Goal: Information Seeking & Learning: Learn about a topic

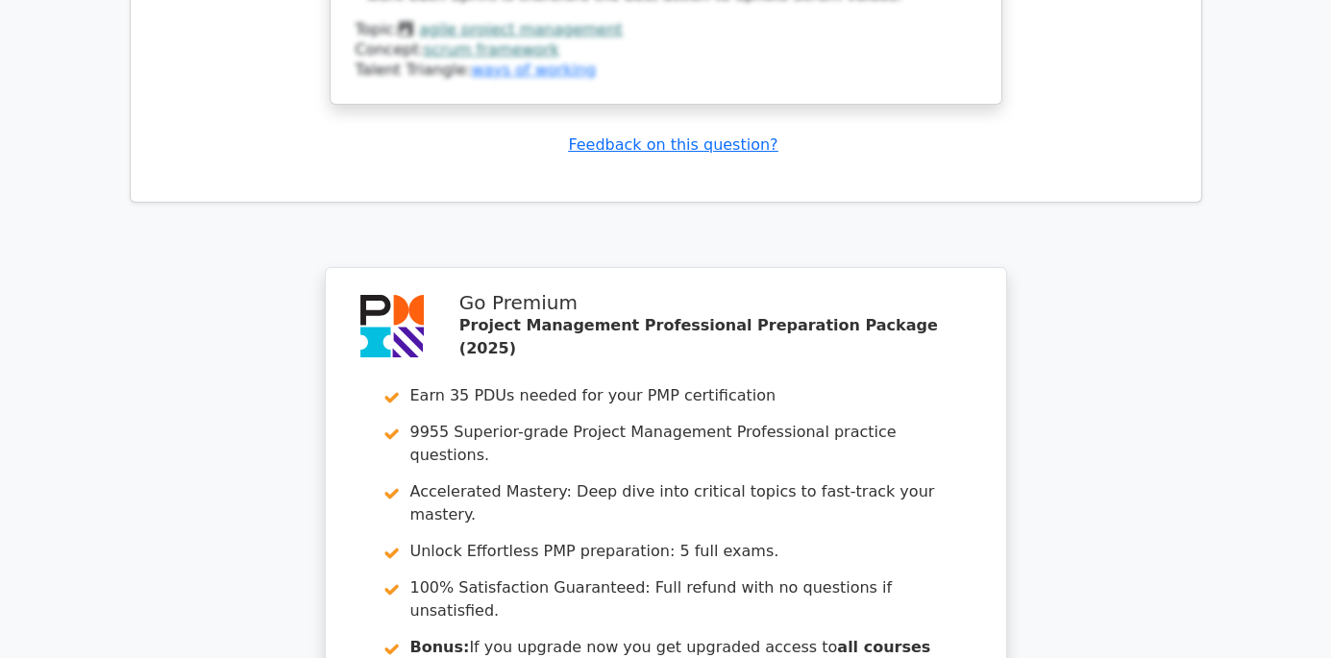
scroll to position [4326, 0]
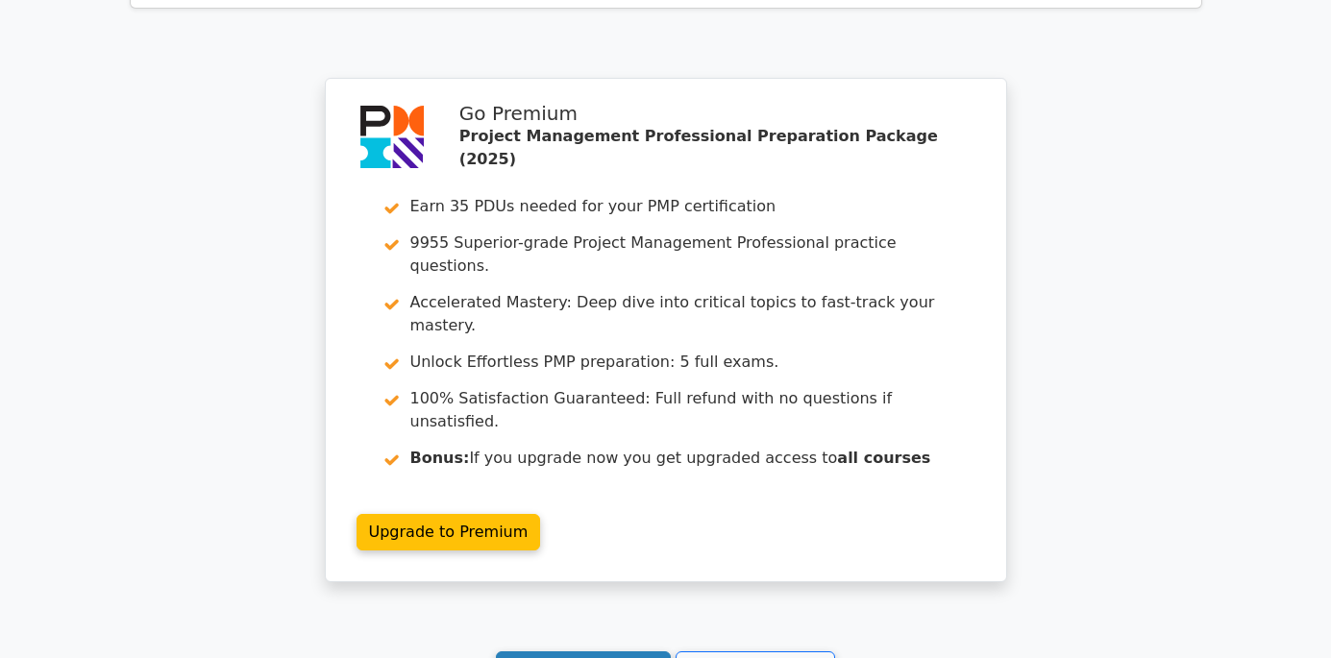
click at [618, 652] on link "Continue practicing" at bounding box center [584, 670] width 176 height 37
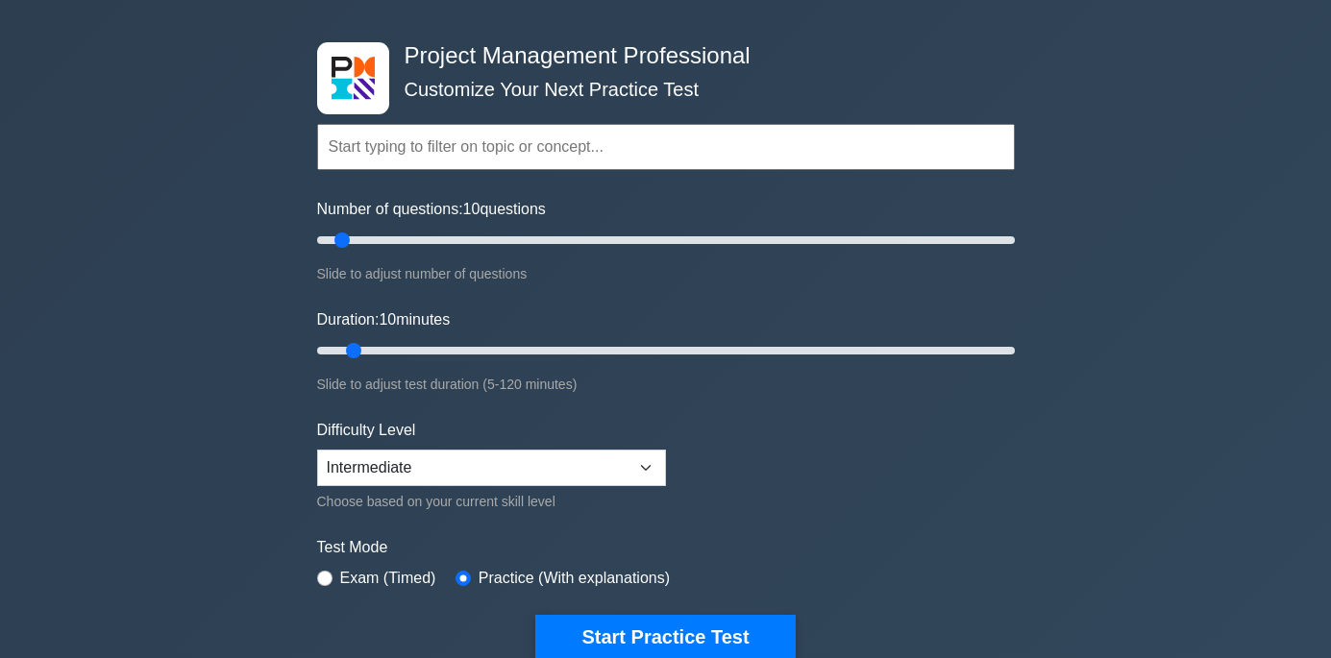
scroll to position [192, 0]
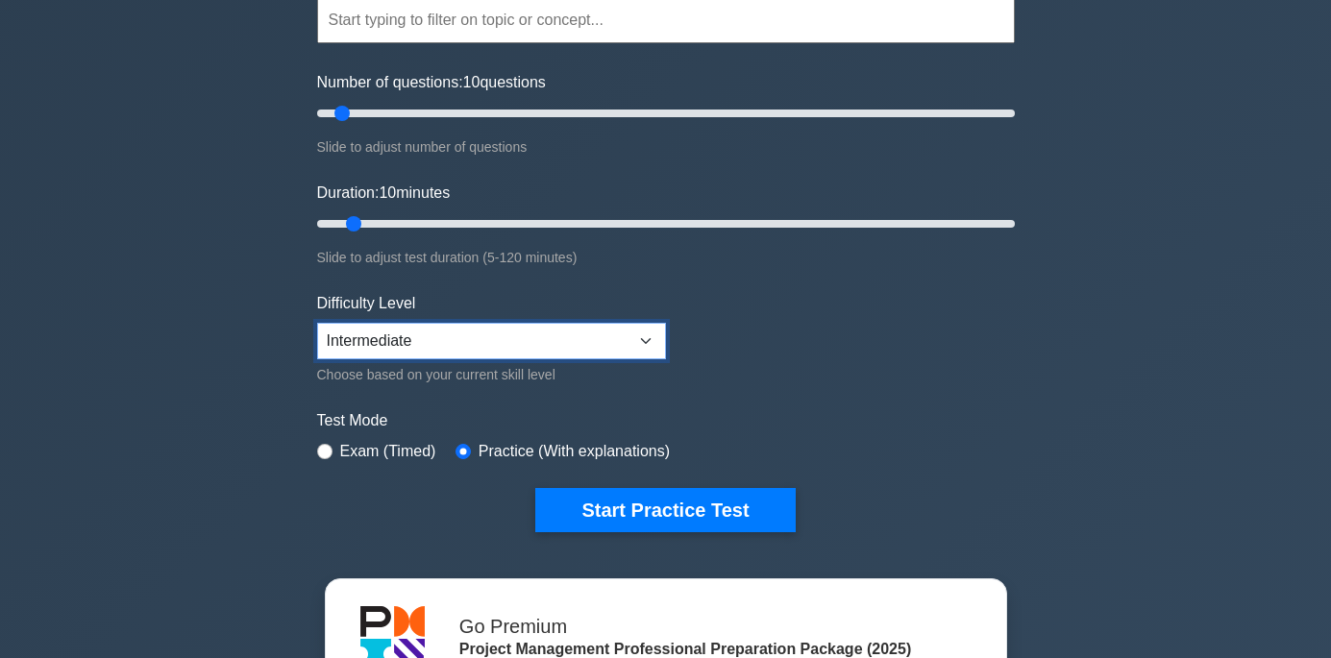
click at [635, 344] on select "Beginner Intermediate Expert" at bounding box center [491, 341] width 349 height 37
select select "expert"
click at [317, 323] on select "Beginner Intermediate Expert" at bounding box center [491, 341] width 349 height 37
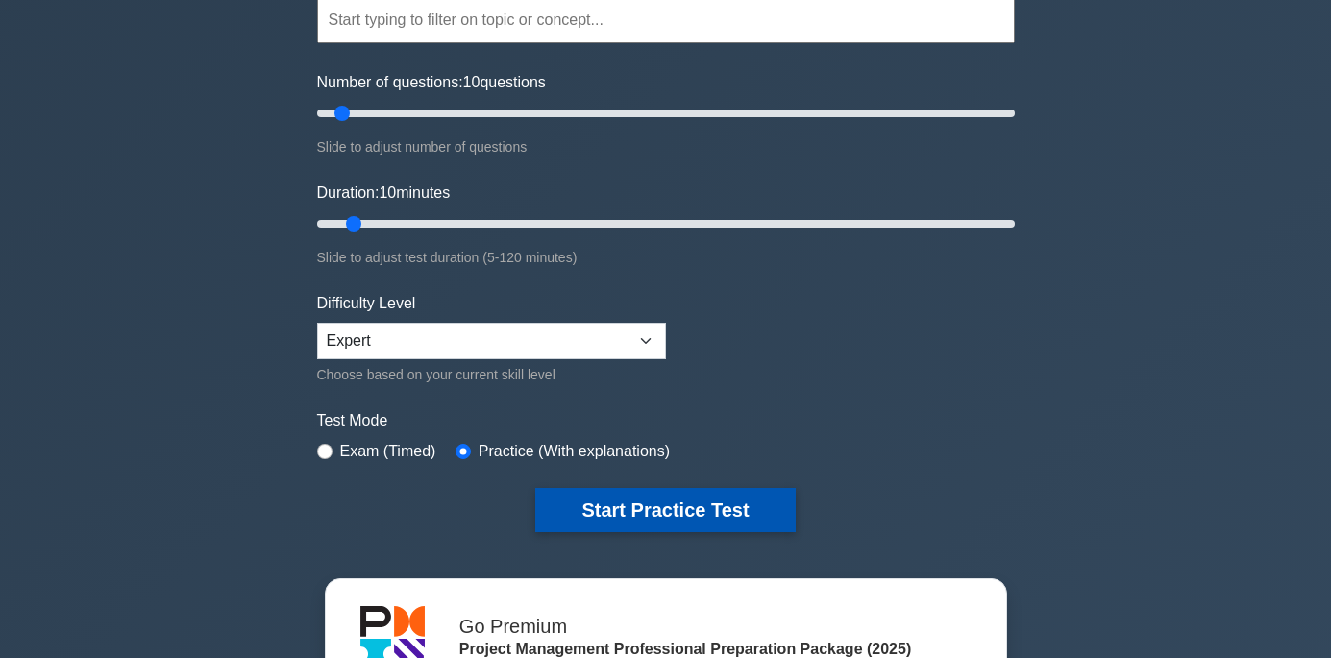
click at [628, 500] on button "Start Practice Test" at bounding box center [665, 510] width 260 height 44
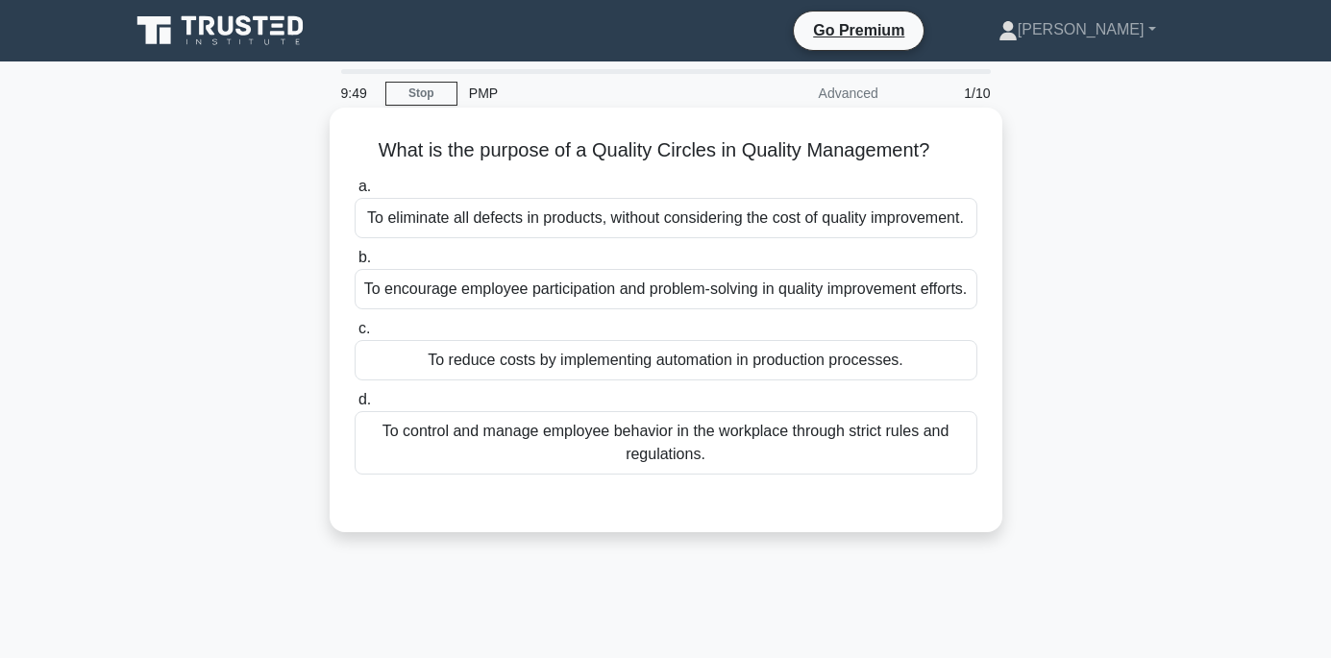
click at [630, 309] on div "To encourage employee participation and problem-solving in quality improvement …" at bounding box center [666, 289] width 623 height 40
click at [355, 264] on input "b. To encourage employee participation and problem-solving in quality improveme…" at bounding box center [355, 258] width 0 height 12
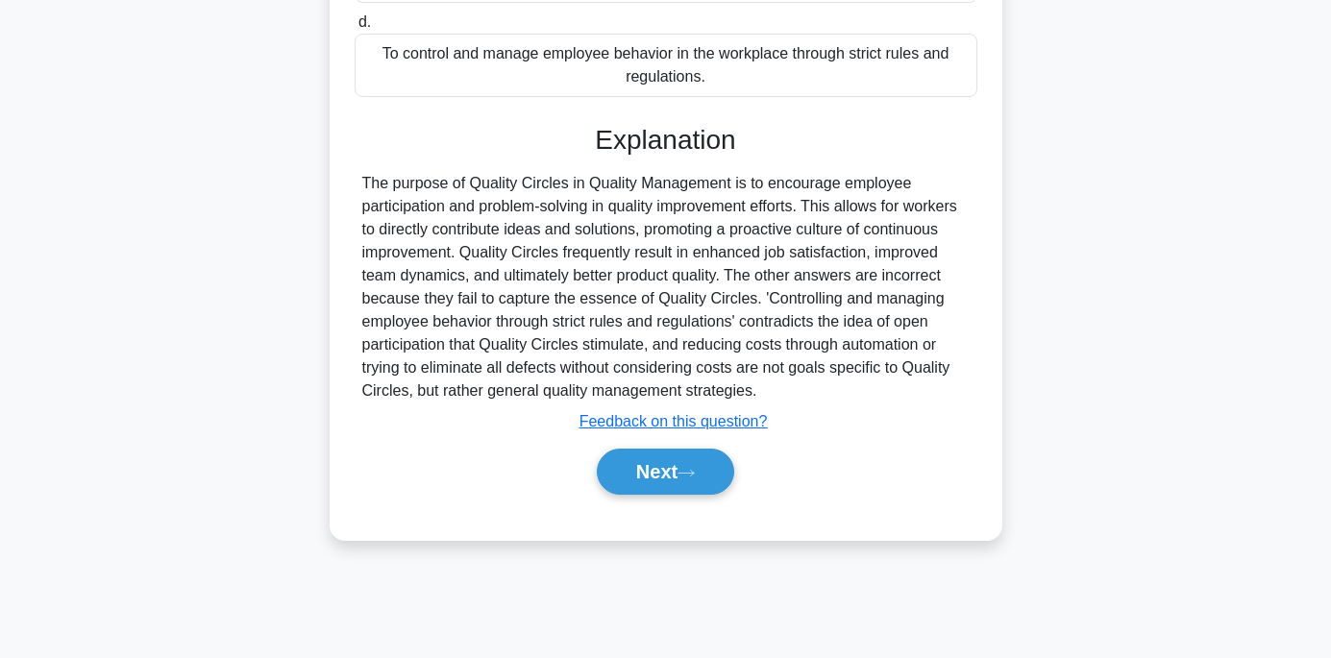
scroll to position [380, 0]
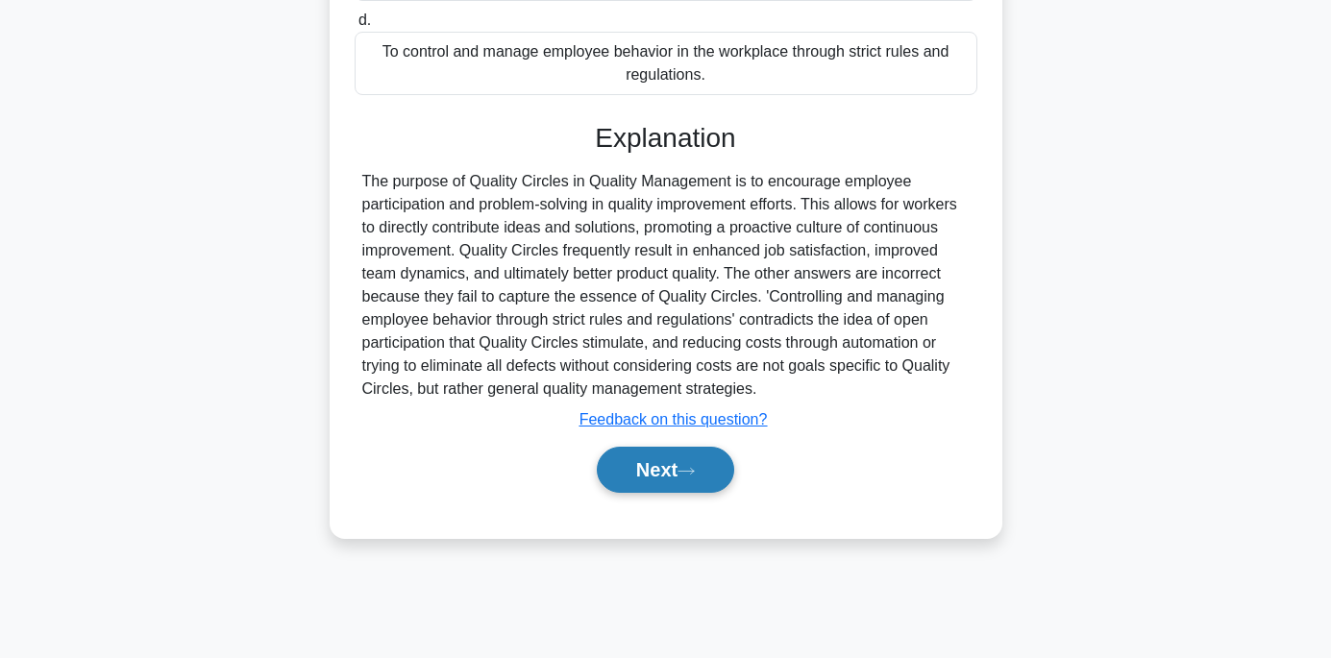
click at [671, 485] on button "Next" at bounding box center [665, 470] width 137 height 46
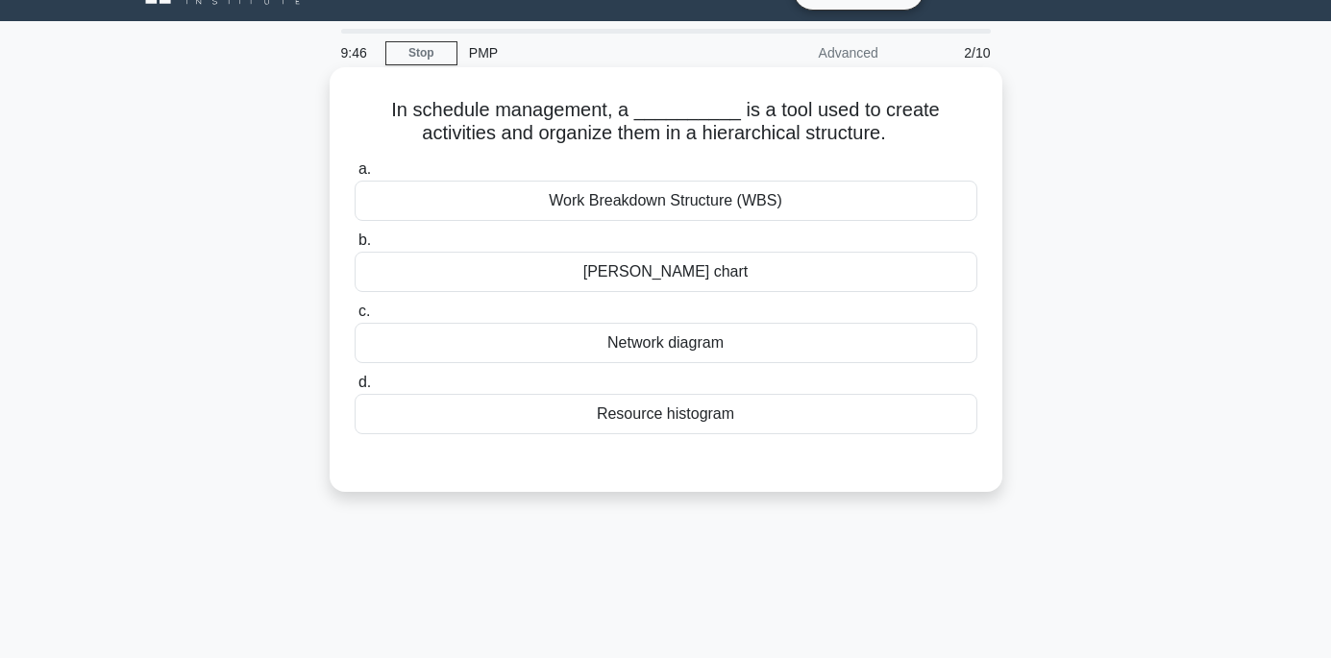
scroll to position [0, 0]
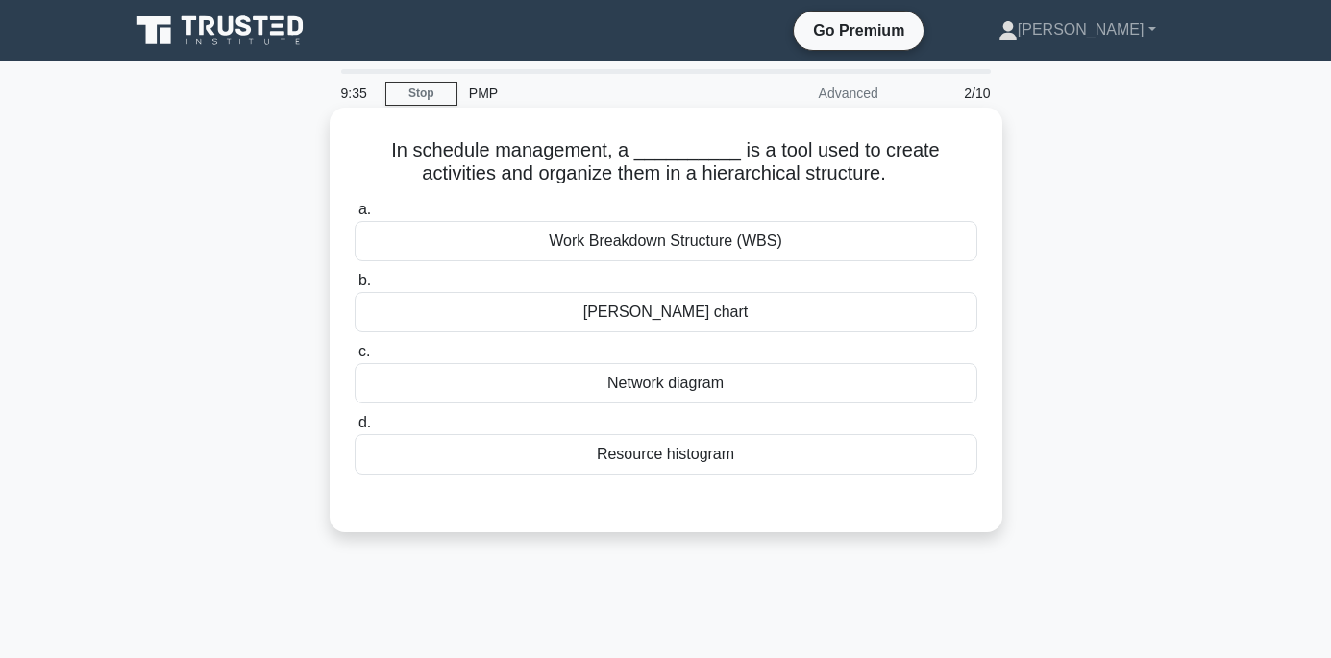
click at [669, 236] on div "Work Breakdown Structure (WBS)" at bounding box center [666, 241] width 623 height 40
click at [355, 216] on input "a. Work Breakdown Structure (WBS)" at bounding box center [355, 210] width 0 height 12
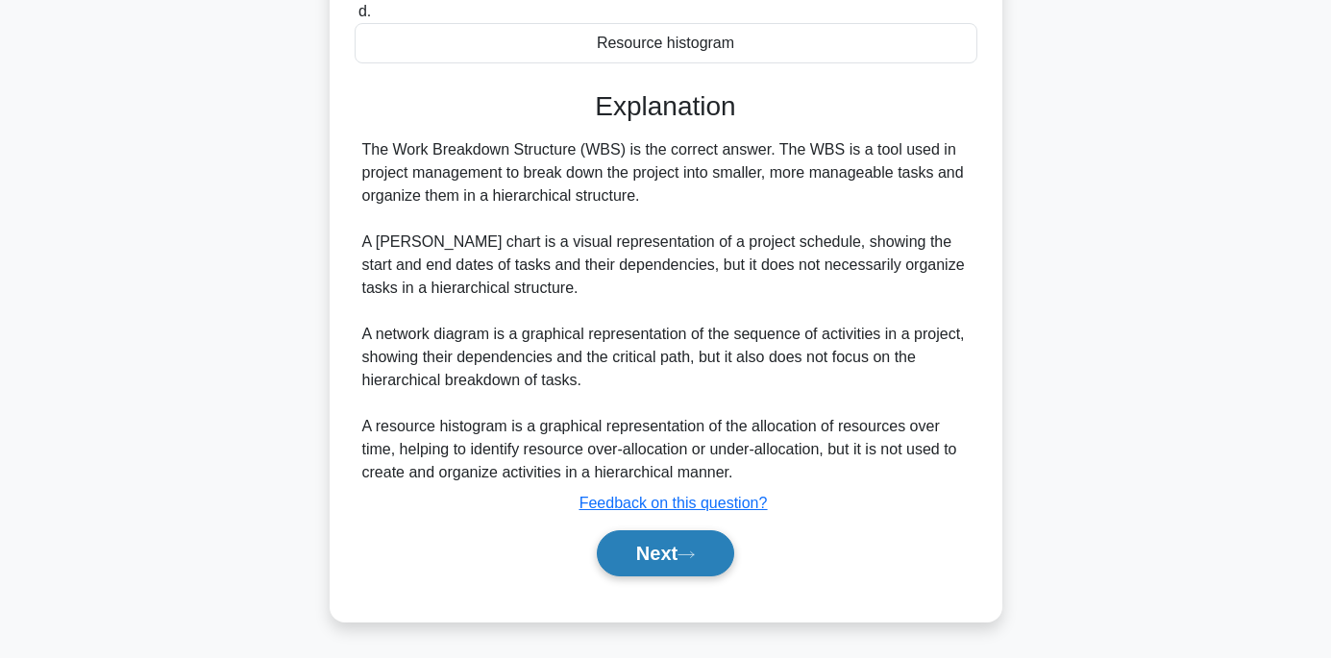
click at [650, 557] on button "Next" at bounding box center [665, 554] width 137 height 46
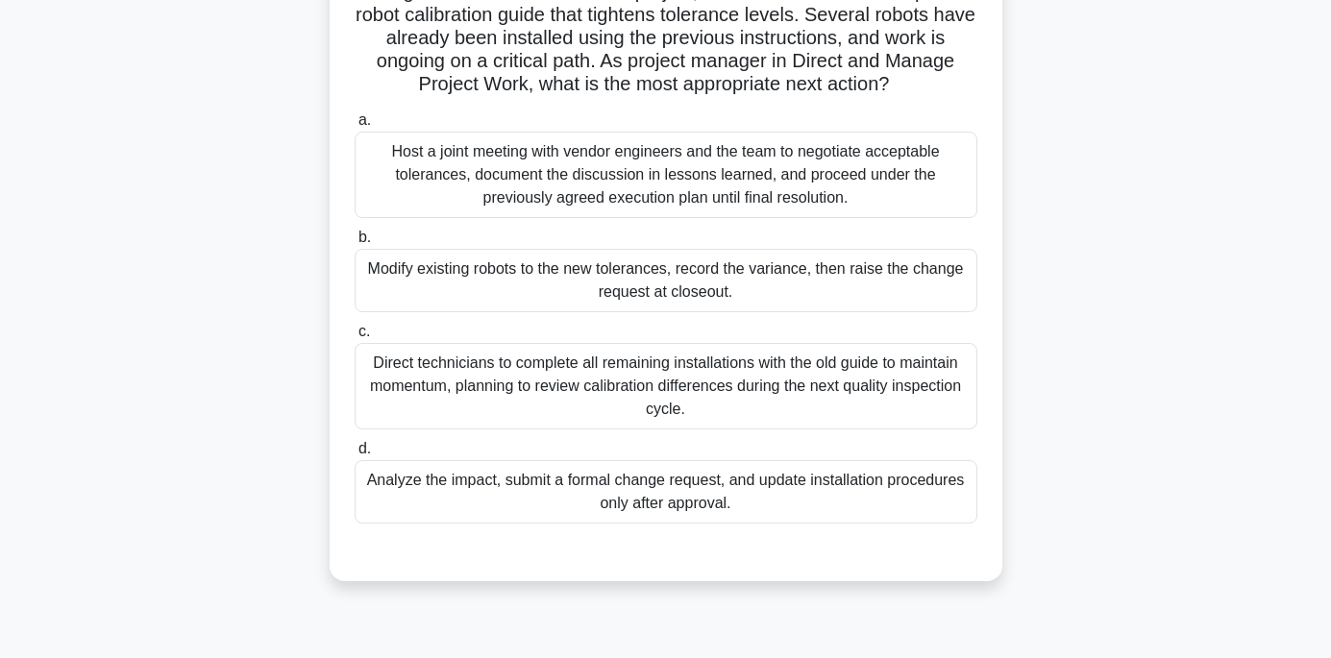
scroll to position [192, 0]
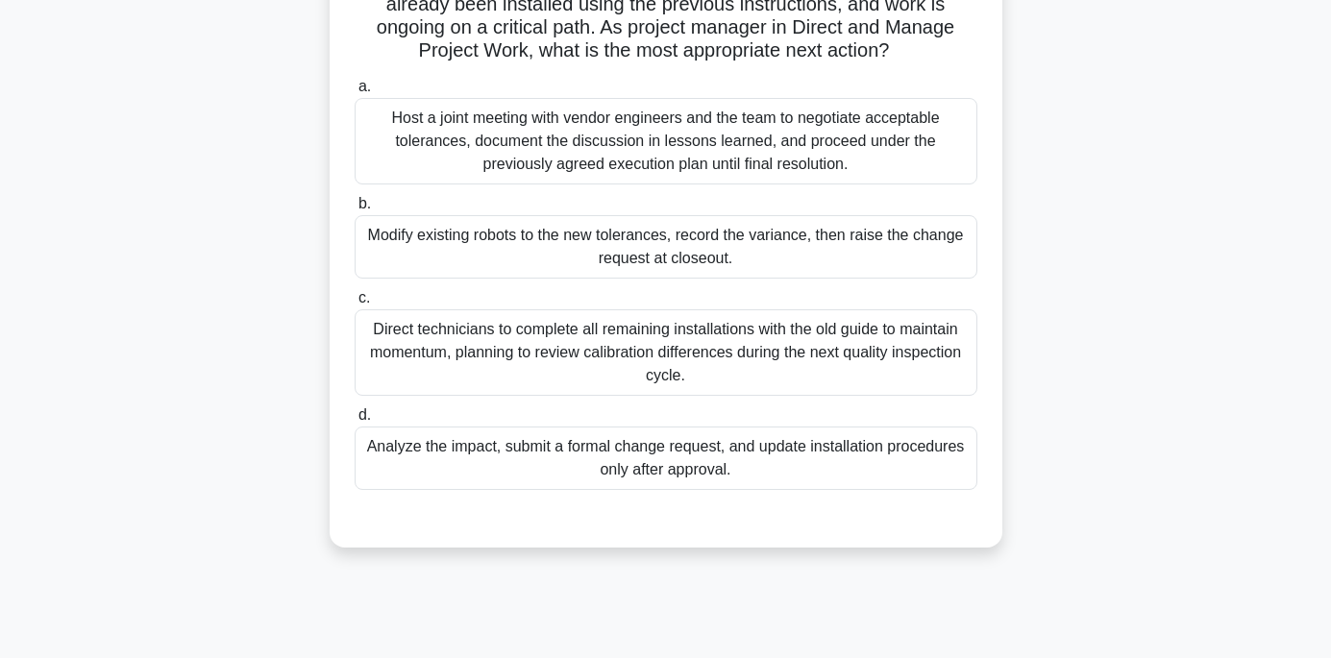
click at [657, 462] on div "Analyze the impact, submit a formal change request, and update installation pro…" at bounding box center [666, 458] width 623 height 63
click at [355, 422] on input "d. Analyze the impact, submit a formal change request, and update installation …" at bounding box center [355, 416] width 0 height 12
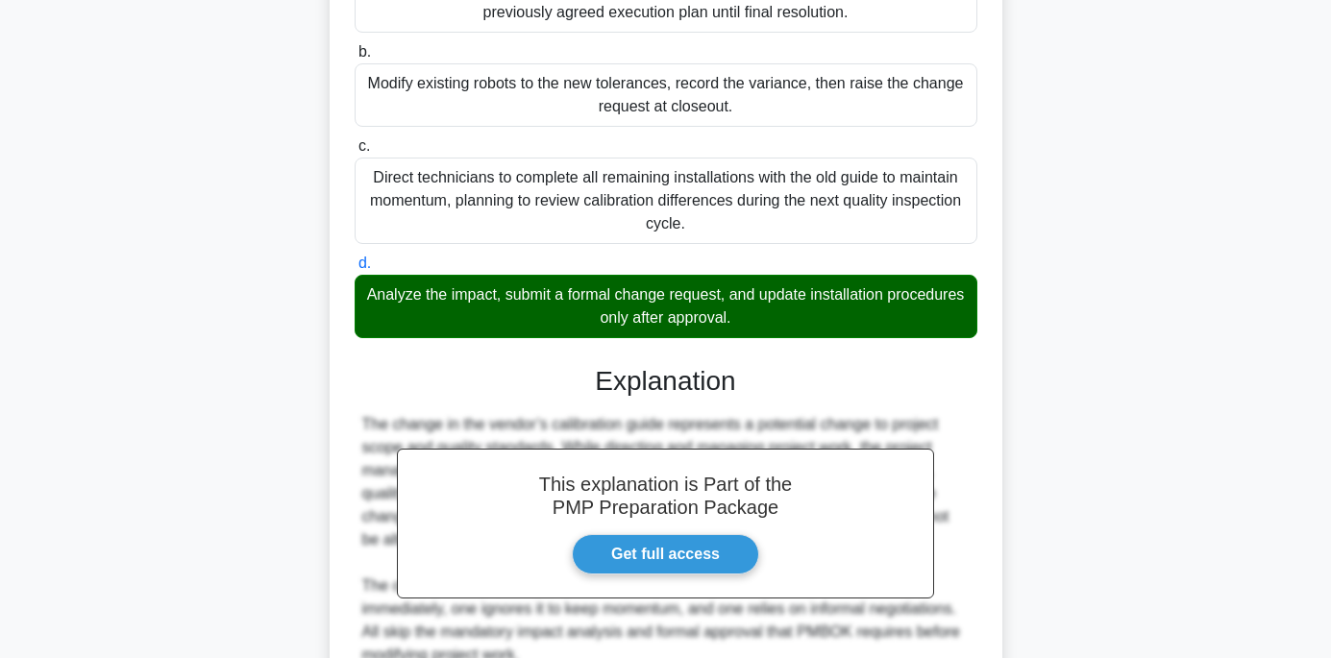
scroll to position [528, 0]
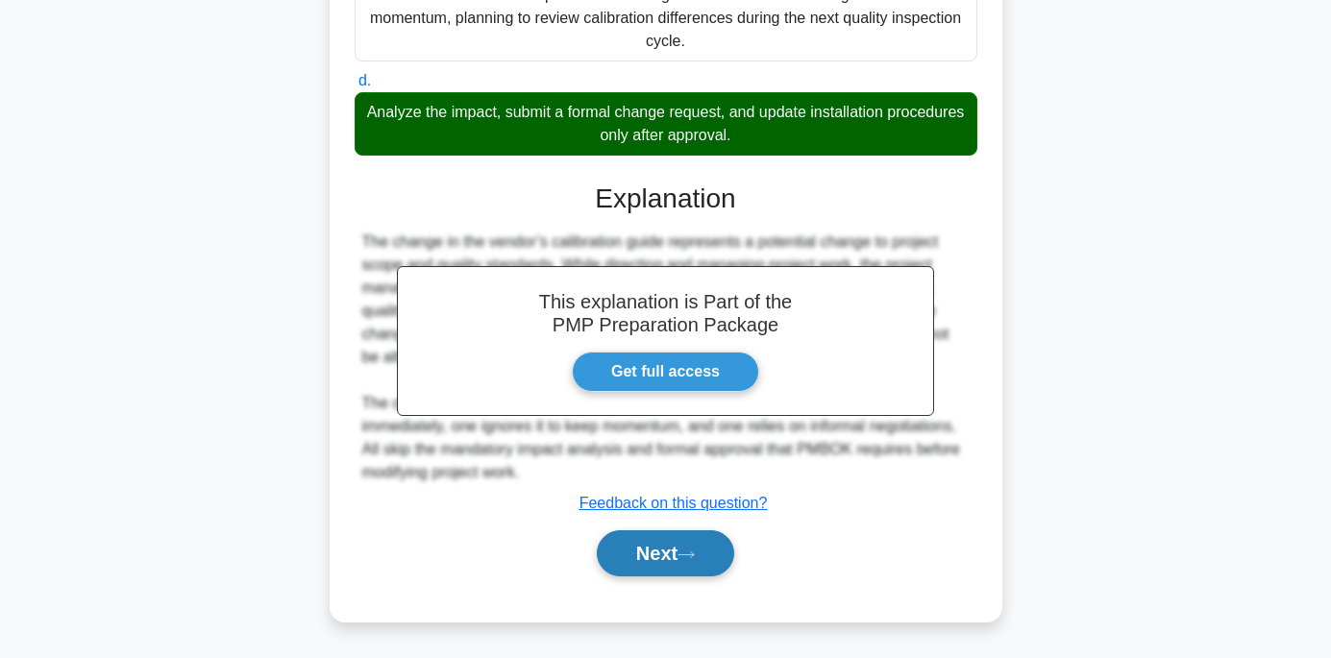
click at [658, 554] on button "Next" at bounding box center [665, 554] width 137 height 46
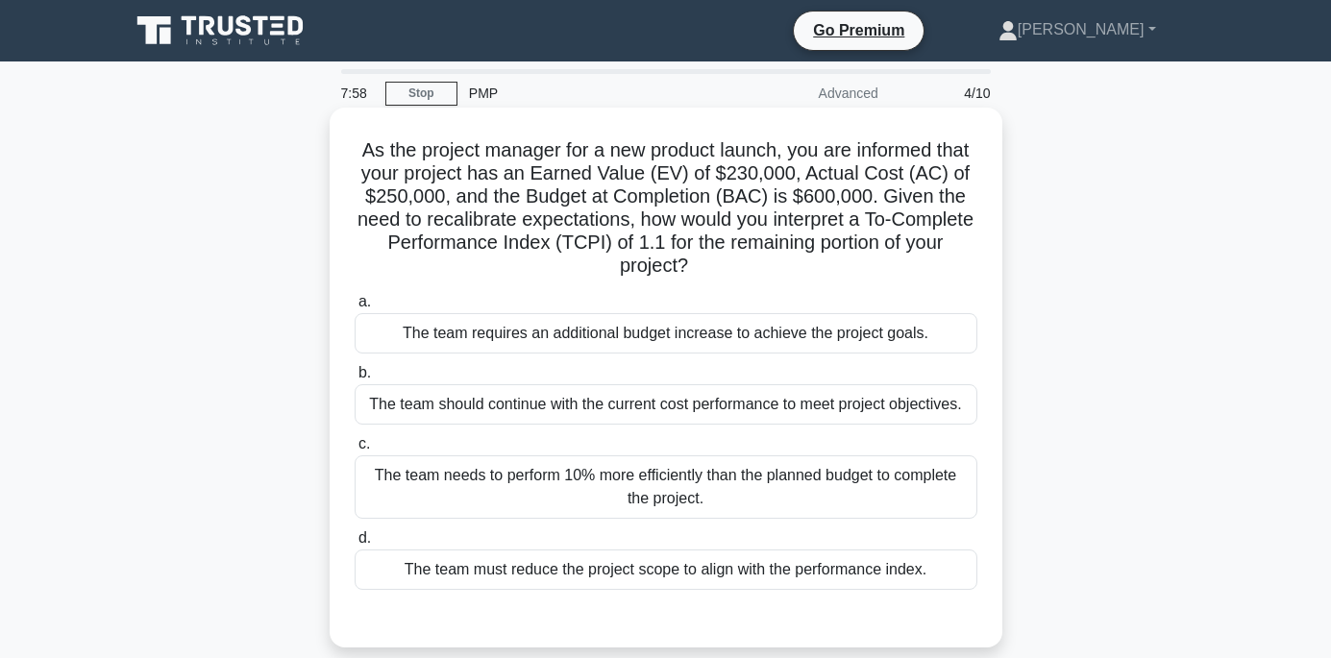
scroll to position [96, 0]
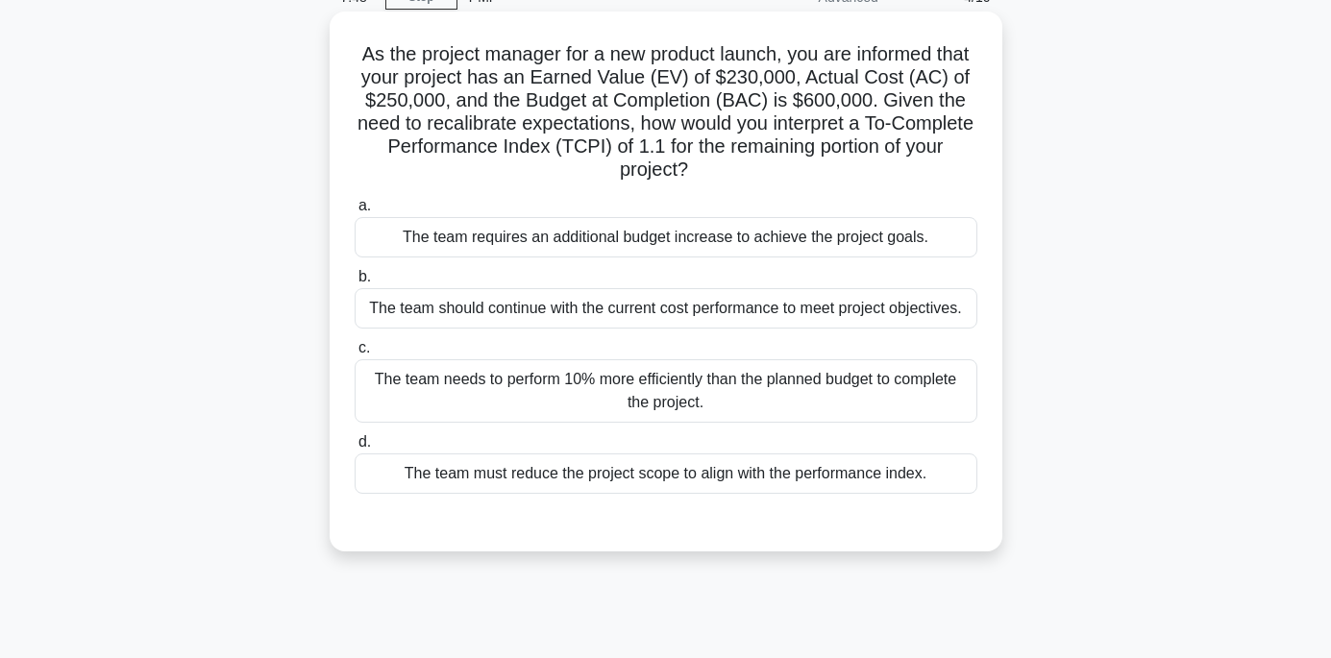
click at [673, 404] on div "The team needs to perform 10% more efficiently than the planned budget to compl…" at bounding box center [666, 391] width 623 height 63
click at [355, 355] on input "c. The team needs to perform 10% more efficiently than the planned budget to co…" at bounding box center [355, 348] width 0 height 12
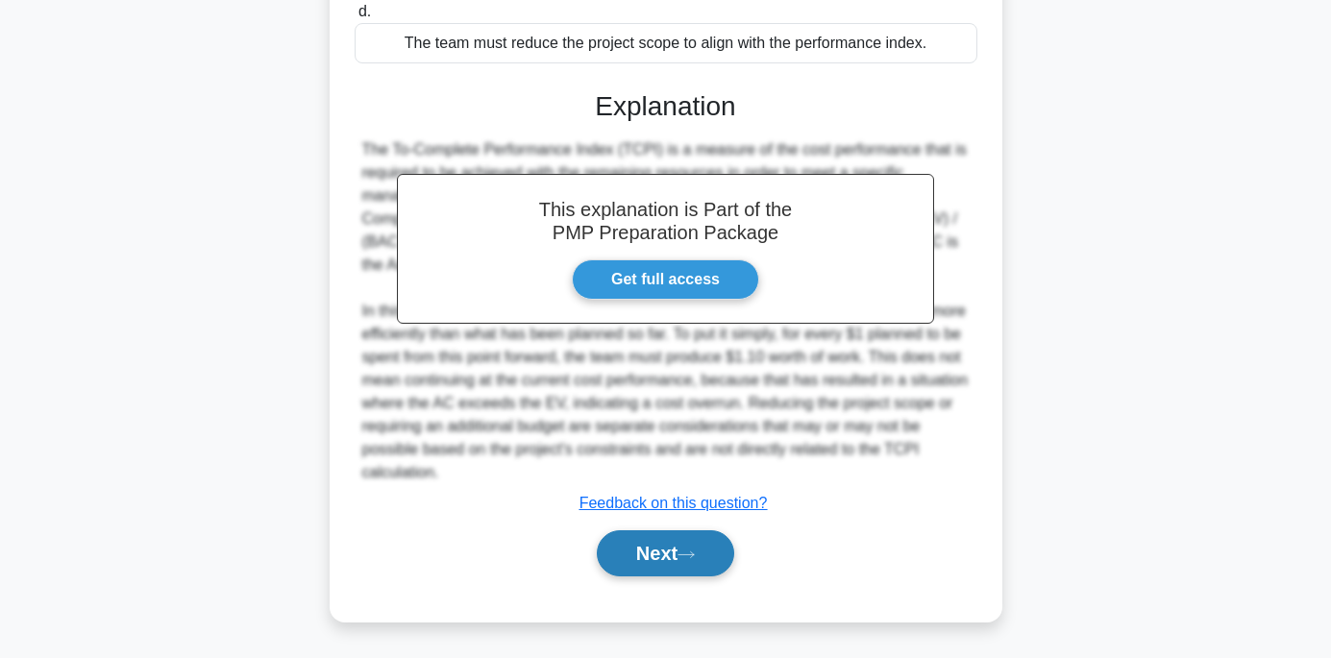
click at [644, 551] on button "Next" at bounding box center [665, 554] width 137 height 46
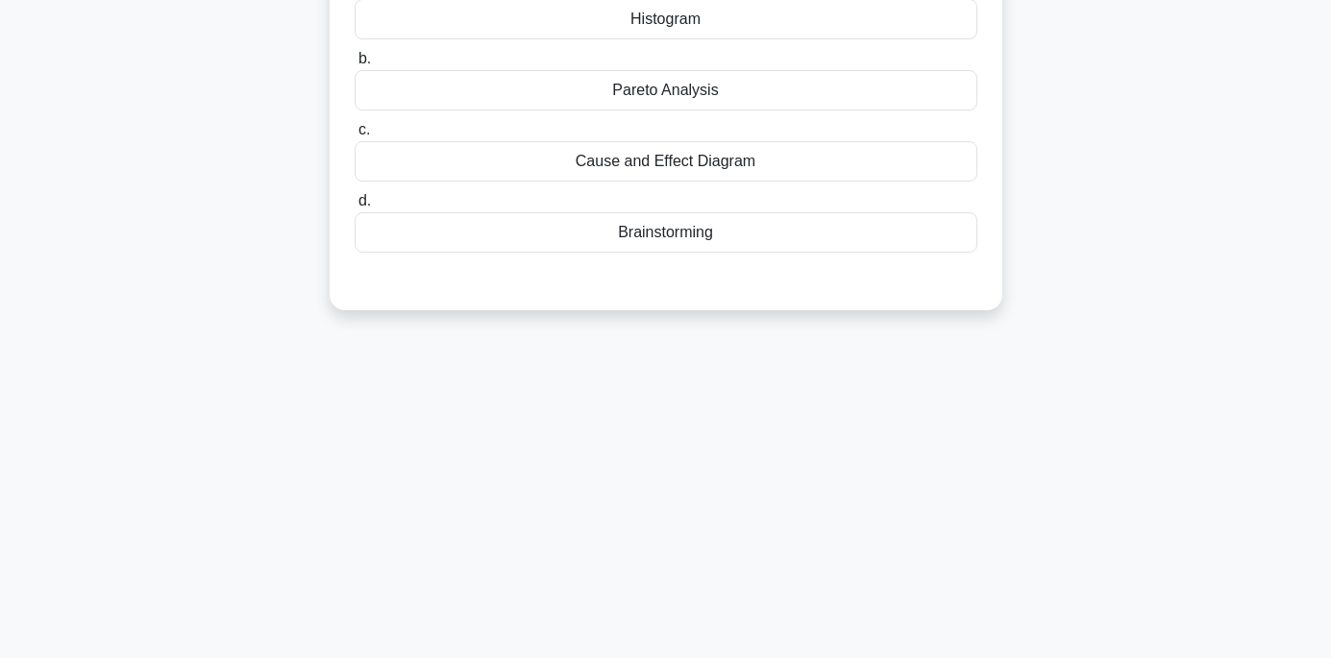
scroll to position [0, 0]
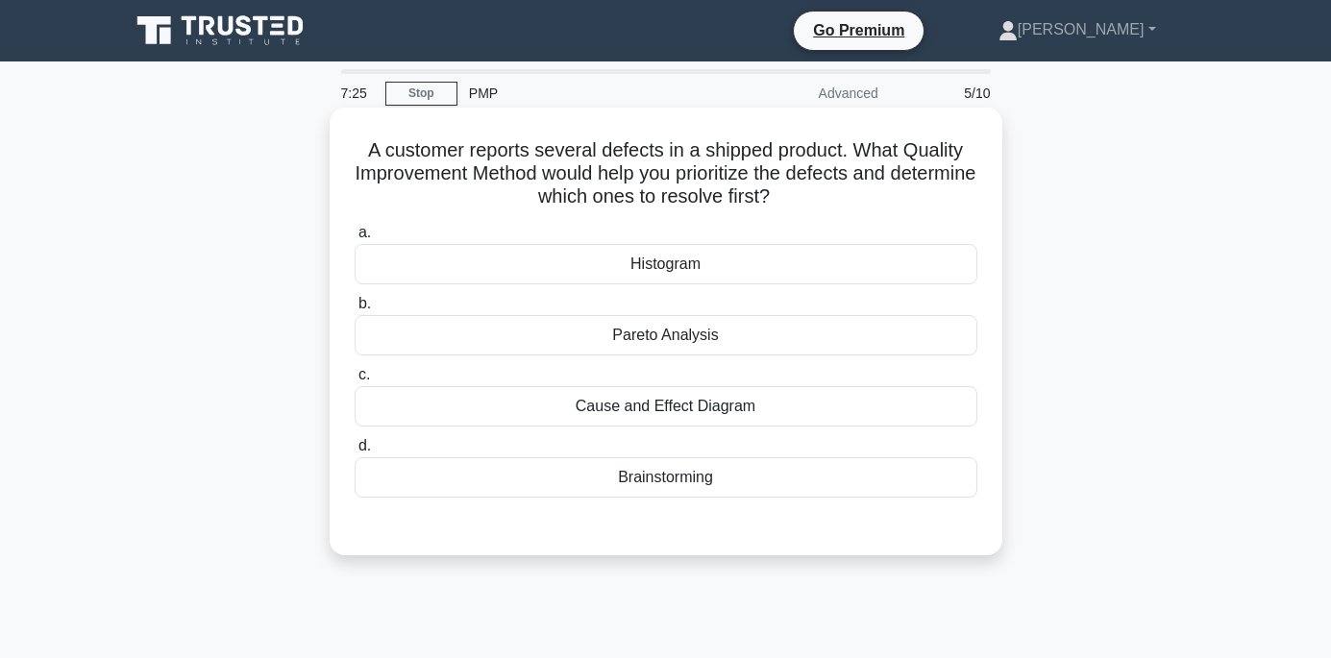
click at [677, 333] on div "Pareto Analysis" at bounding box center [666, 335] width 623 height 40
click at [355, 310] on input "b. Pareto Analysis" at bounding box center [355, 304] width 0 height 12
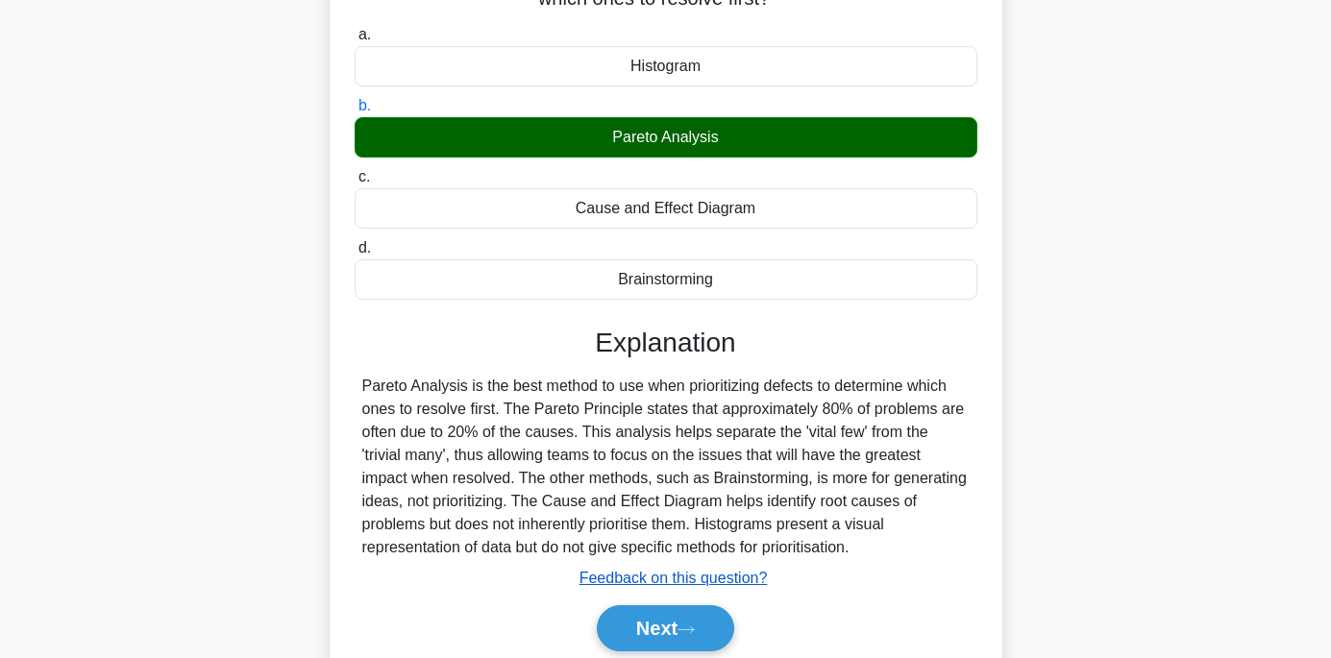
scroll to position [380, 0]
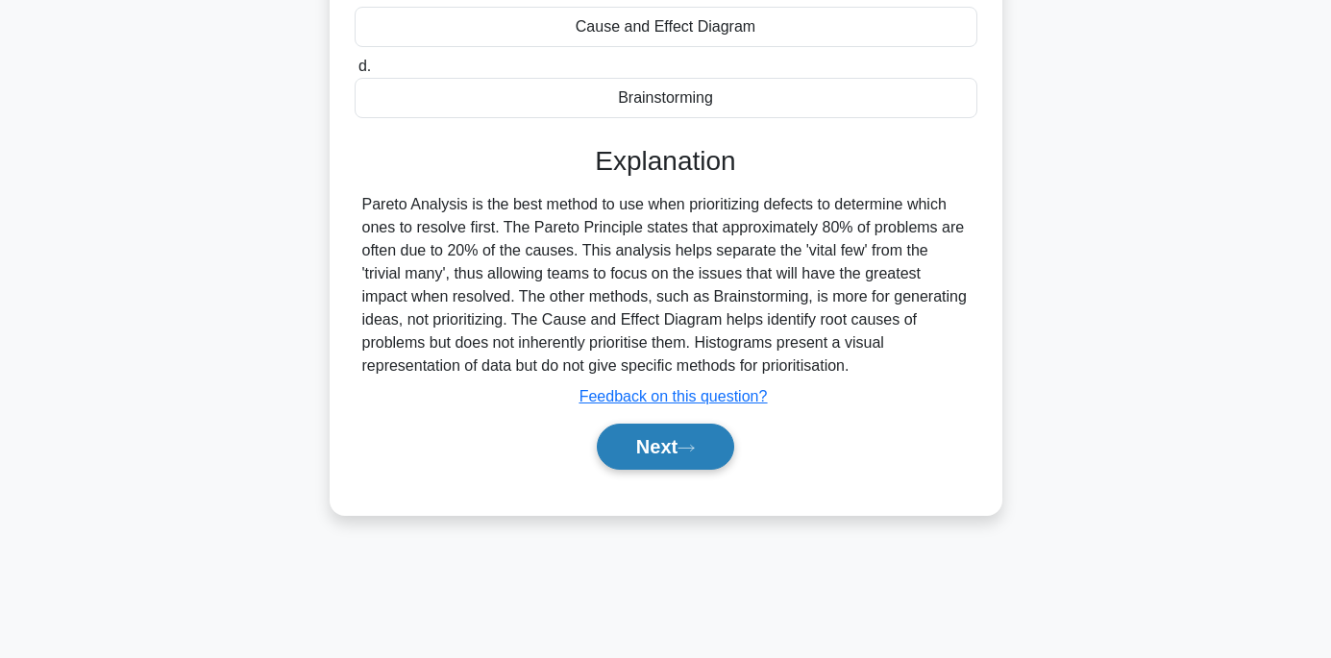
click at [674, 457] on button "Next" at bounding box center [665, 447] width 137 height 46
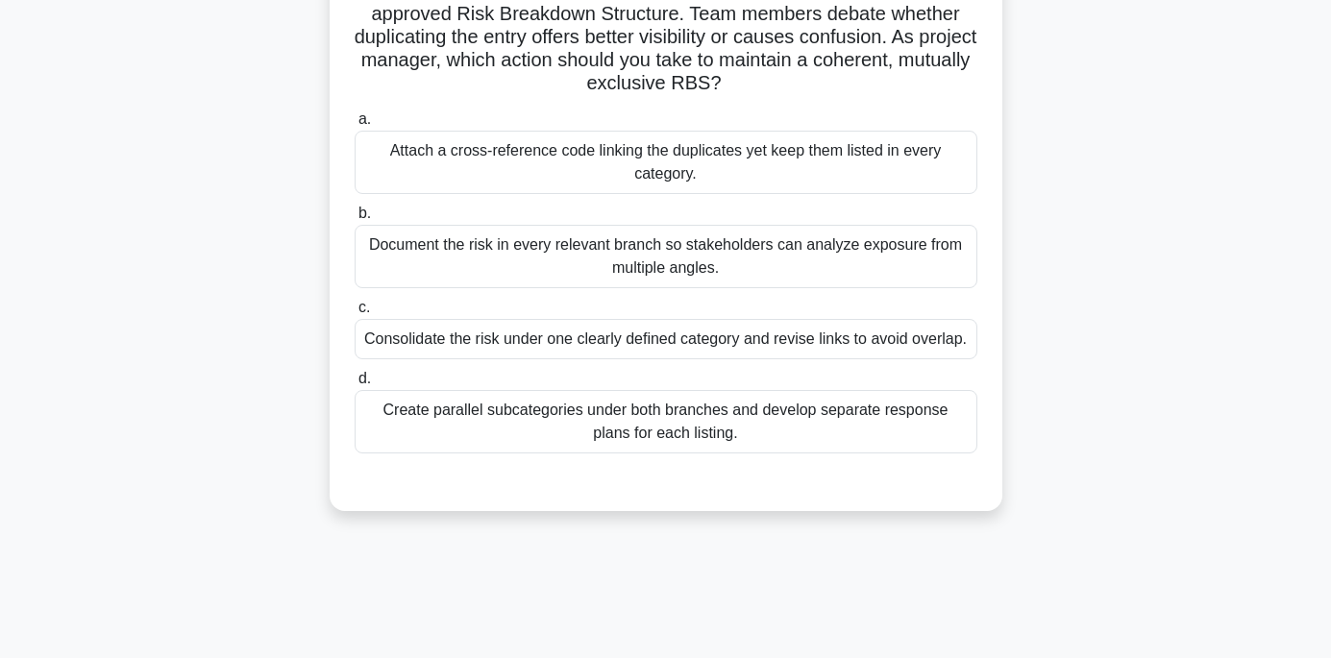
scroll to position [91, 0]
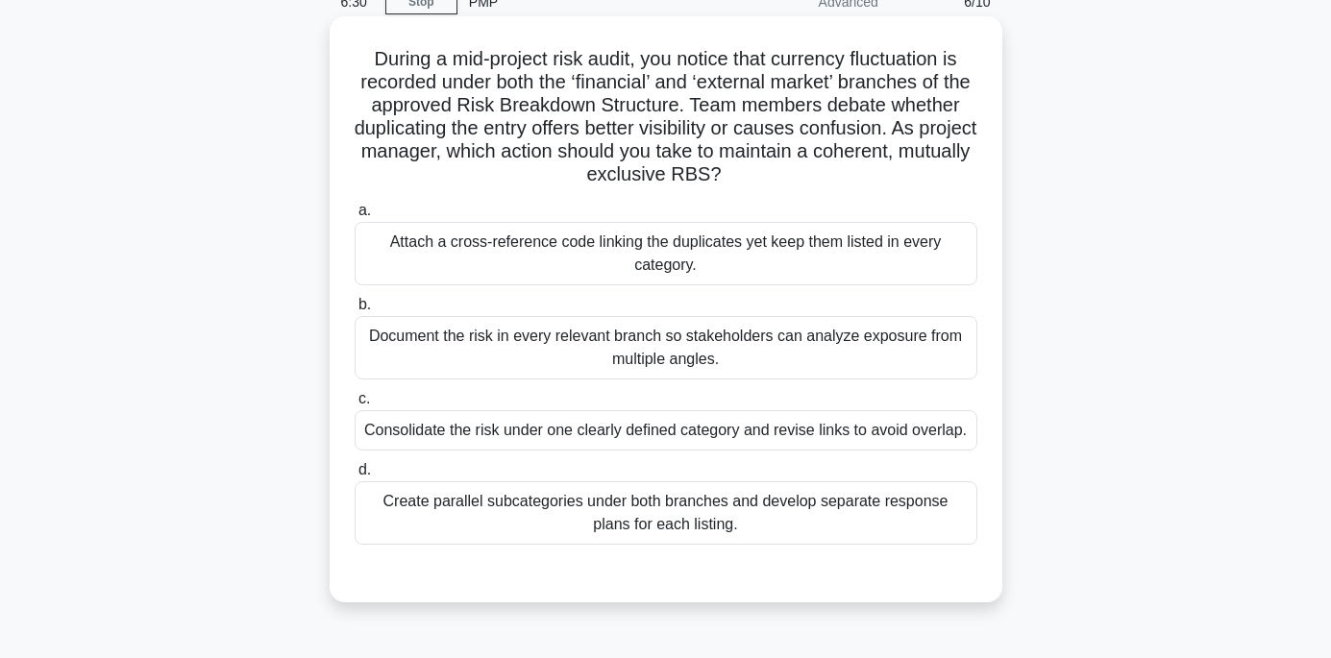
click at [697, 234] on div "Attach a cross-reference code linking the duplicates yet keep them listed in ev…" at bounding box center [666, 253] width 623 height 63
click at [355, 217] on input "a. Attach a cross-reference code linking the duplicates yet keep them listed in…" at bounding box center [355, 211] width 0 height 12
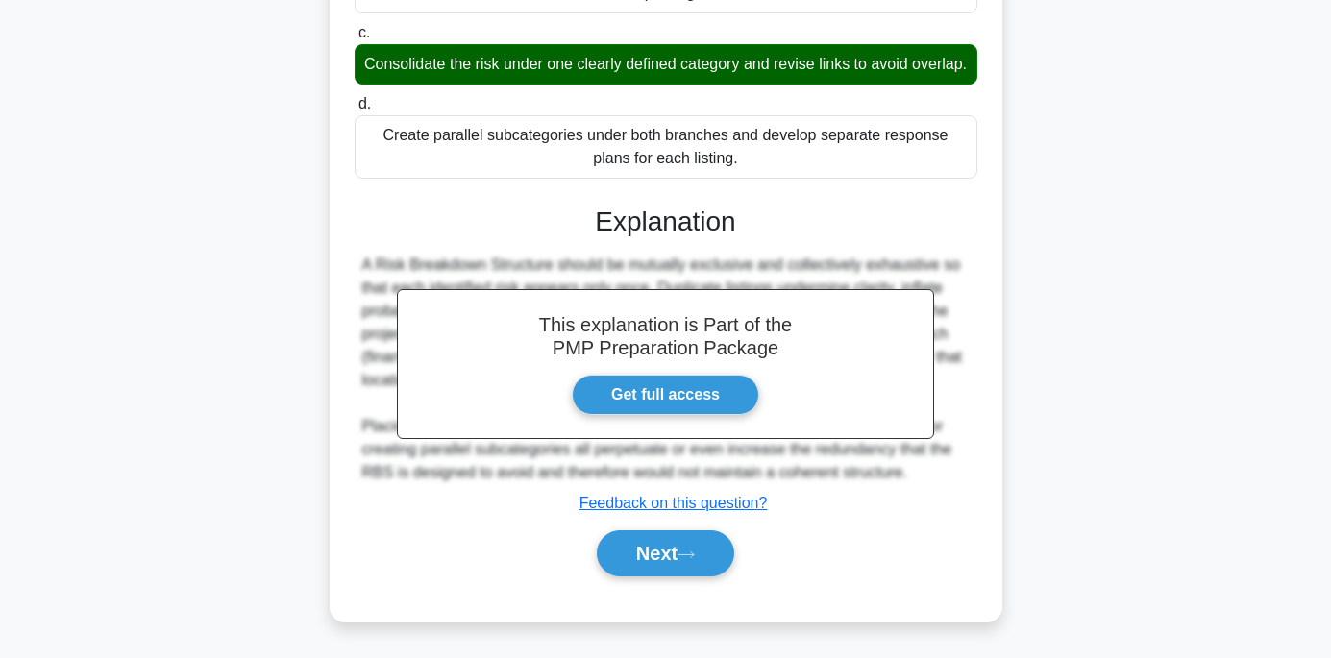
scroll to position [484, 0]
click at [657, 556] on button "Next" at bounding box center [665, 554] width 137 height 46
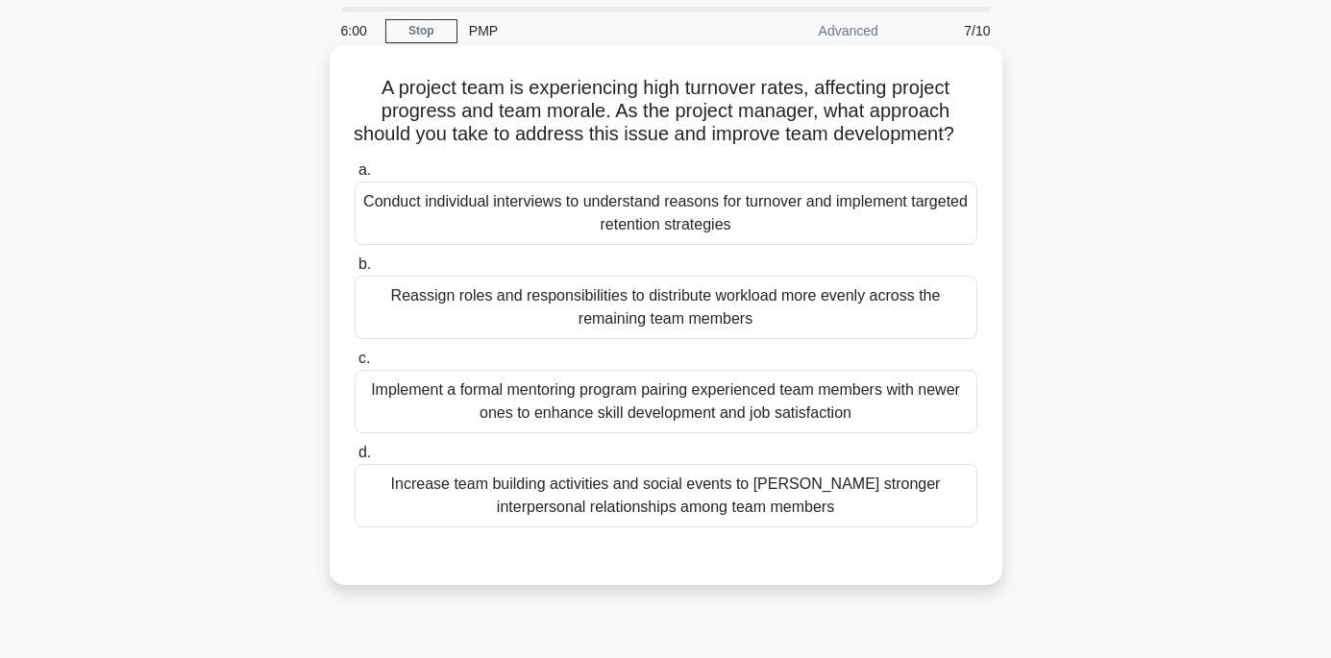
scroll to position [96, 0]
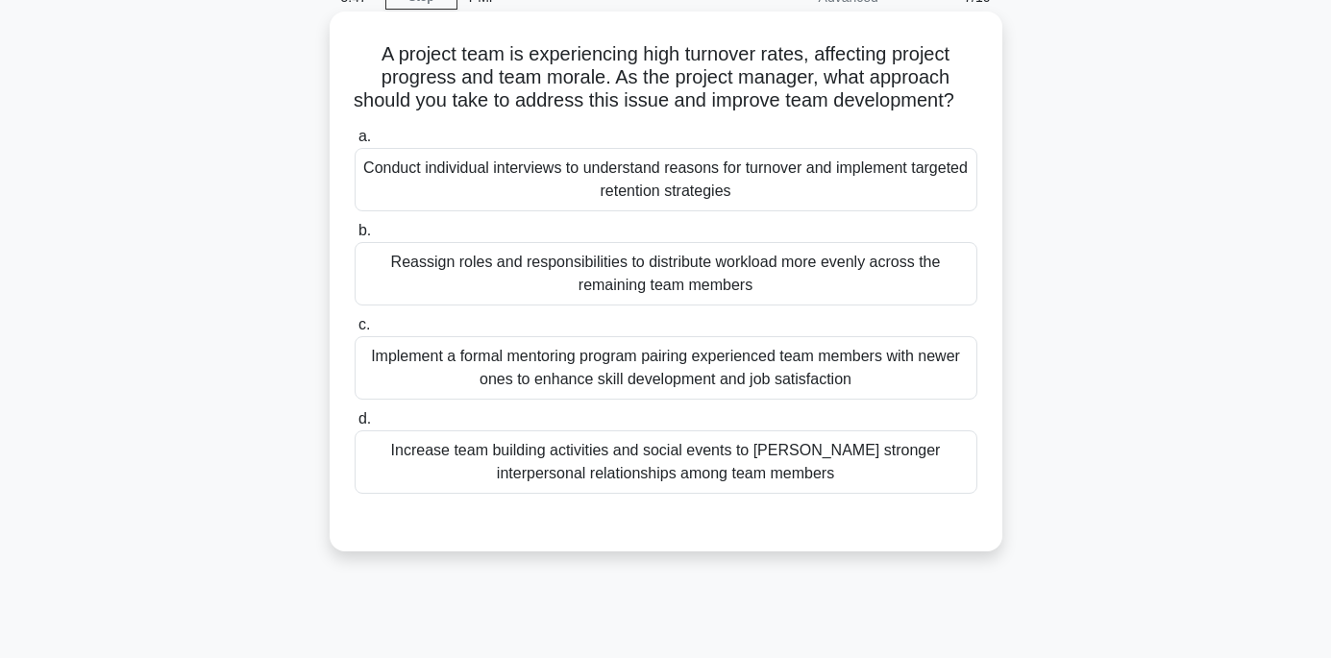
click at [652, 197] on div "Conduct individual interviews to understand reasons for turnover and implement …" at bounding box center [666, 179] width 623 height 63
click at [355, 143] on input "a. Conduct individual interviews to understand reasons for turnover and impleme…" at bounding box center [355, 137] width 0 height 12
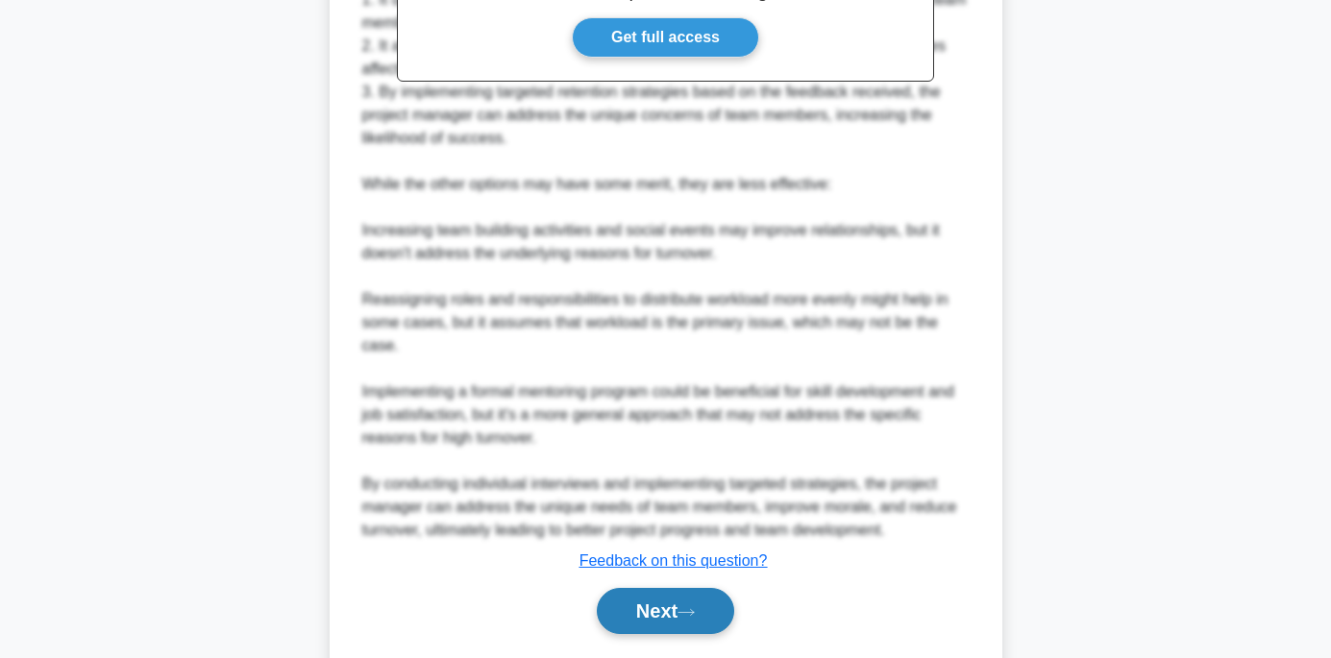
click at [646, 617] on button "Next" at bounding box center [665, 611] width 137 height 46
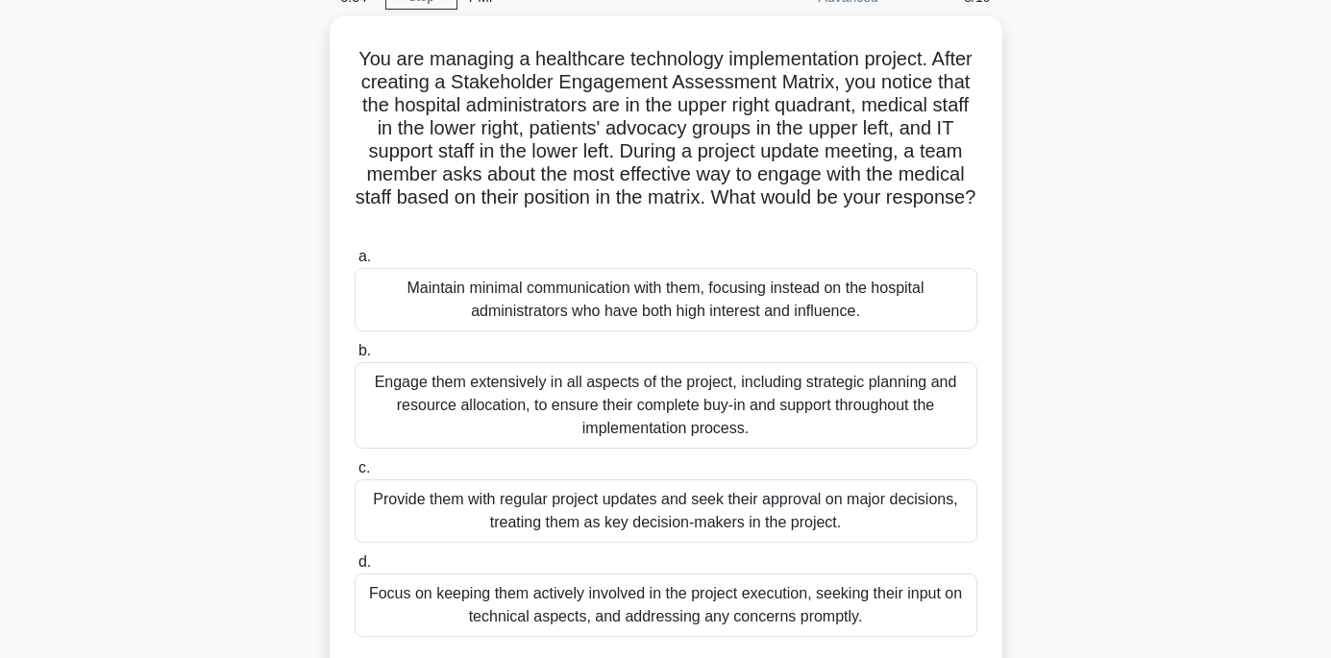
click at [646, 617] on div "Focus on keeping them actively involved in the project execution, seeking their…" at bounding box center [666, 605] width 623 height 63
click at [355, 569] on input "d. Focus on keeping them actively involved in the project execution, seeking th…" at bounding box center [355, 563] width 0 height 12
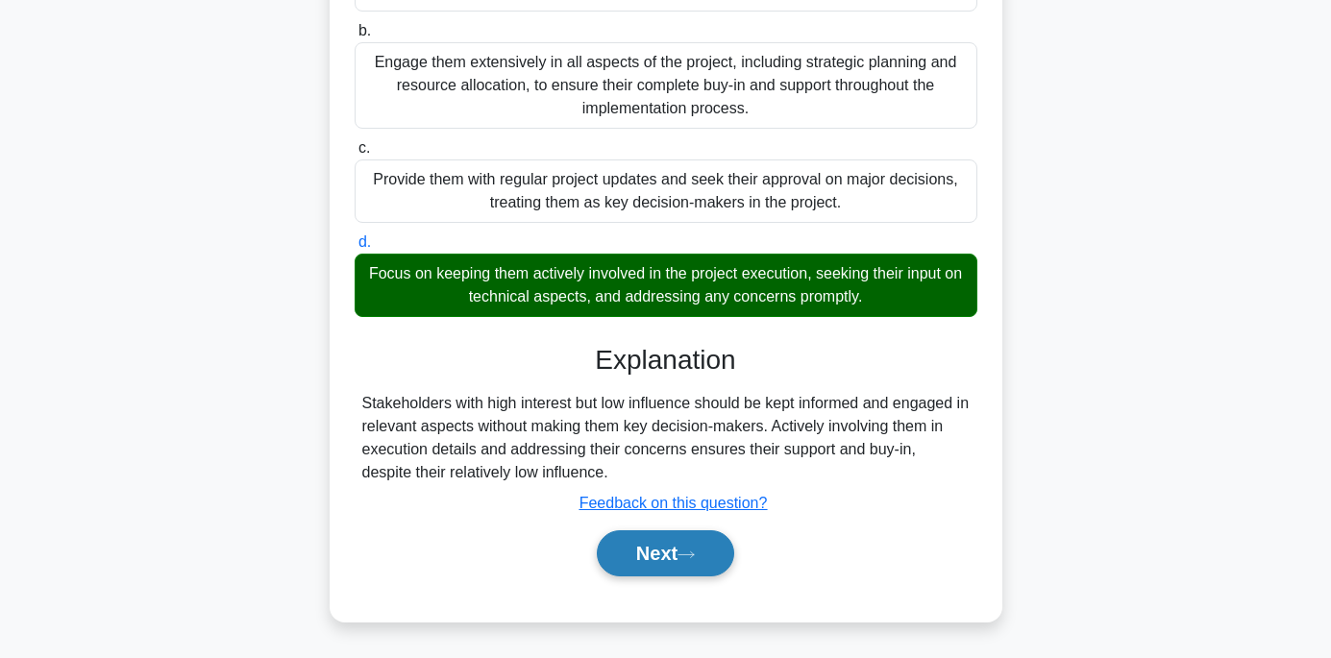
click at [674, 557] on button "Next" at bounding box center [665, 554] width 137 height 46
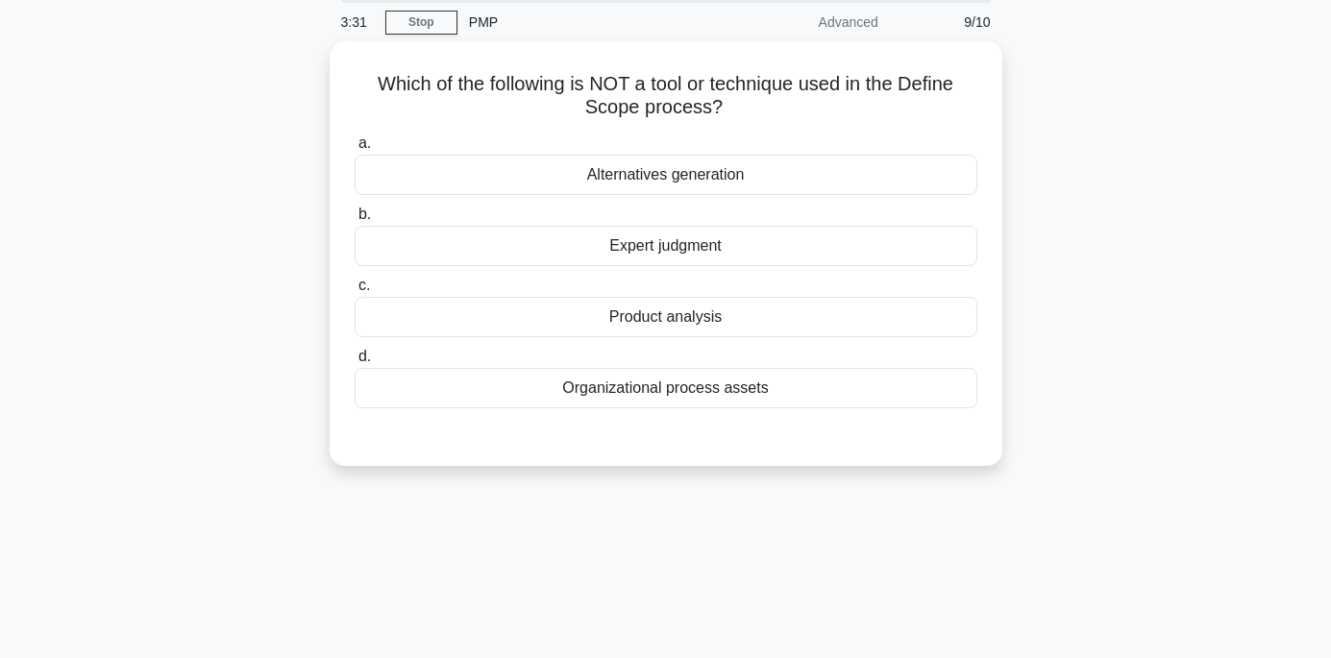
scroll to position [0, 0]
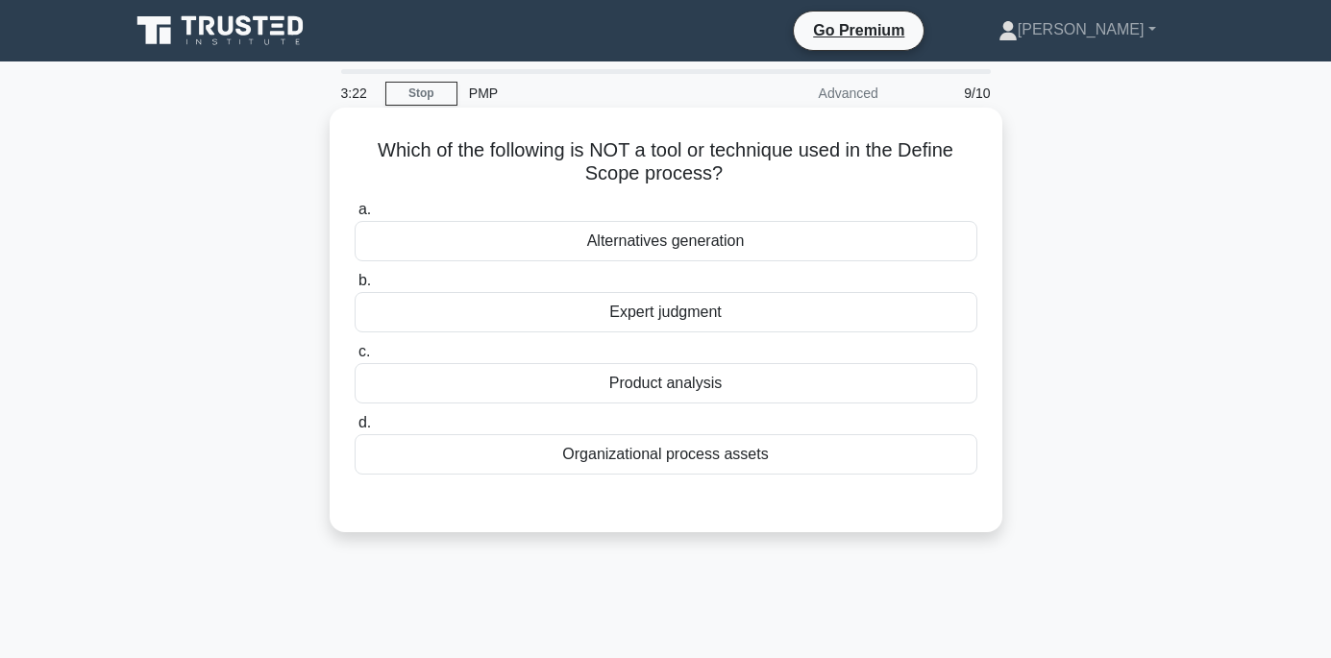
click at [665, 239] on div "Alternatives generation" at bounding box center [666, 241] width 623 height 40
click at [355, 216] on input "a. Alternatives generation" at bounding box center [355, 210] width 0 height 12
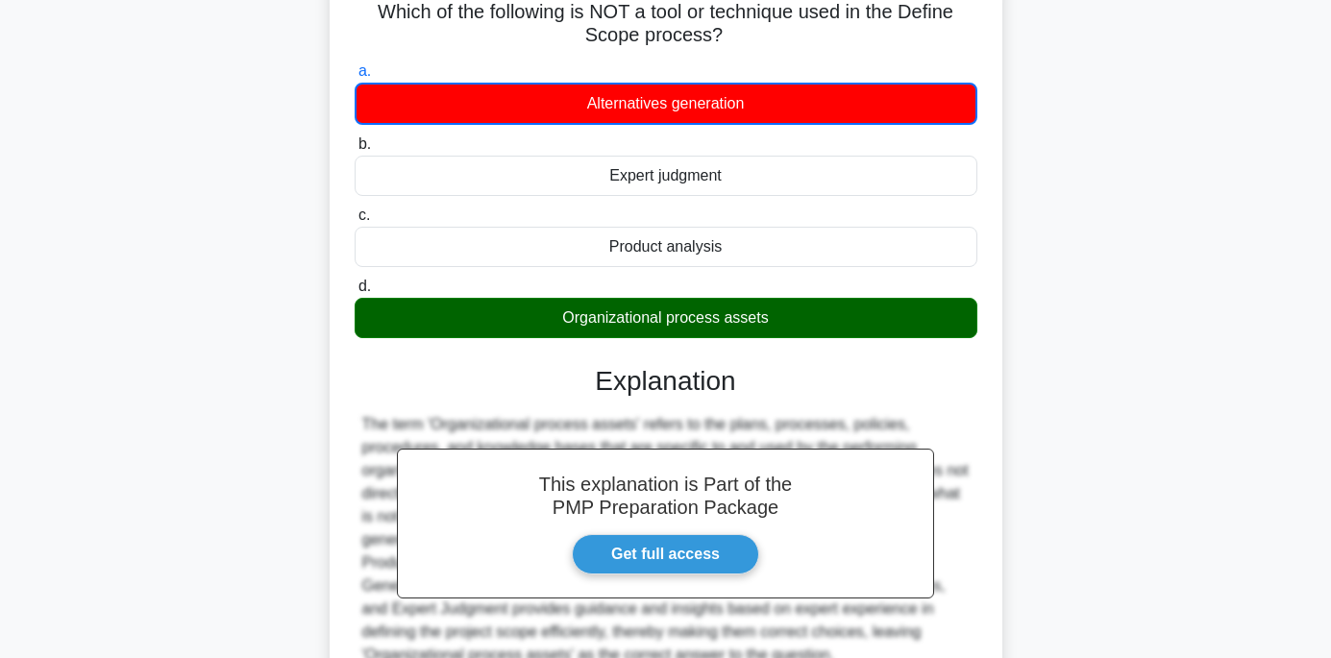
scroll to position [380, 0]
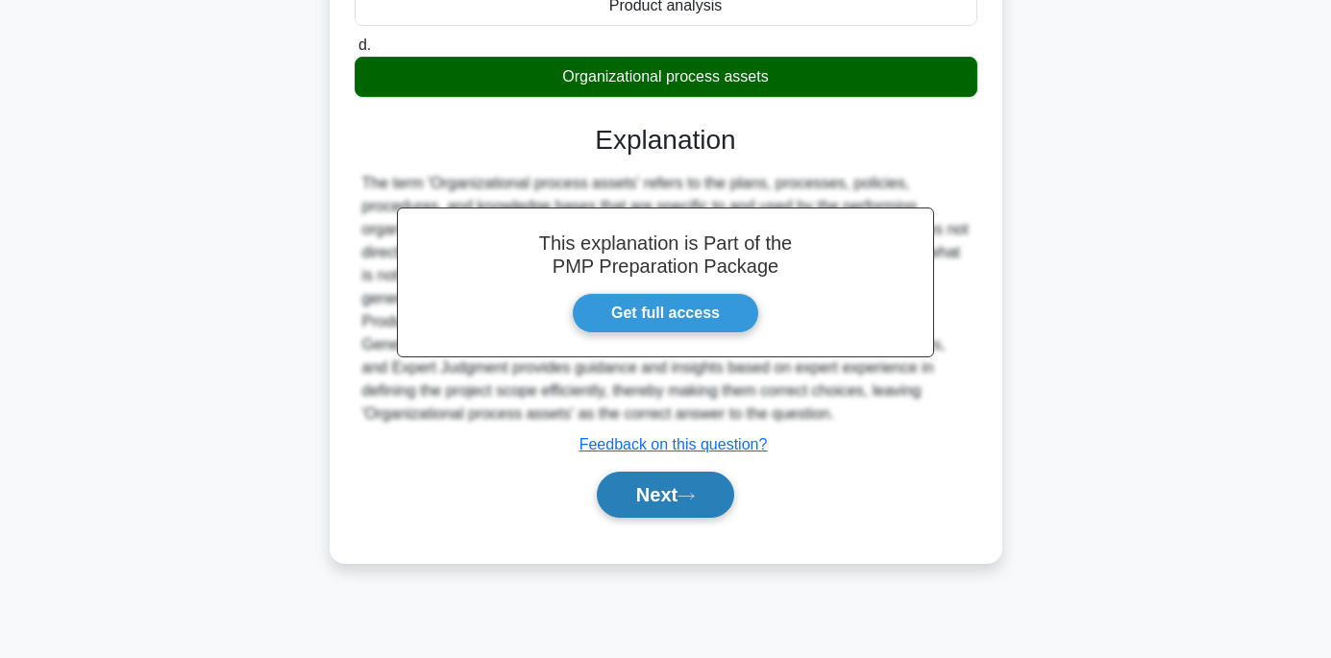
click at [657, 487] on button "Next" at bounding box center [665, 495] width 137 height 46
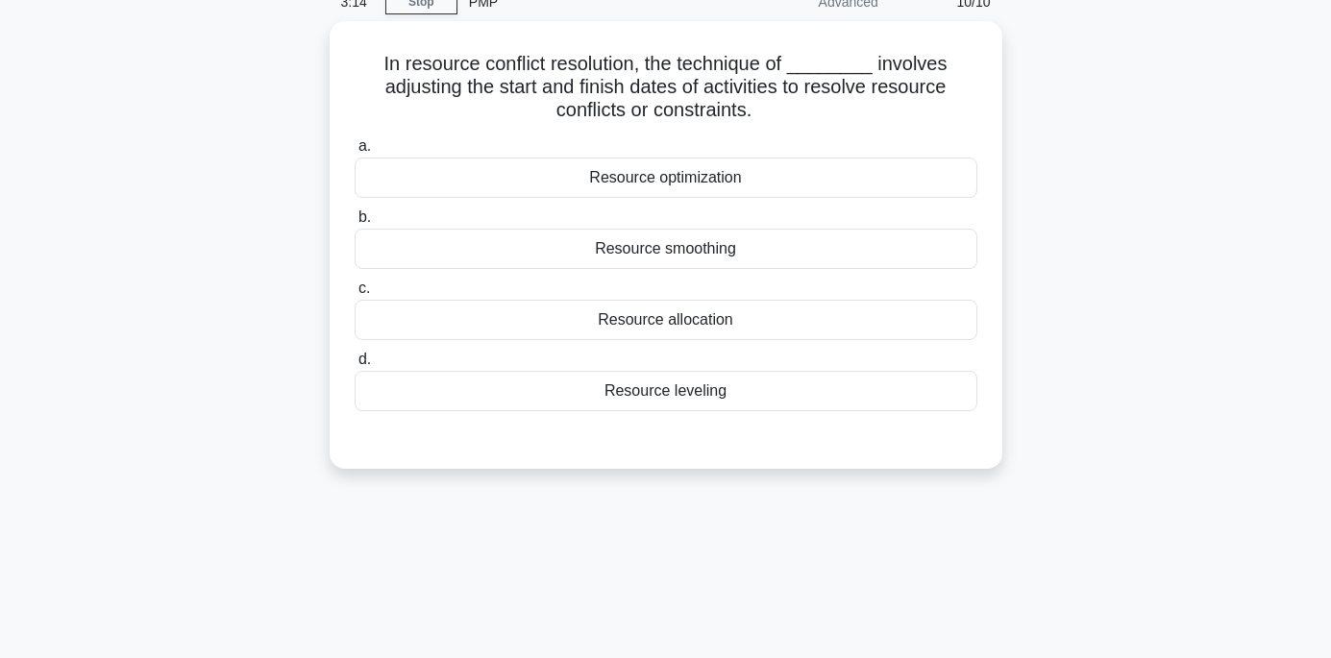
scroll to position [0, 0]
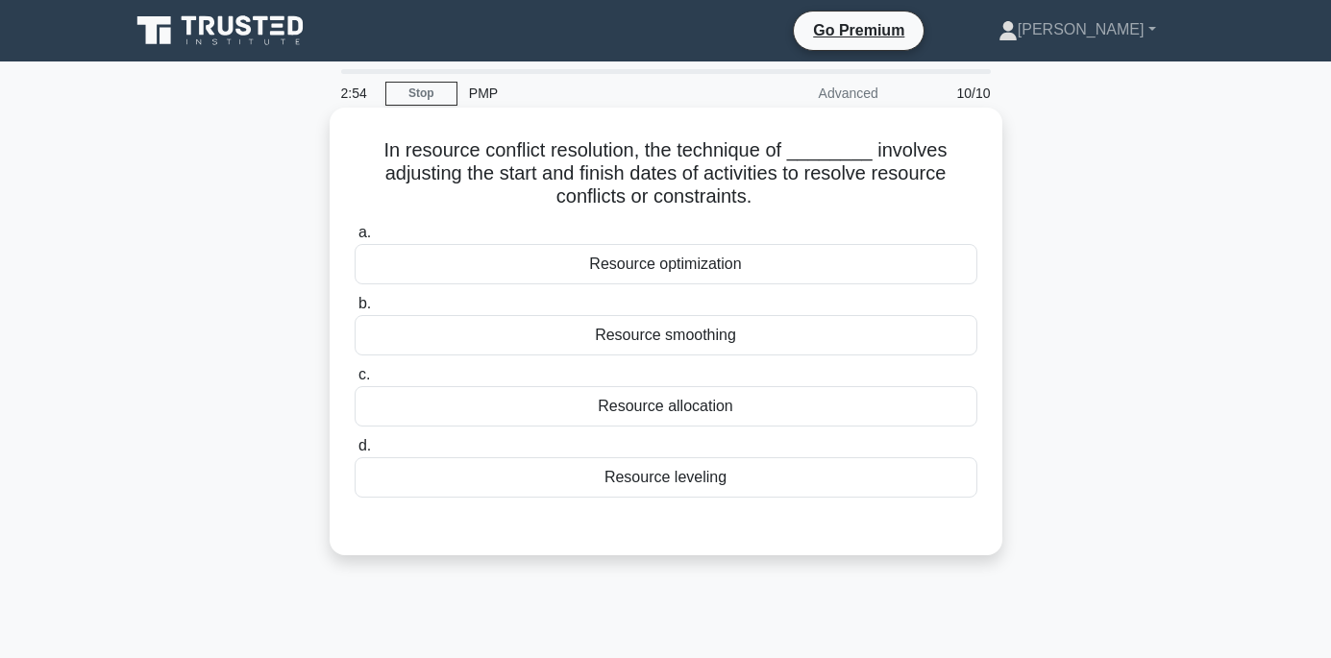
click at [643, 477] on div "Resource leveling" at bounding box center [666, 478] width 623 height 40
click at [355, 453] on input "d. Resource leveling" at bounding box center [355, 446] width 0 height 12
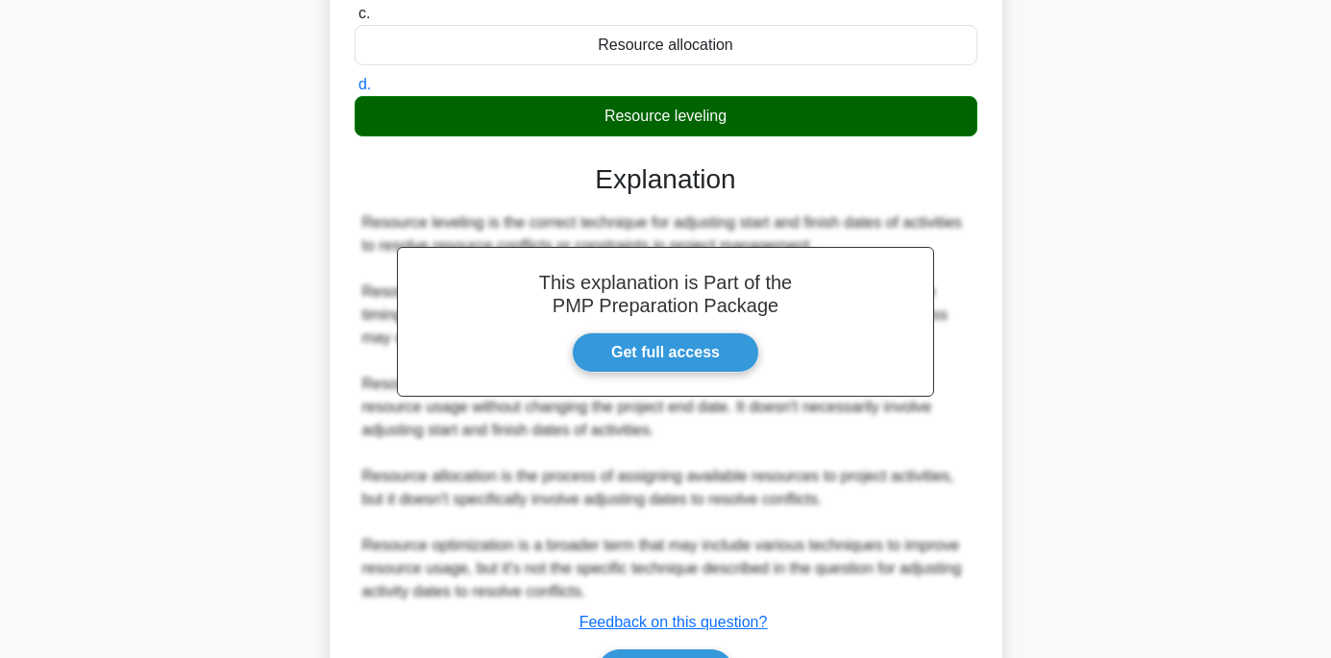
scroll to position [482, 0]
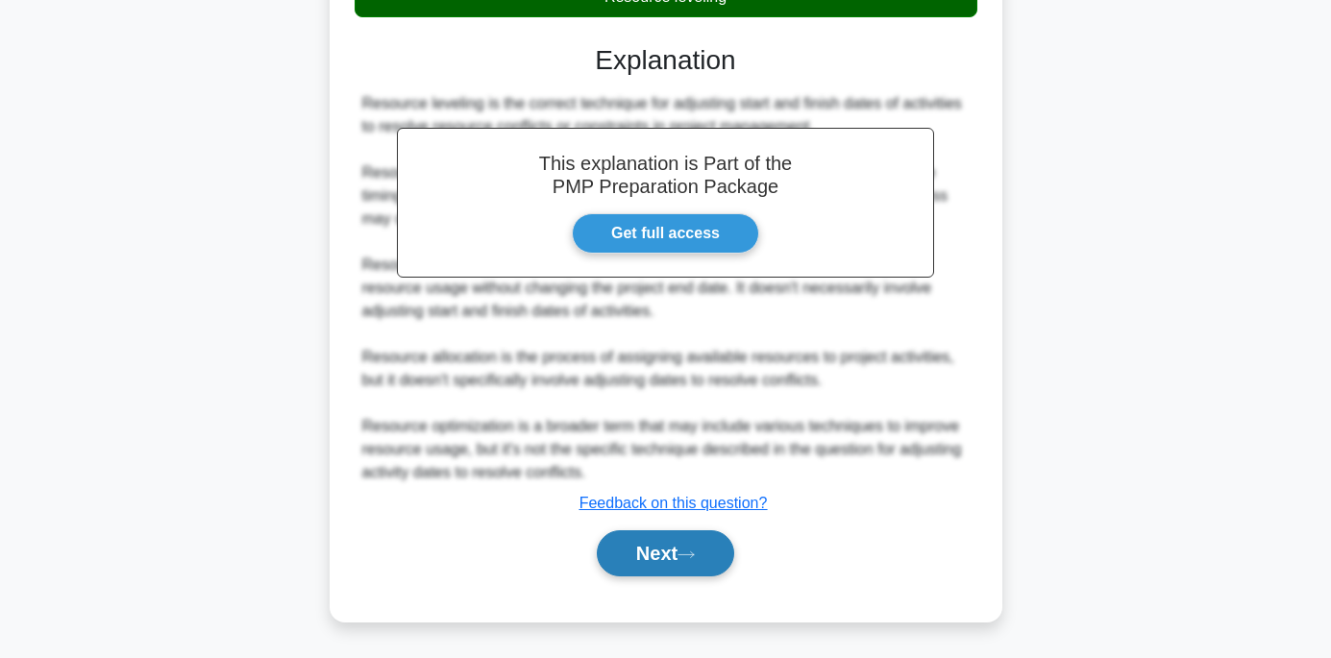
click at [643, 559] on button "Next" at bounding box center [665, 554] width 137 height 46
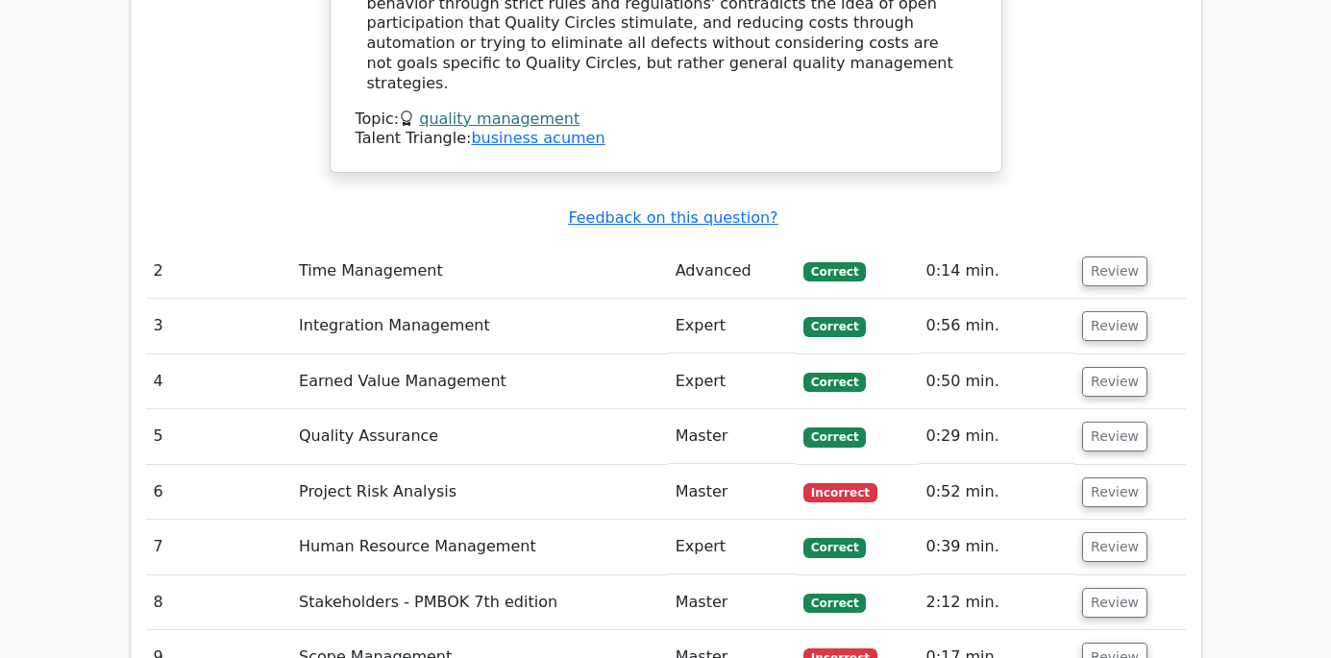
scroll to position [2499, 0]
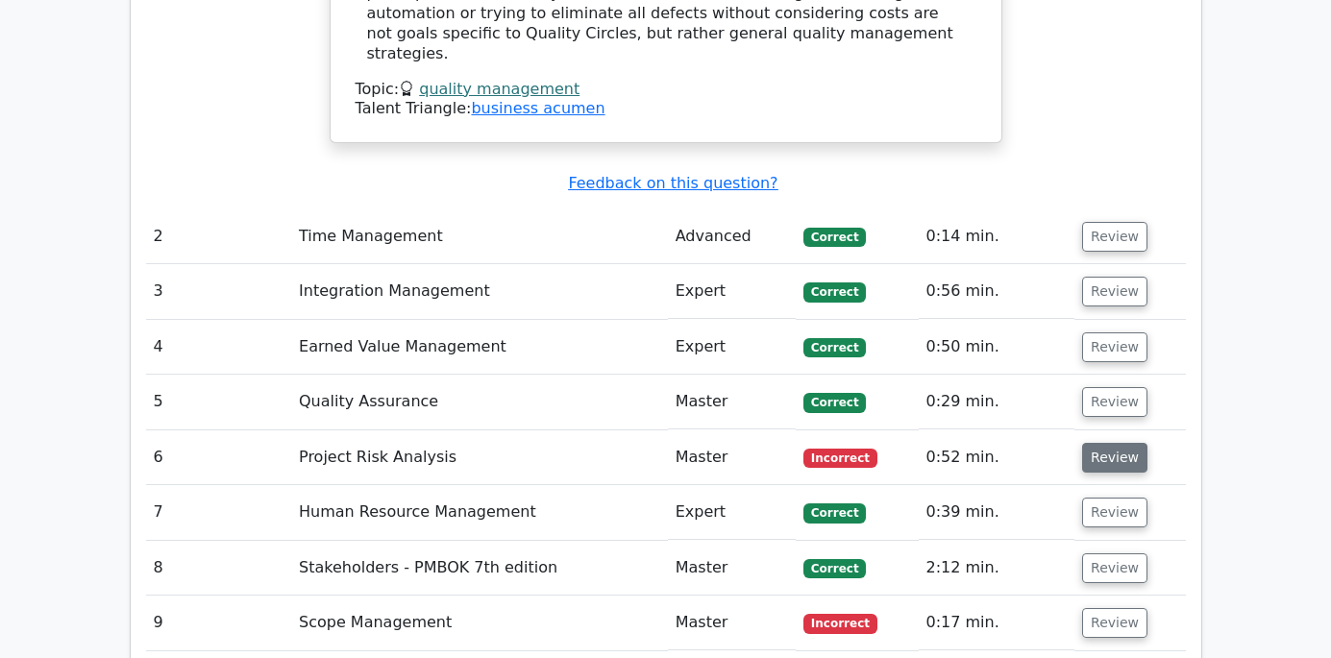
click at [1148, 443] on button "Review" at bounding box center [1114, 458] width 65 height 30
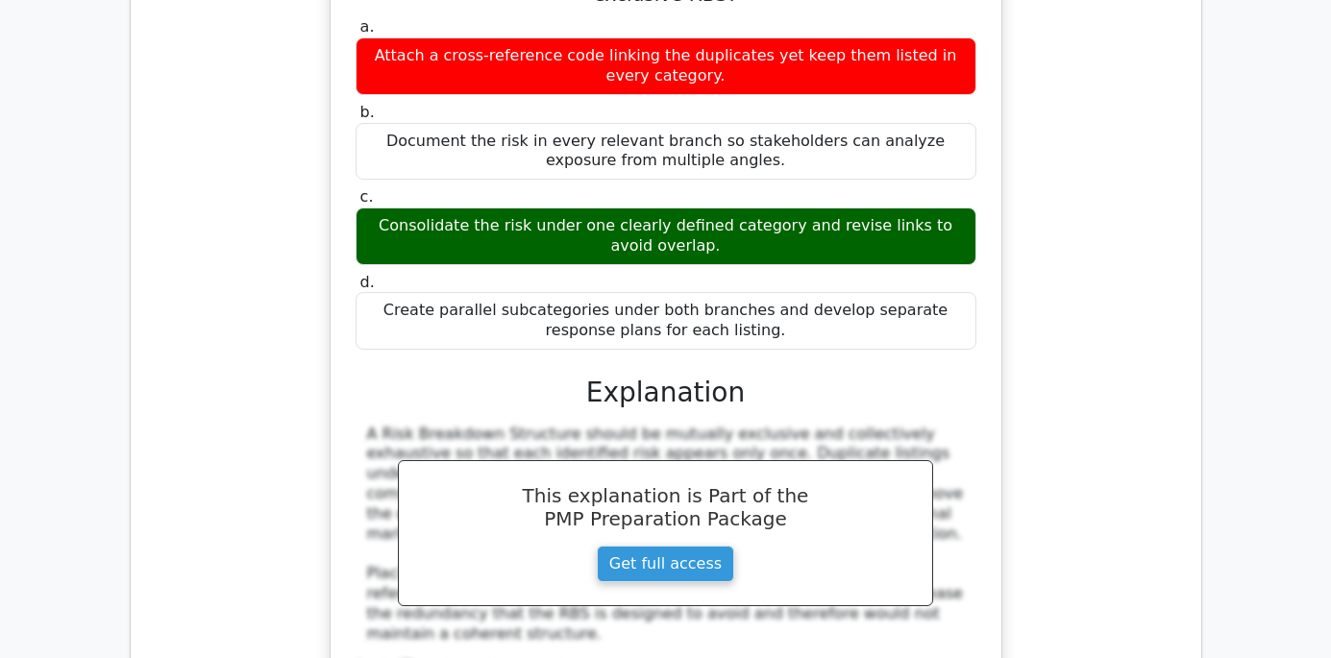
scroll to position [3845, 0]
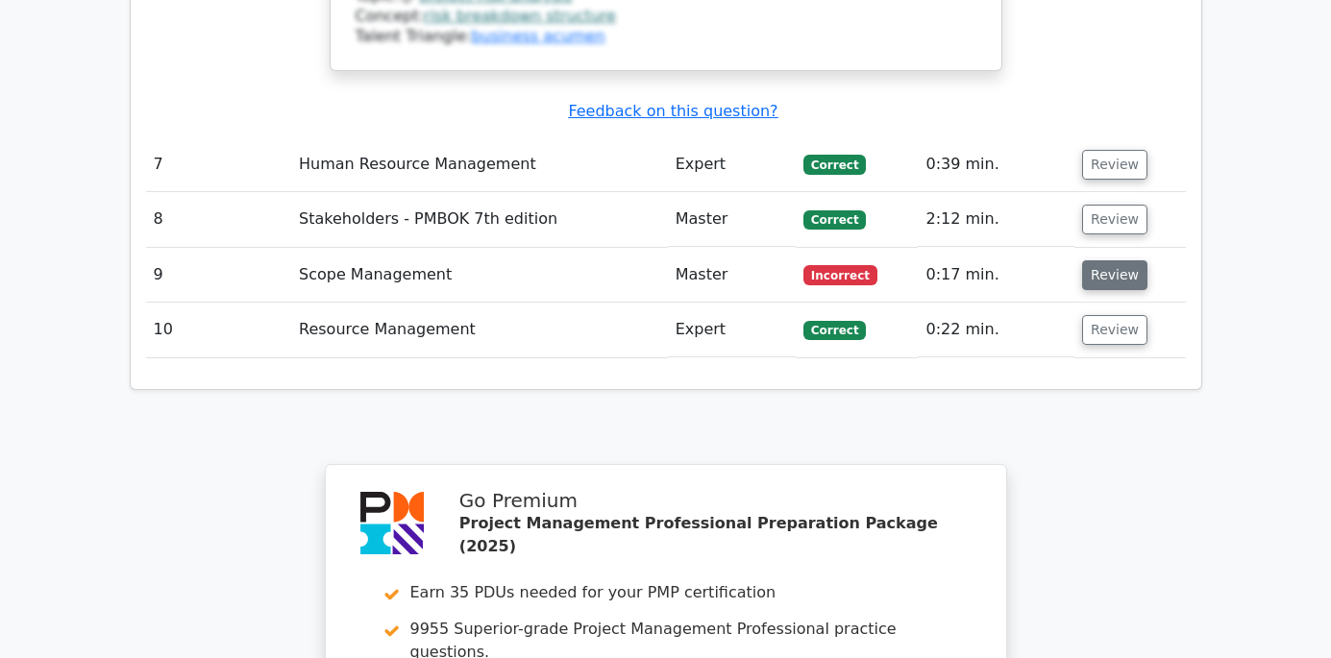
click at [1148, 261] on button "Review" at bounding box center [1114, 276] width 65 height 30
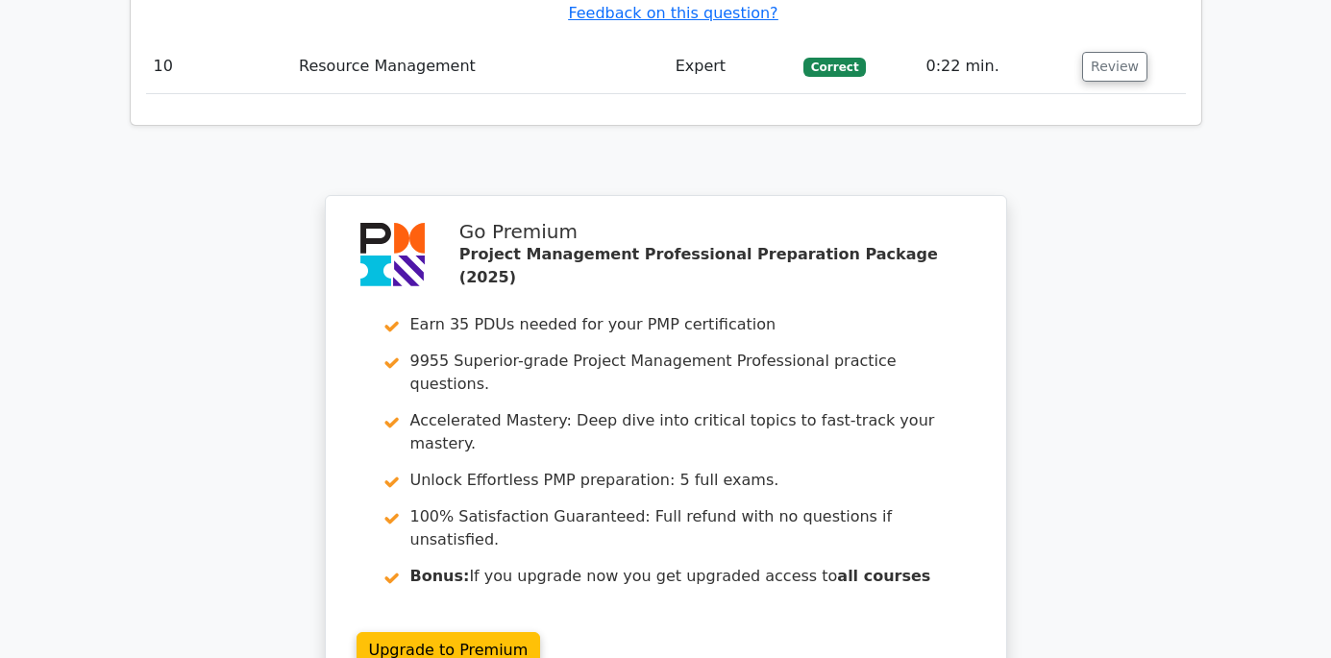
scroll to position [5090, 0]
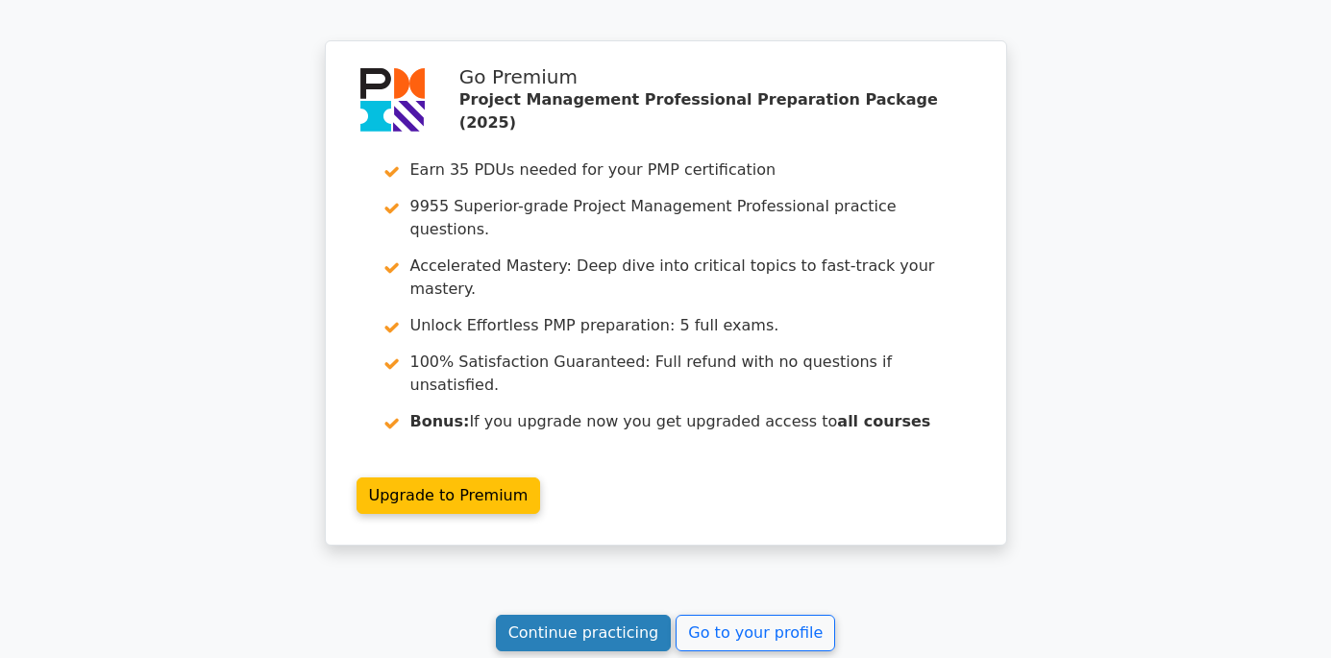
click at [583, 615] on link "Continue practicing" at bounding box center [584, 633] width 176 height 37
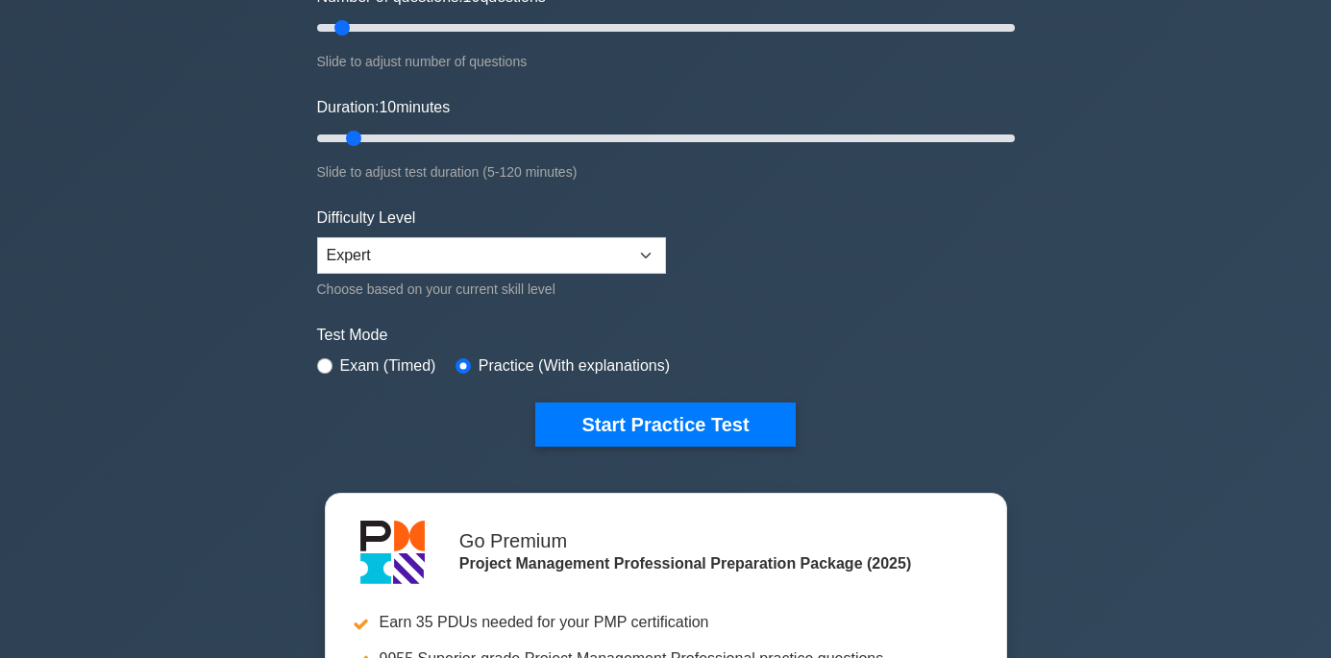
scroll to position [288, 0]
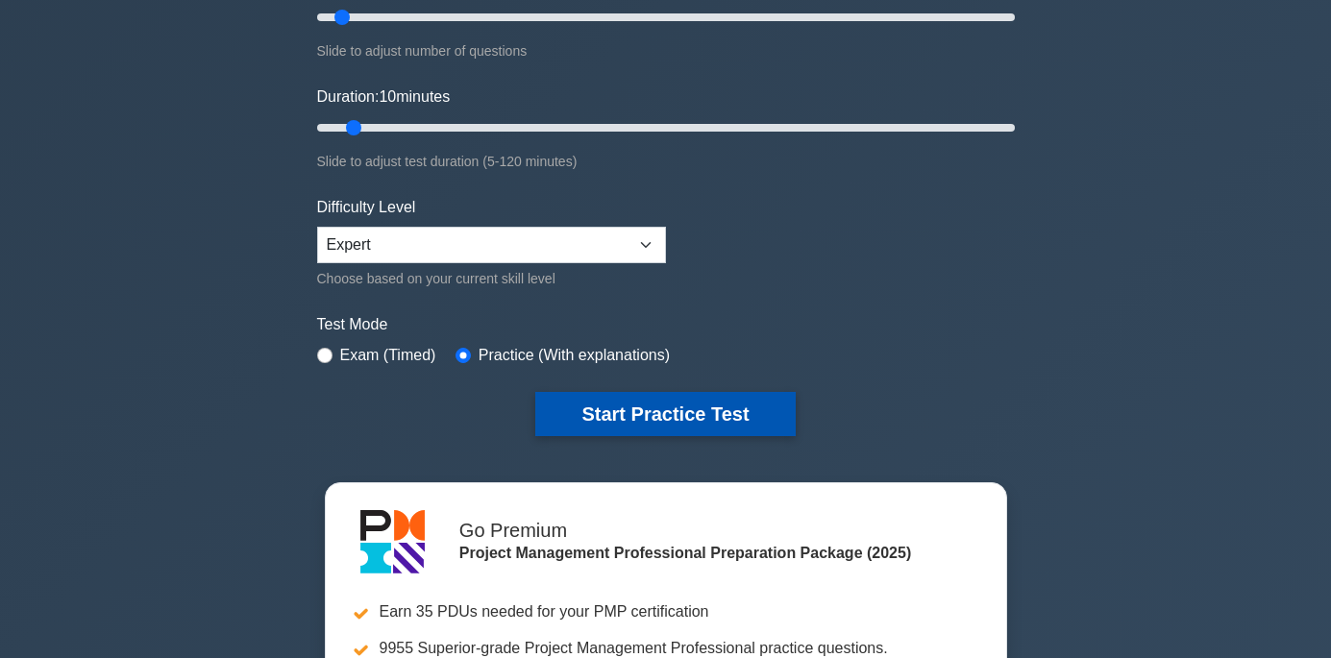
click at [630, 418] on button "Start Practice Test" at bounding box center [665, 414] width 260 height 44
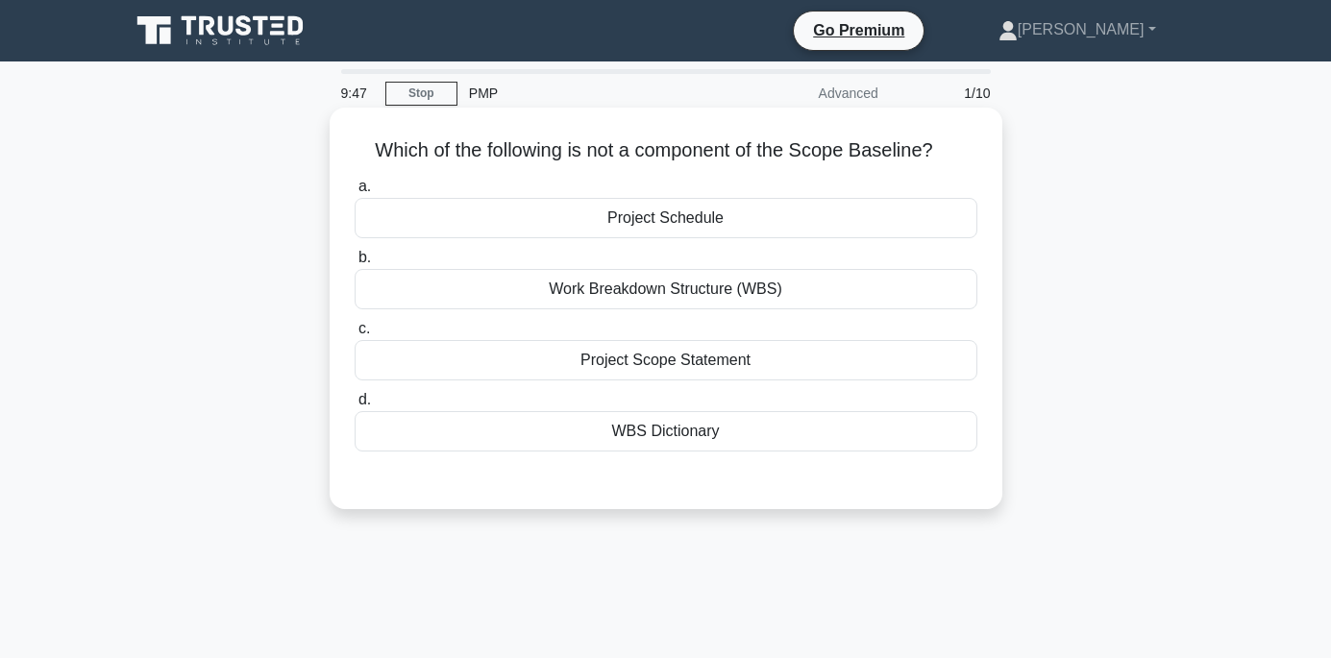
click at [670, 437] on div "WBS Dictionary" at bounding box center [666, 431] width 623 height 40
click at [355, 407] on input "d. WBS Dictionary" at bounding box center [355, 400] width 0 height 12
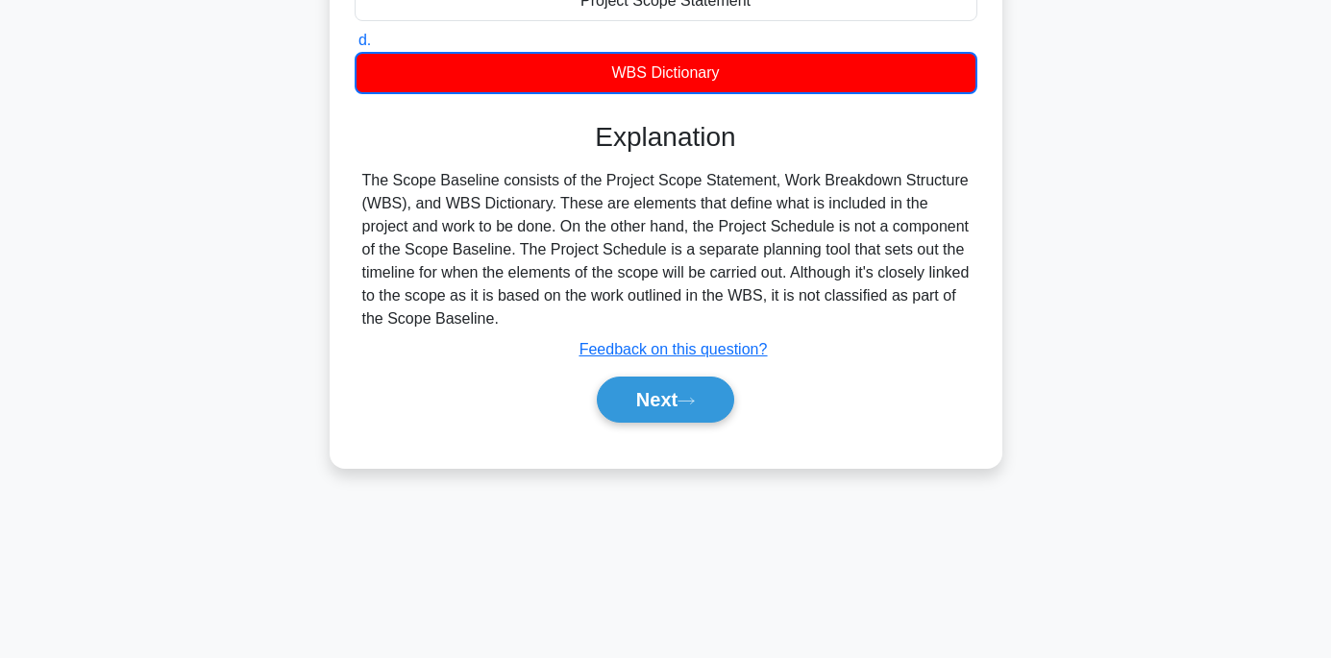
scroll to position [380, 0]
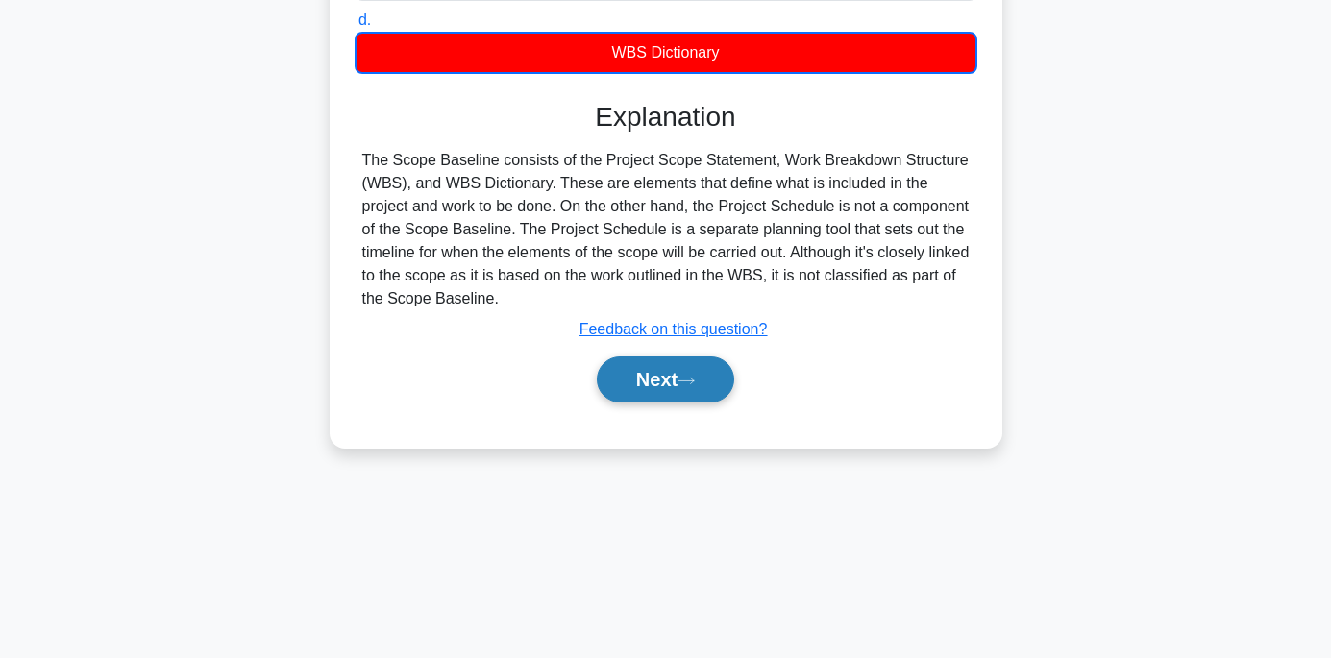
click at [670, 369] on button "Next" at bounding box center [665, 380] width 137 height 46
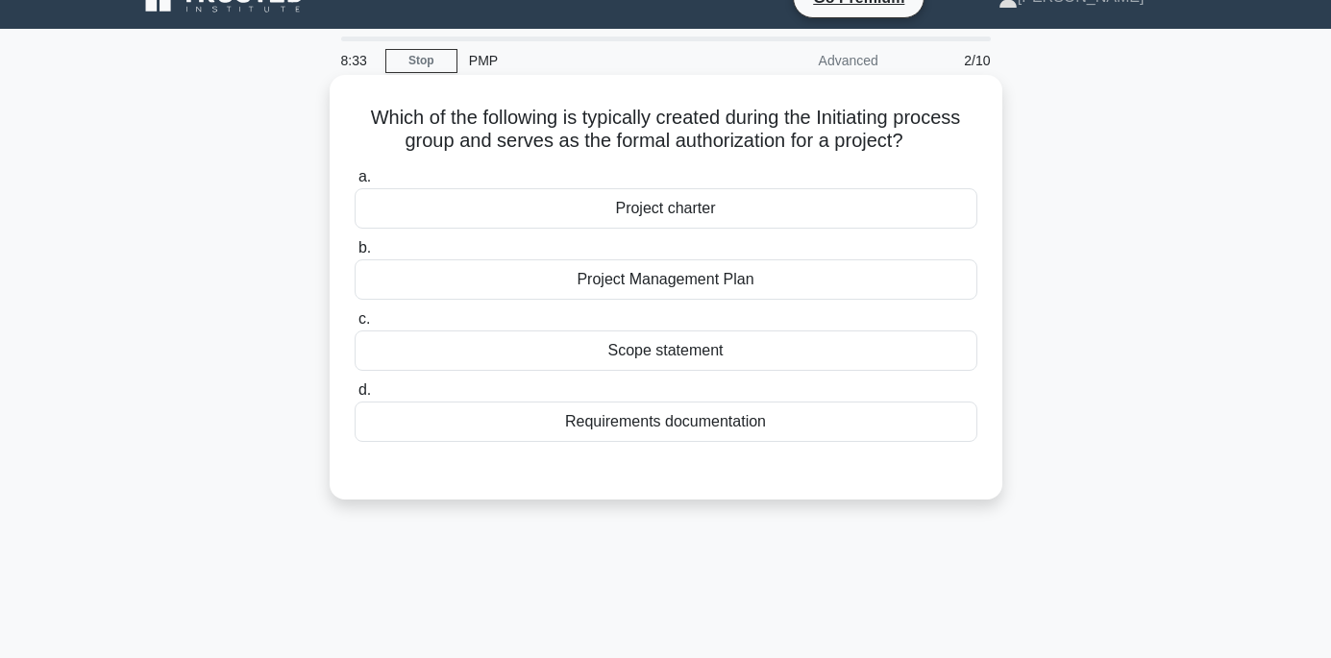
scroll to position [0, 0]
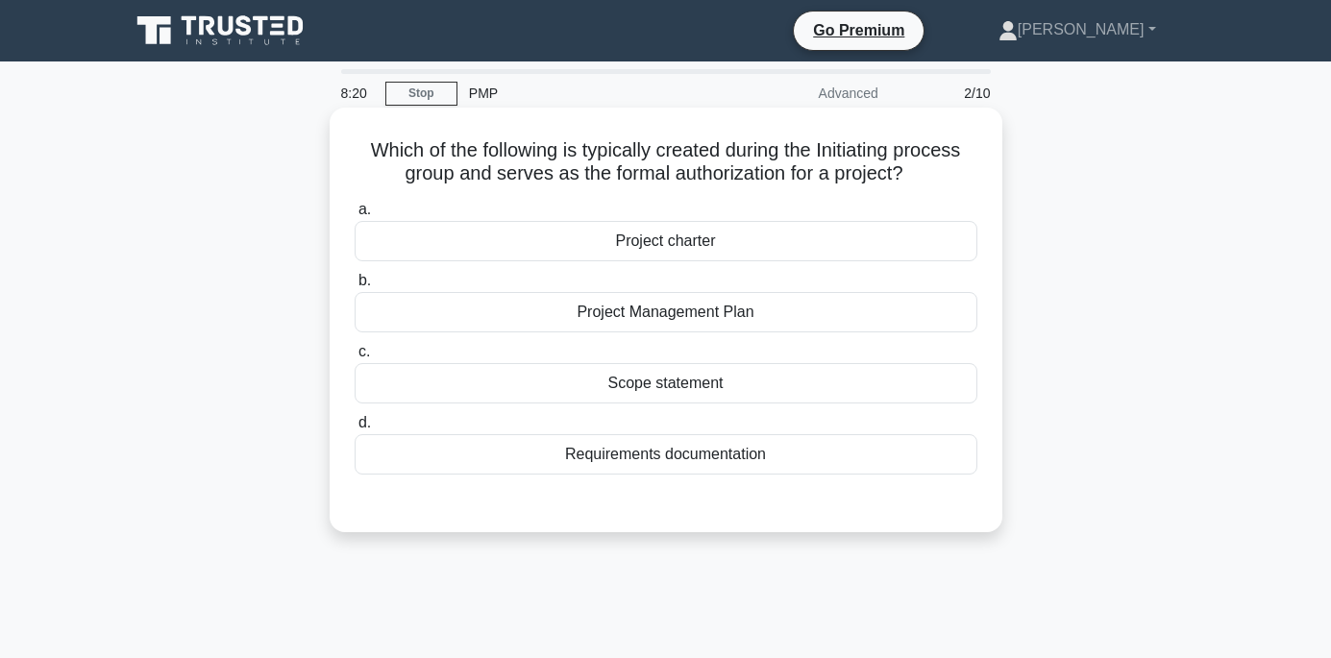
click at [571, 245] on div "Project charter" at bounding box center [666, 241] width 623 height 40
click at [355, 216] on input "a. Project charter" at bounding box center [355, 210] width 0 height 12
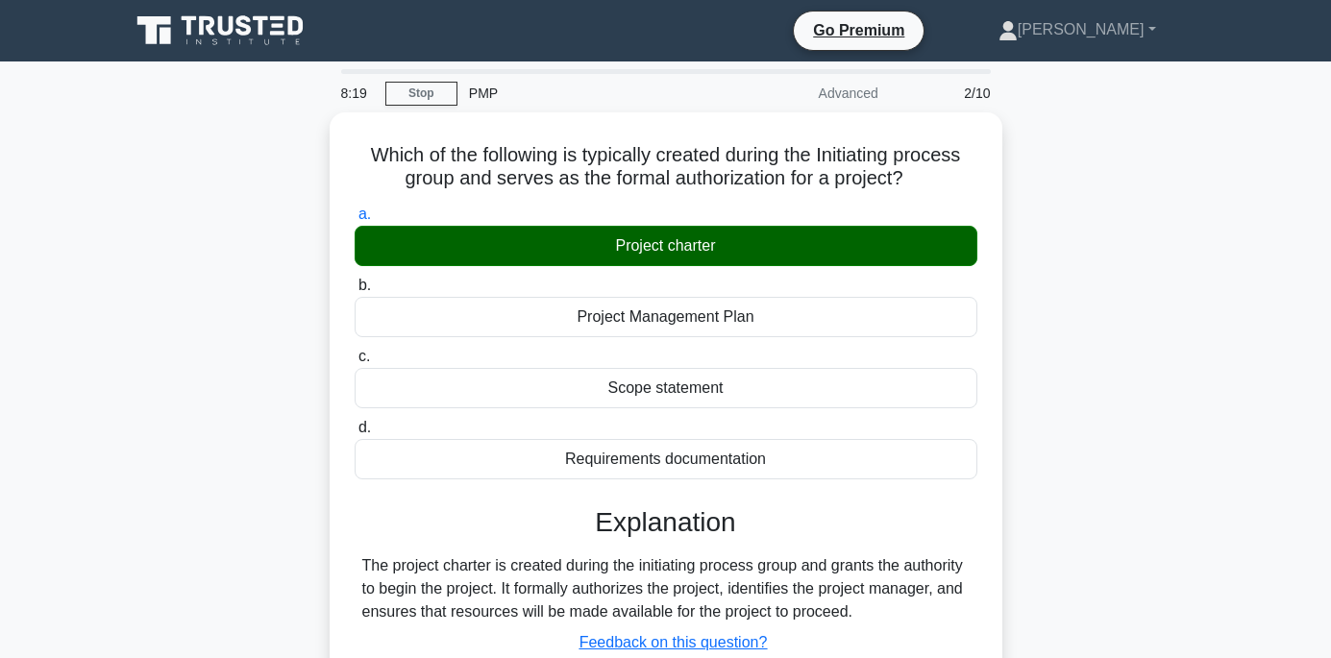
scroll to position [380, 0]
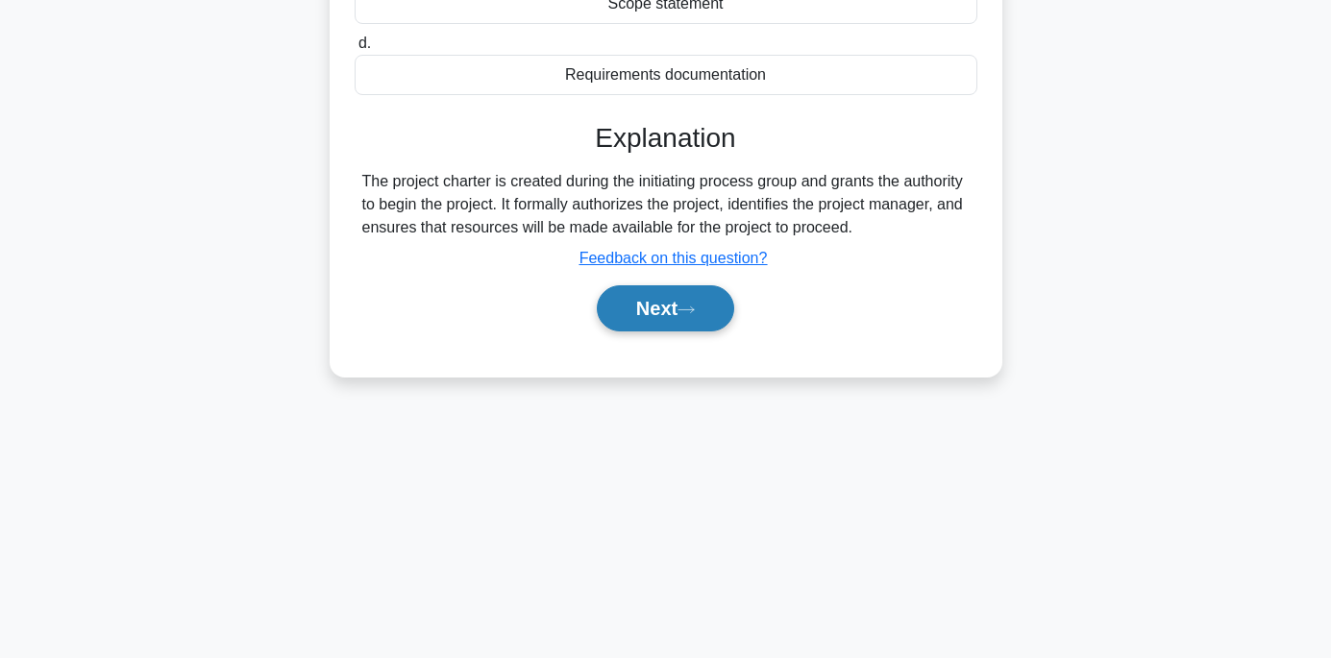
click at [667, 326] on button "Next" at bounding box center [665, 309] width 137 height 46
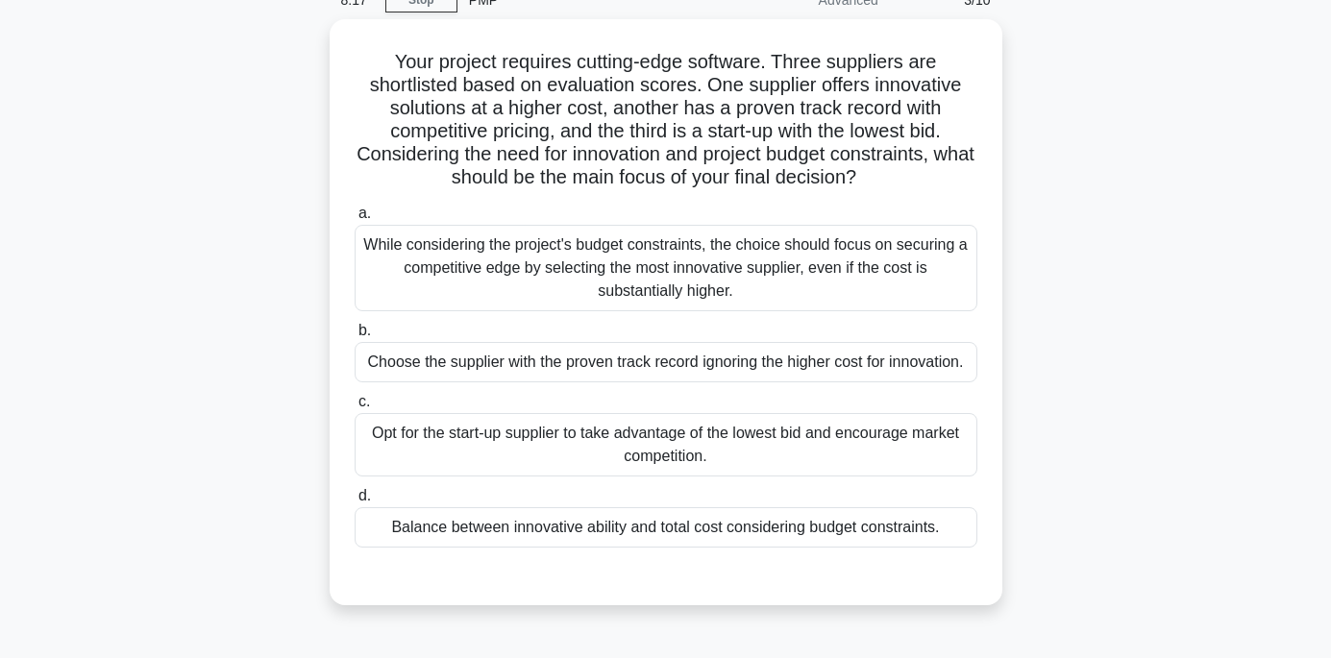
scroll to position [91, 0]
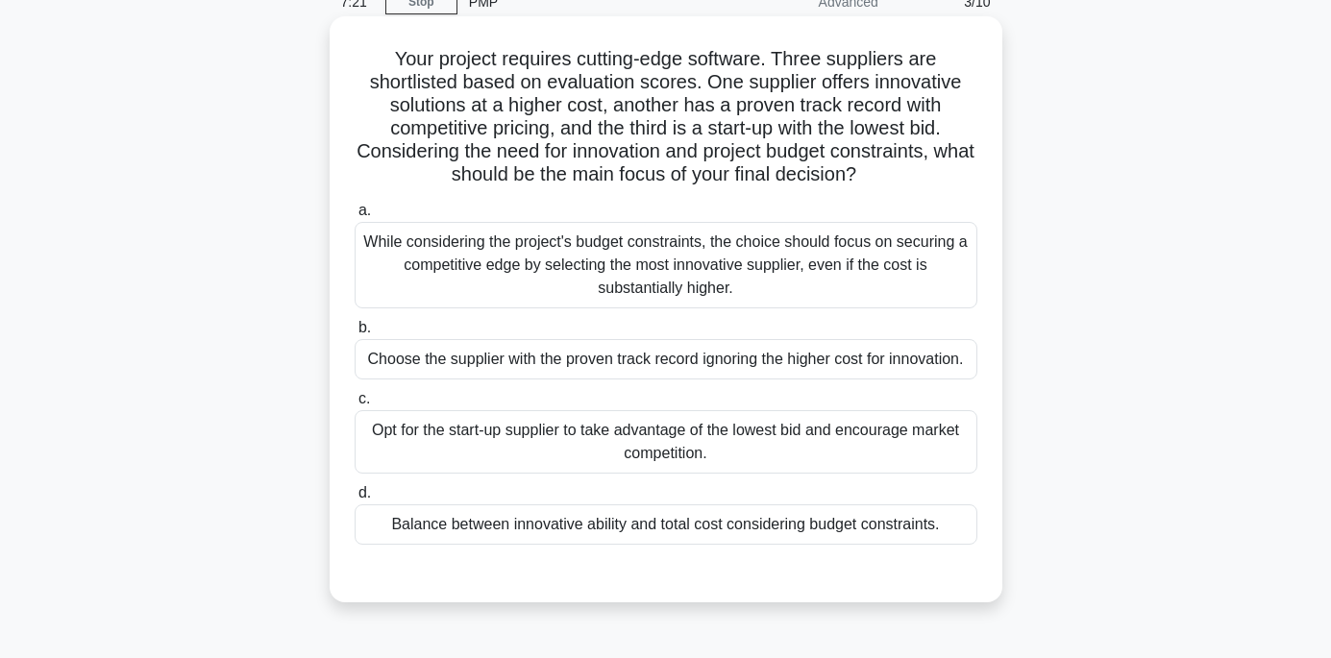
click at [687, 528] on div "Balance between innovative ability and total cost considering budget constraint…" at bounding box center [666, 525] width 623 height 40
click at [355, 500] on input "d. Balance between innovative ability and total cost considering budget constra…" at bounding box center [355, 493] width 0 height 12
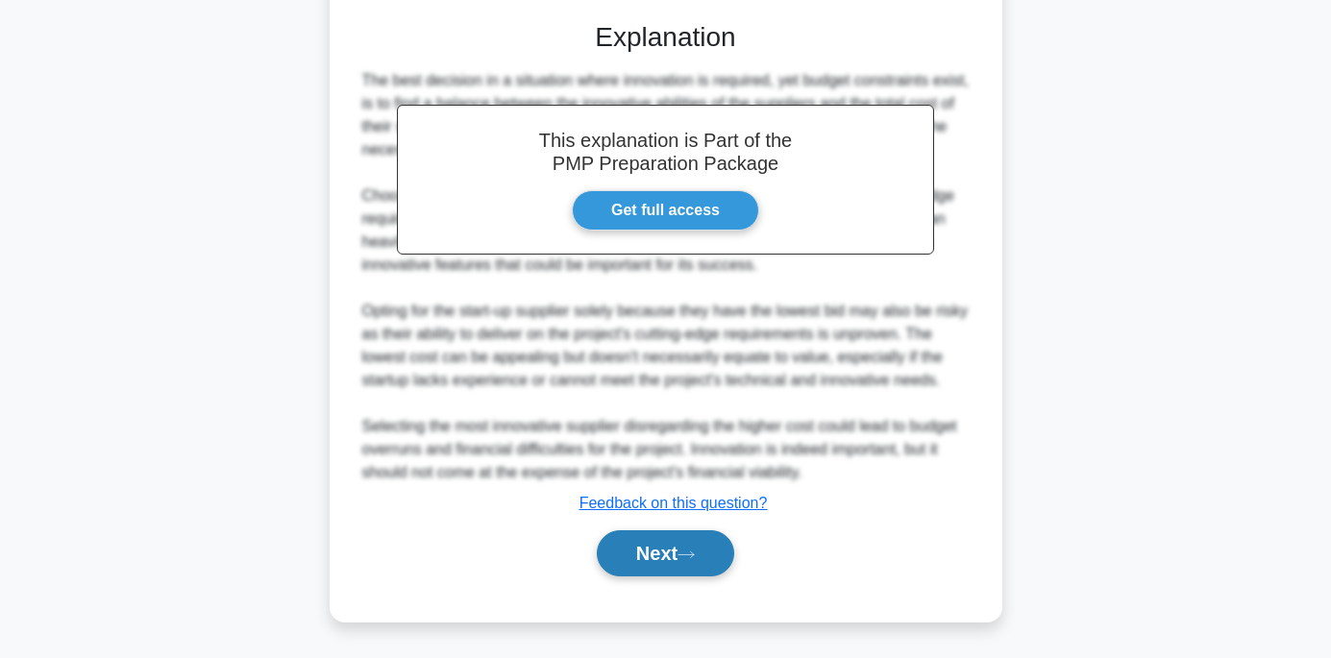
click at [649, 577] on button "Next" at bounding box center [665, 554] width 137 height 46
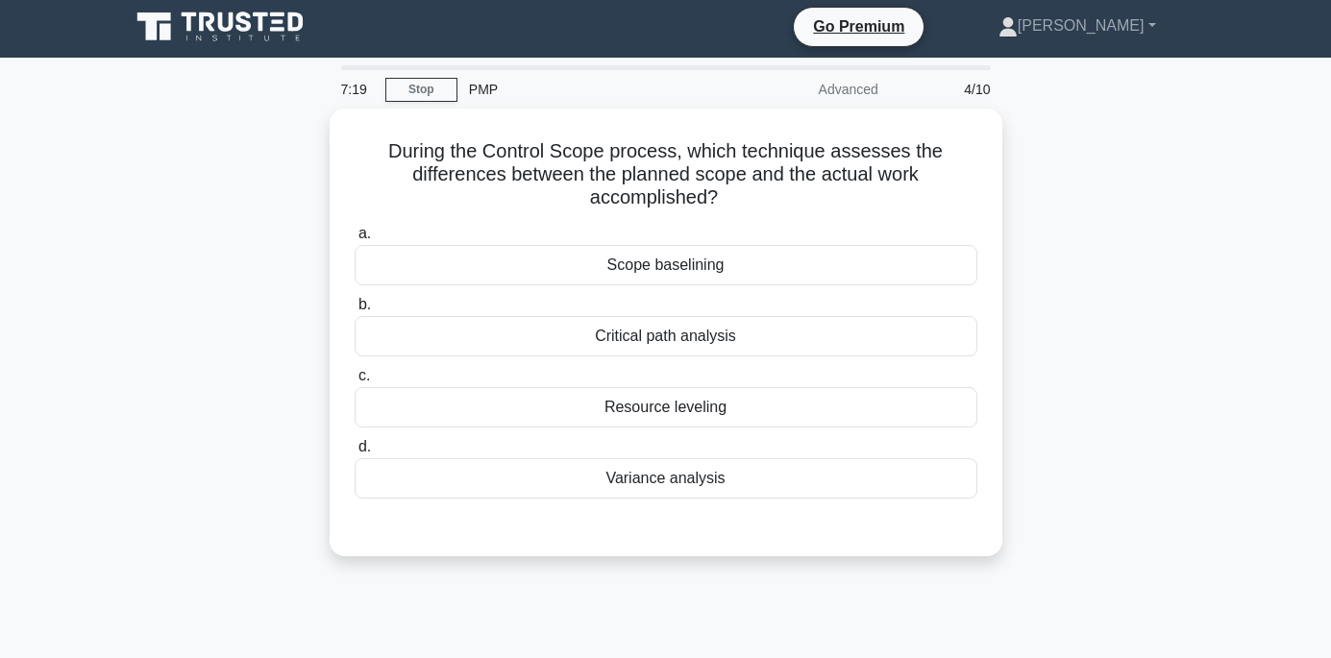
scroll to position [0, 0]
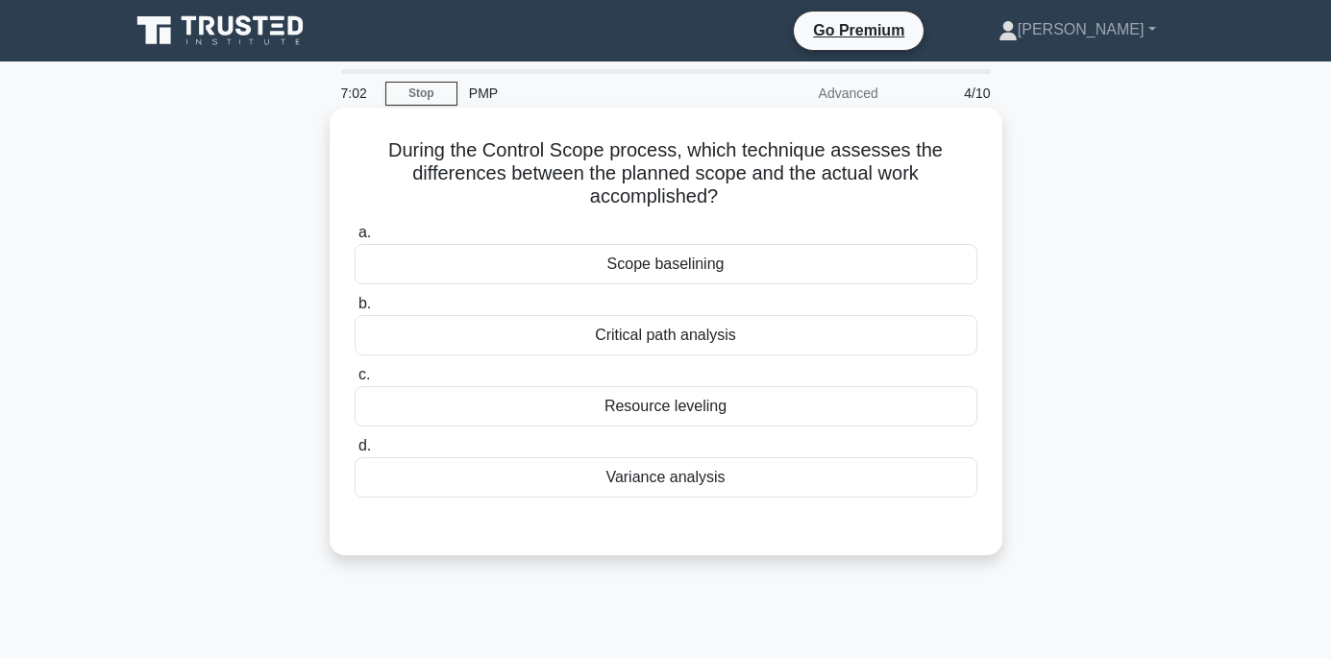
click at [660, 480] on div "Variance analysis" at bounding box center [666, 478] width 623 height 40
click at [355, 453] on input "d. Variance analysis" at bounding box center [355, 446] width 0 height 12
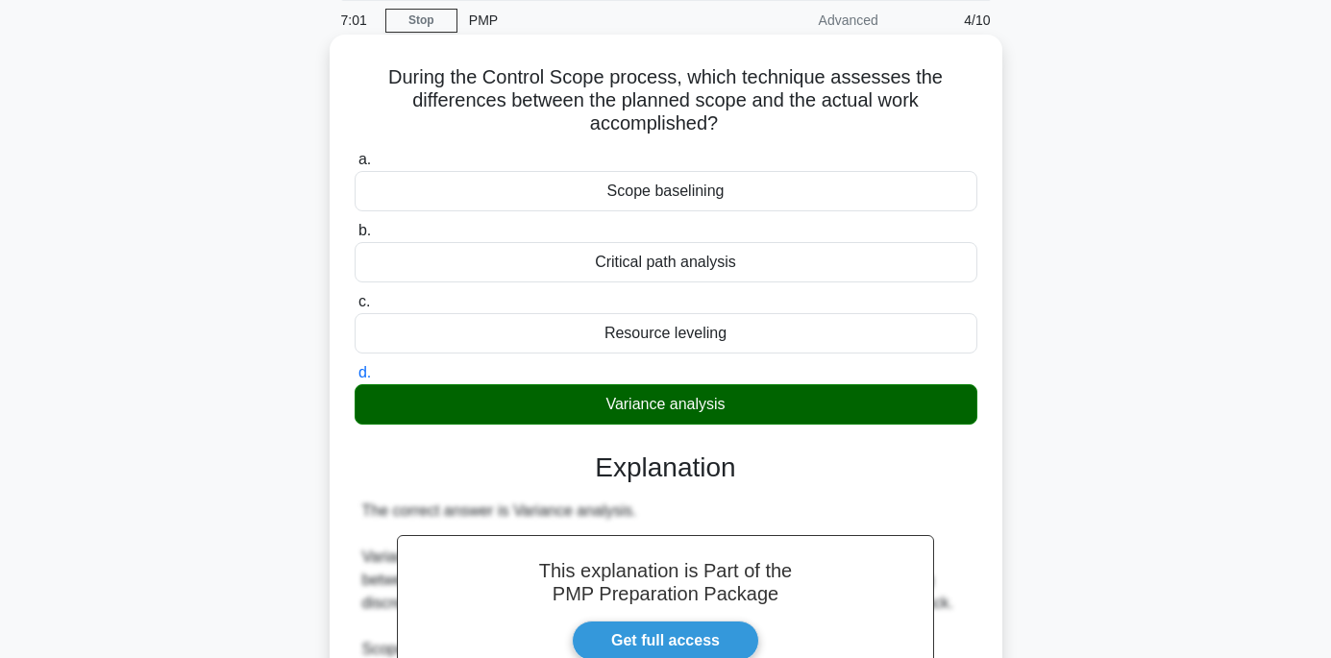
scroll to position [380, 0]
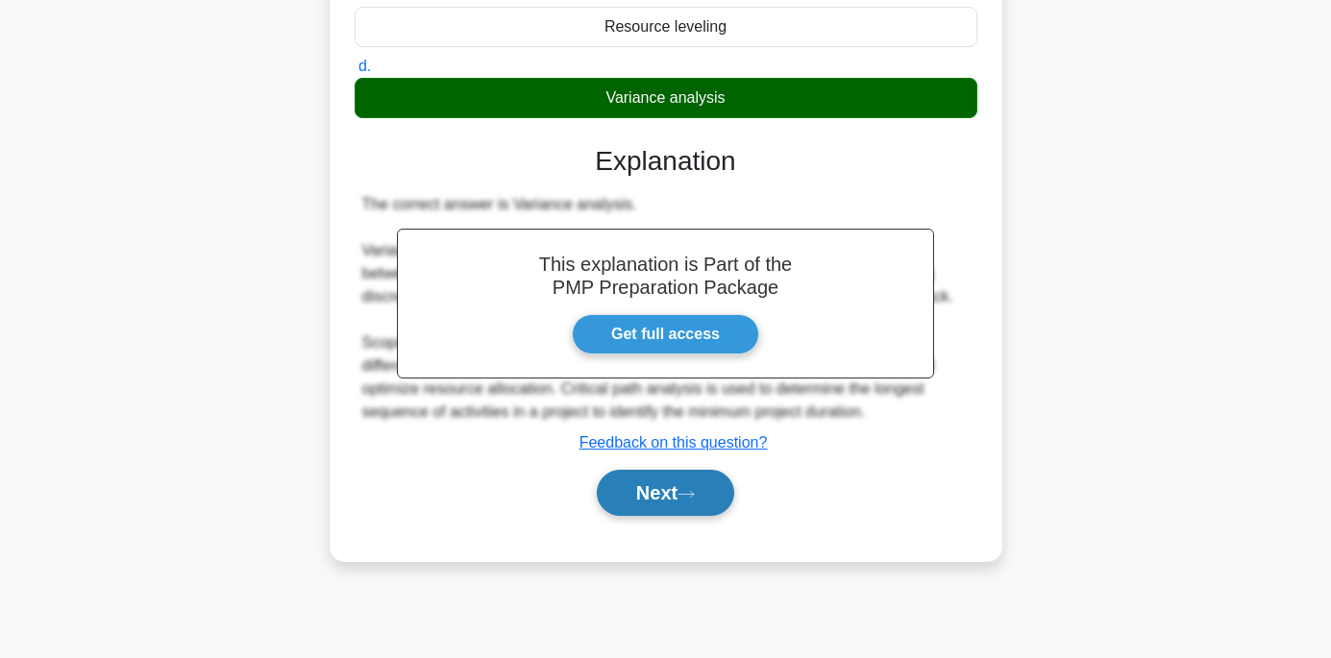
click at [666, 484] on button "Next" at bounding box center [665, 493] width 137 height 46
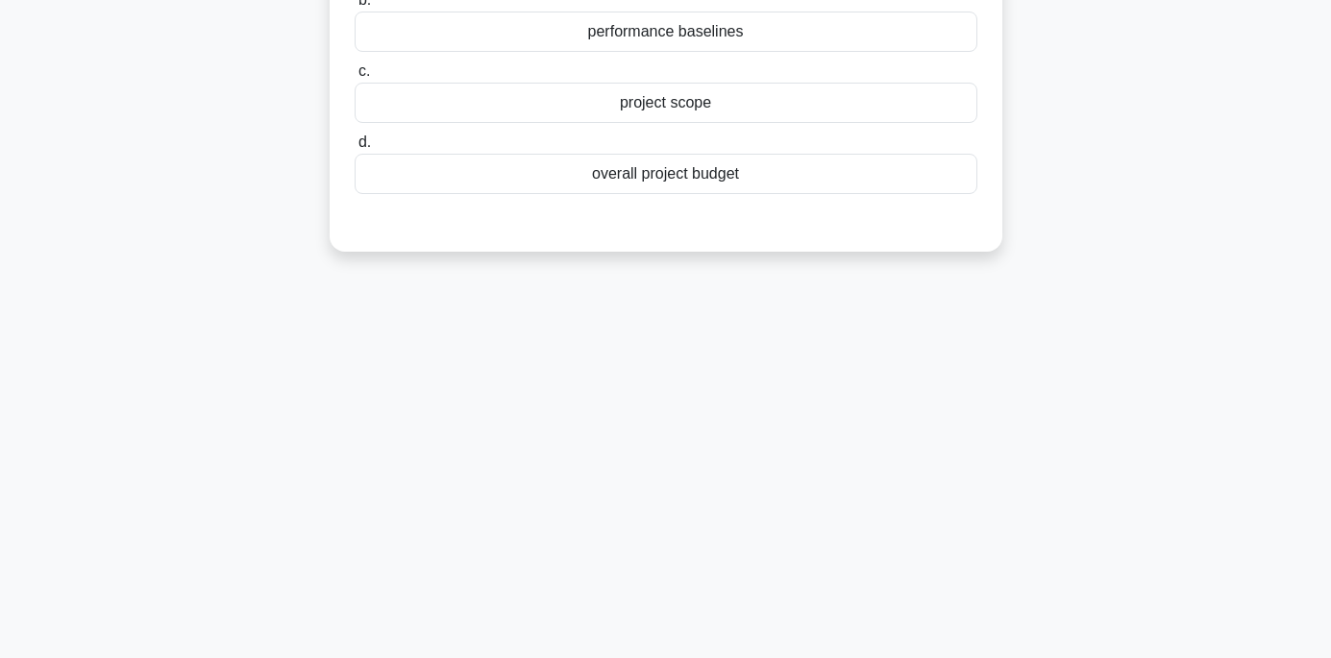
scroll to position [0, 0]
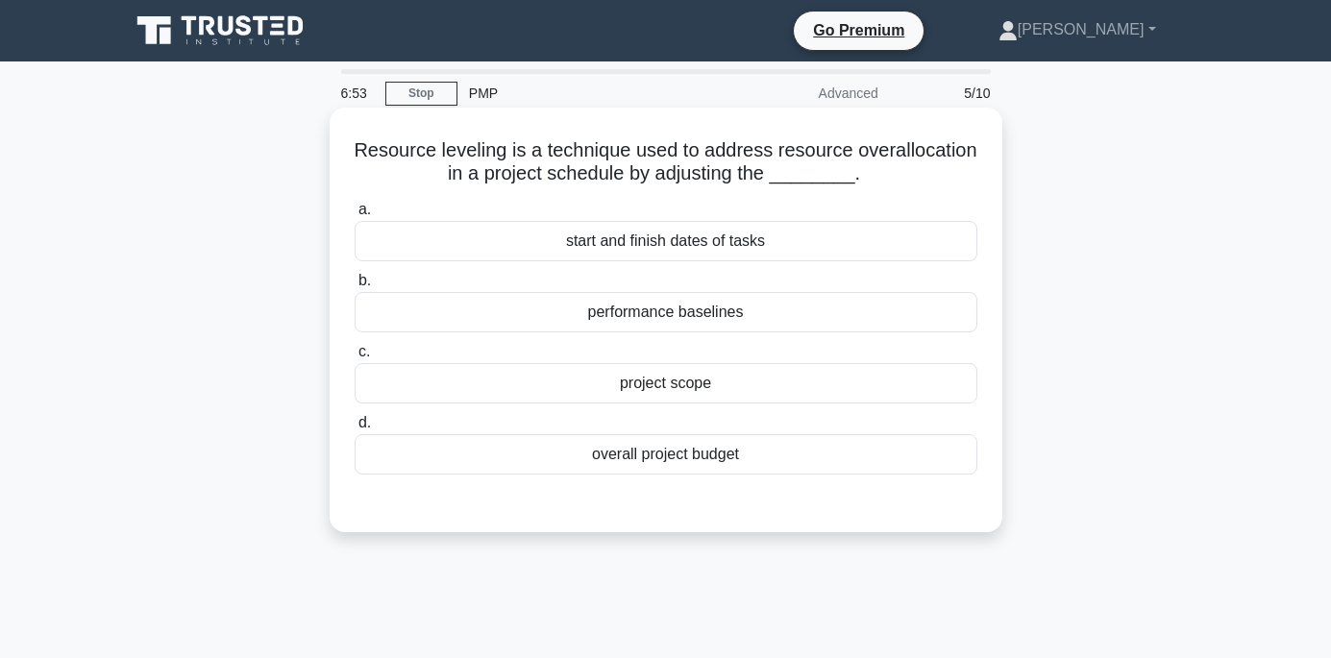
click at [674, 242] on div "start and finish dates of tasks" at bounding box center [666, 241] width 623 height 40
click at [355, 216] on input "a. start and finish dates of tasks" at bounding box center [355, 210] width 0 height 12
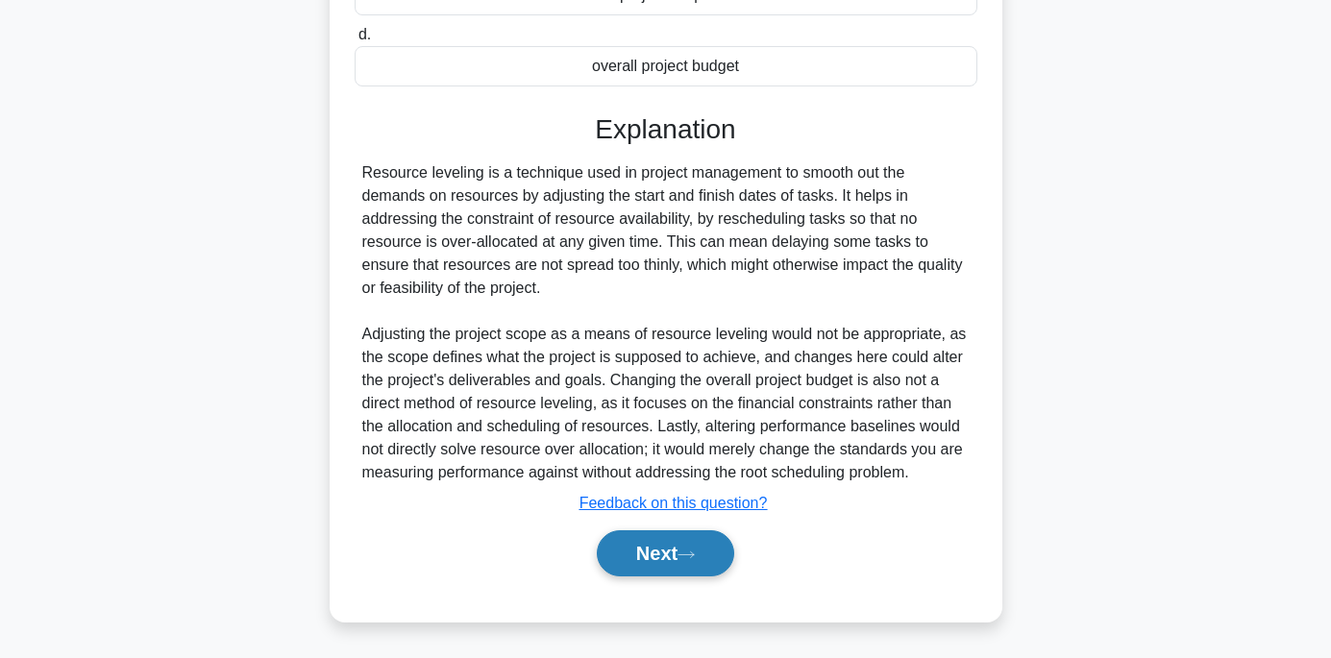
click at [673, 553] on button "Next" at bounding box center [665, 554] width 137 height 46
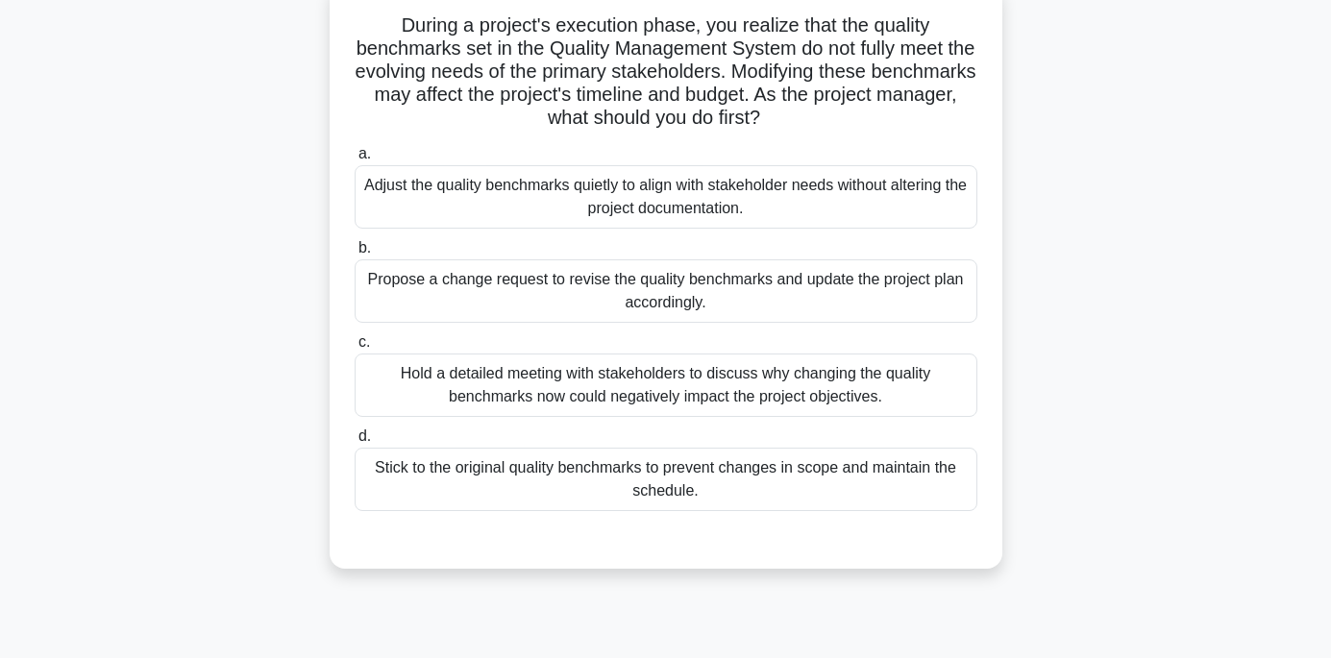
scroll to position [91, 0]
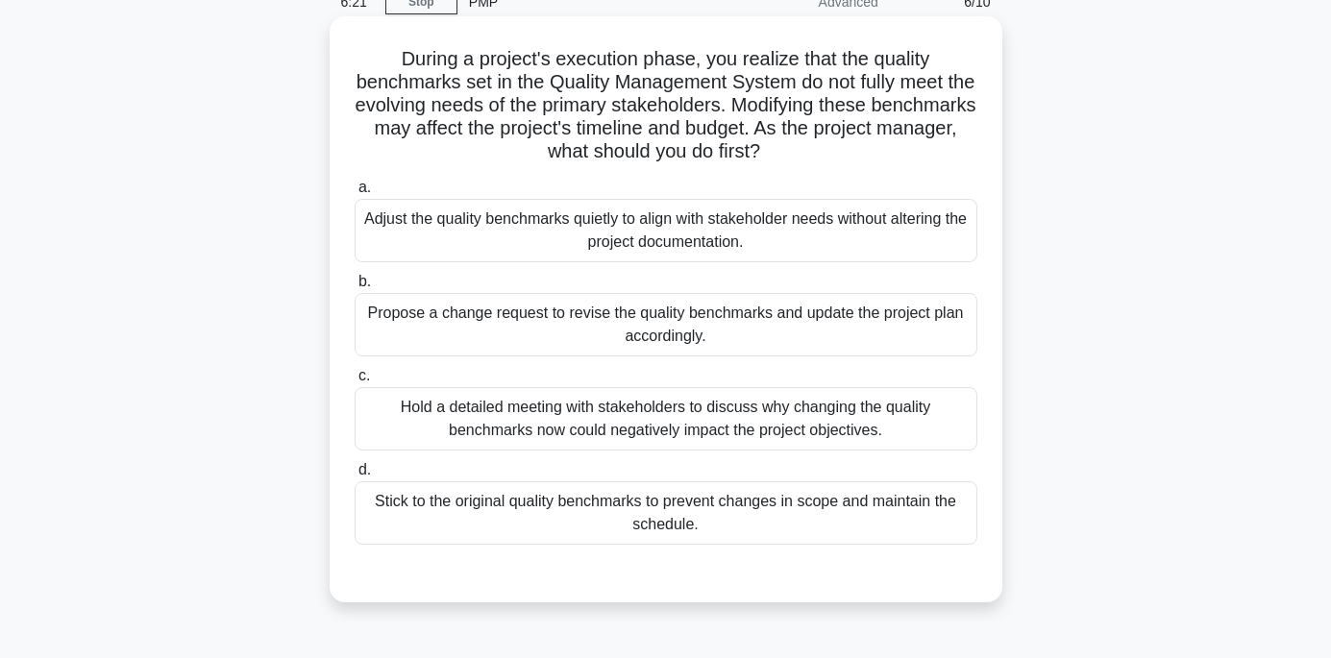
click at [654, 322] on div "Propose a change request to revise the quality benchmarks and update the projec…" at bounding box center [666, 324] width 623 height 63
click at [355, 288] on input "b. Propose a change request to revise the quality benchmarks and update the pro…" at bounding box center [355, 282] width 0 height 12
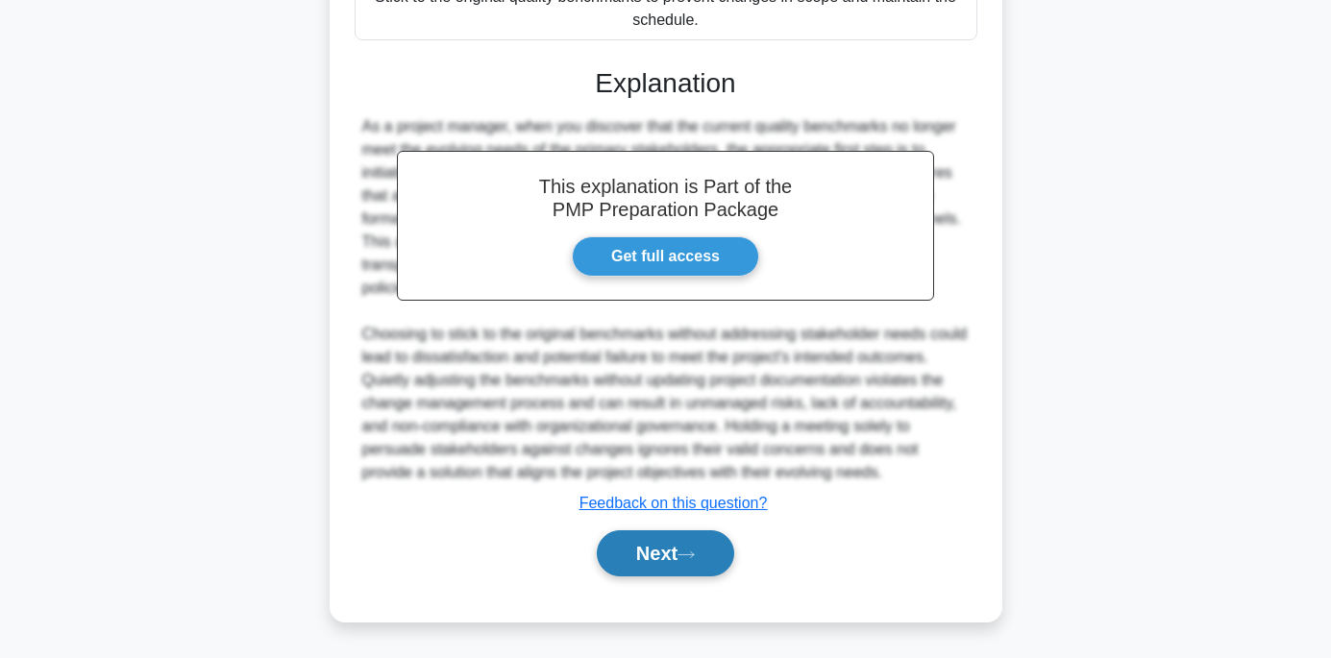
click at [679, 558] on button "Next" at bounding box center [665, 554] width 137 height 46
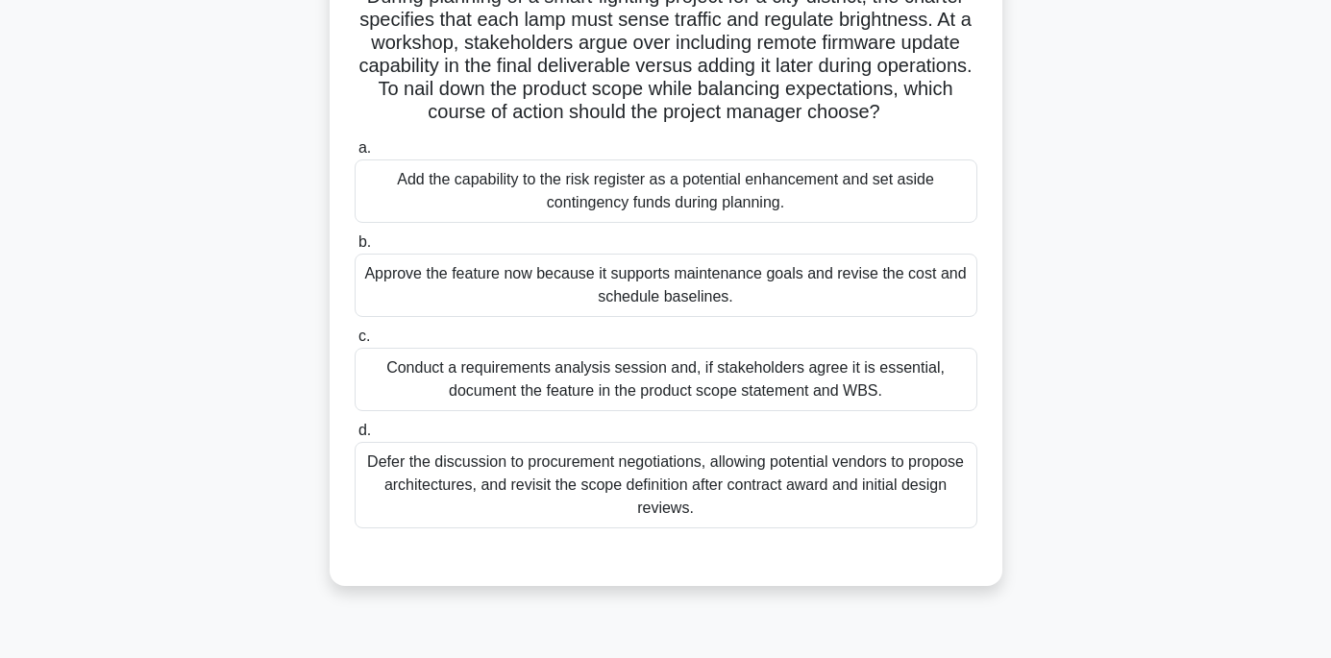
scroll to position [187, 0]
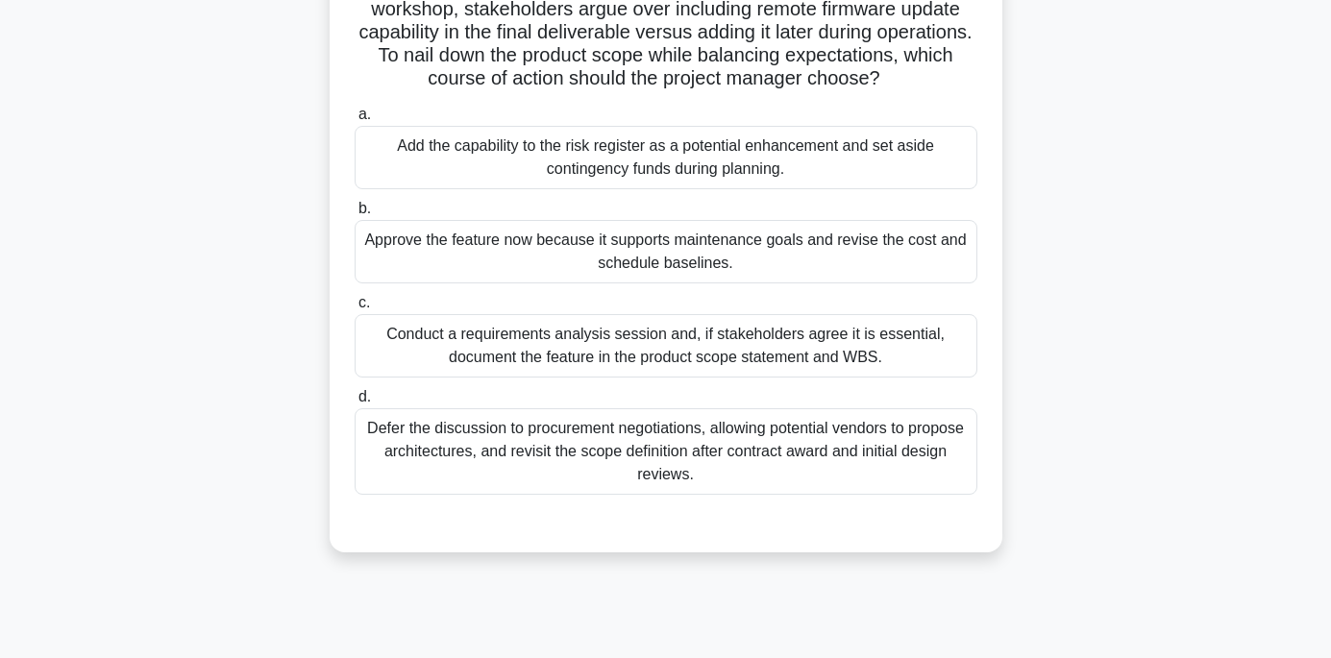
click at [675, 359] on div "Conduct a requirements analysis session and, if stakeholders agree it is essent…" at bounding box center [666, 345] width 623 height 63
click at [355, 310] on input "c. Conduct a requirements analysis session and, if stakeholders agree it is ess…" at bounding box center [355, 303] width 0 height 12
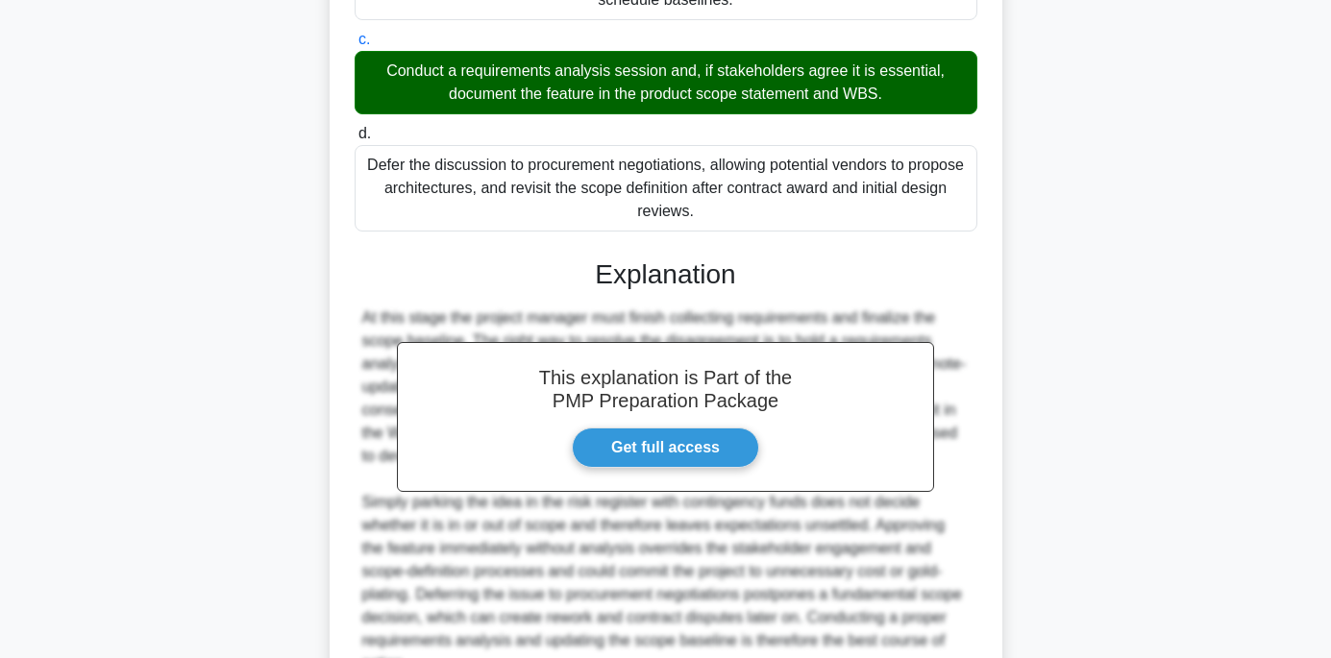
scroll to position [666, 0]
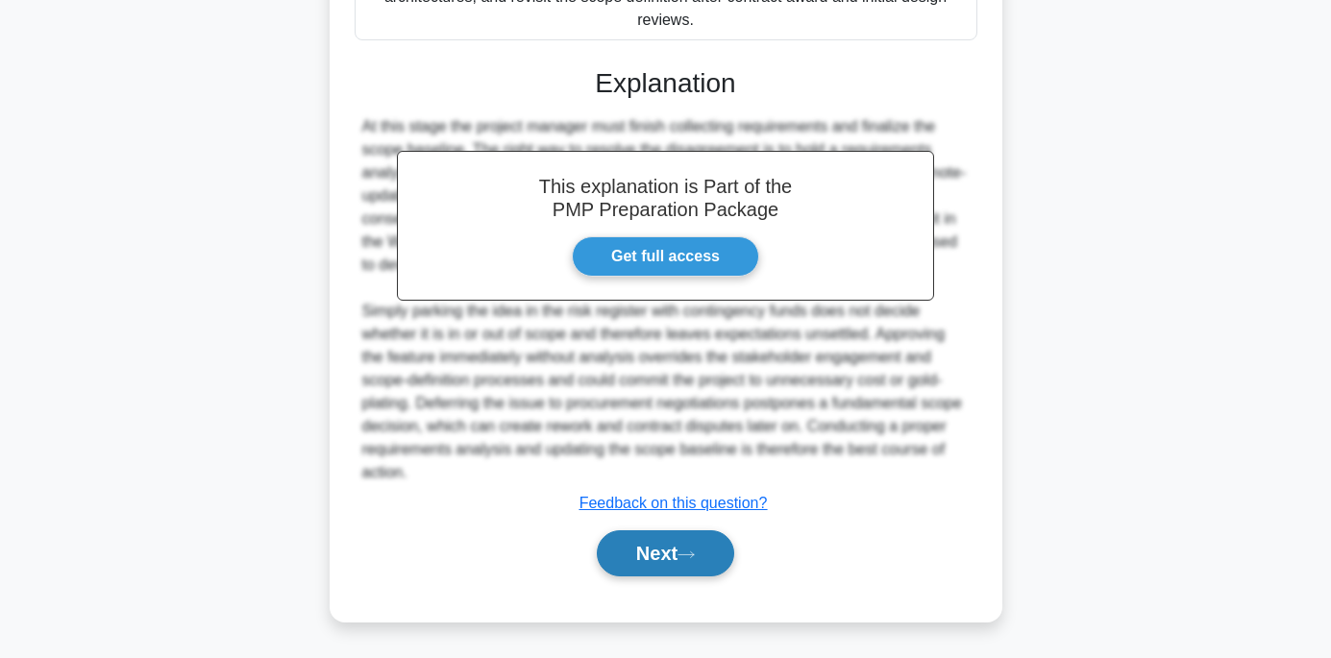
click at [662, 546] on button "Next" at bounding box center [665, 554] width 137 height 46
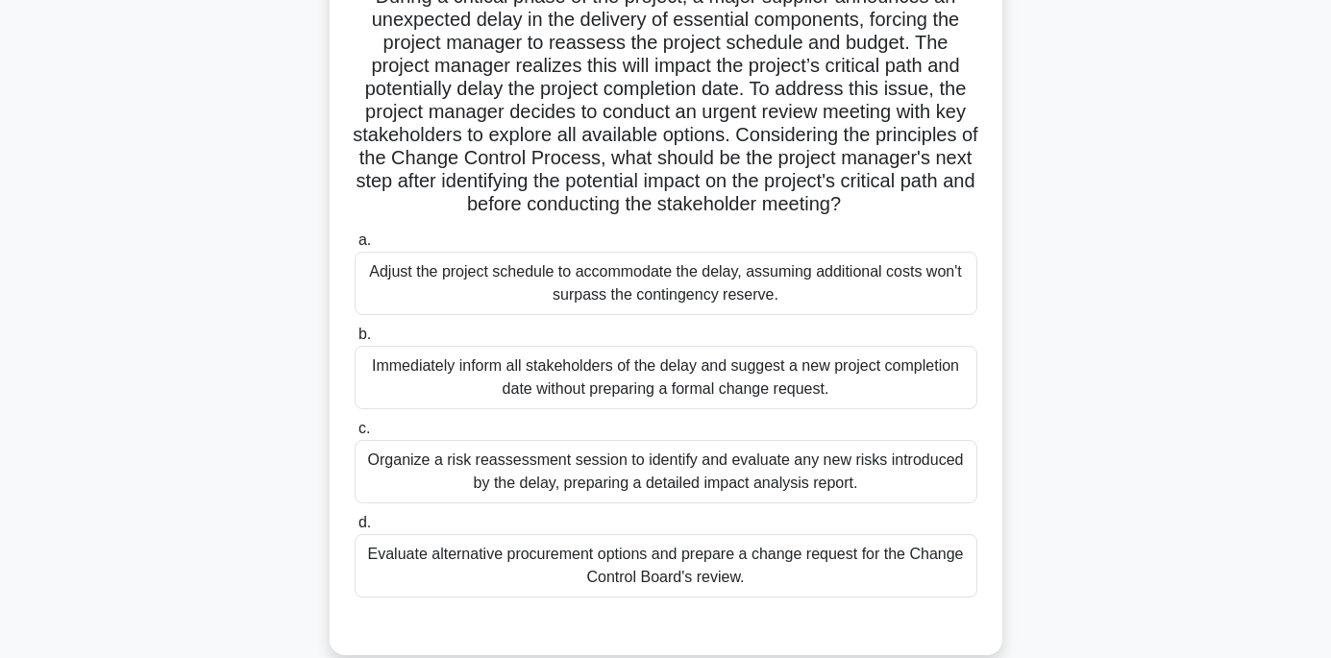
scroll to position [187, 0]
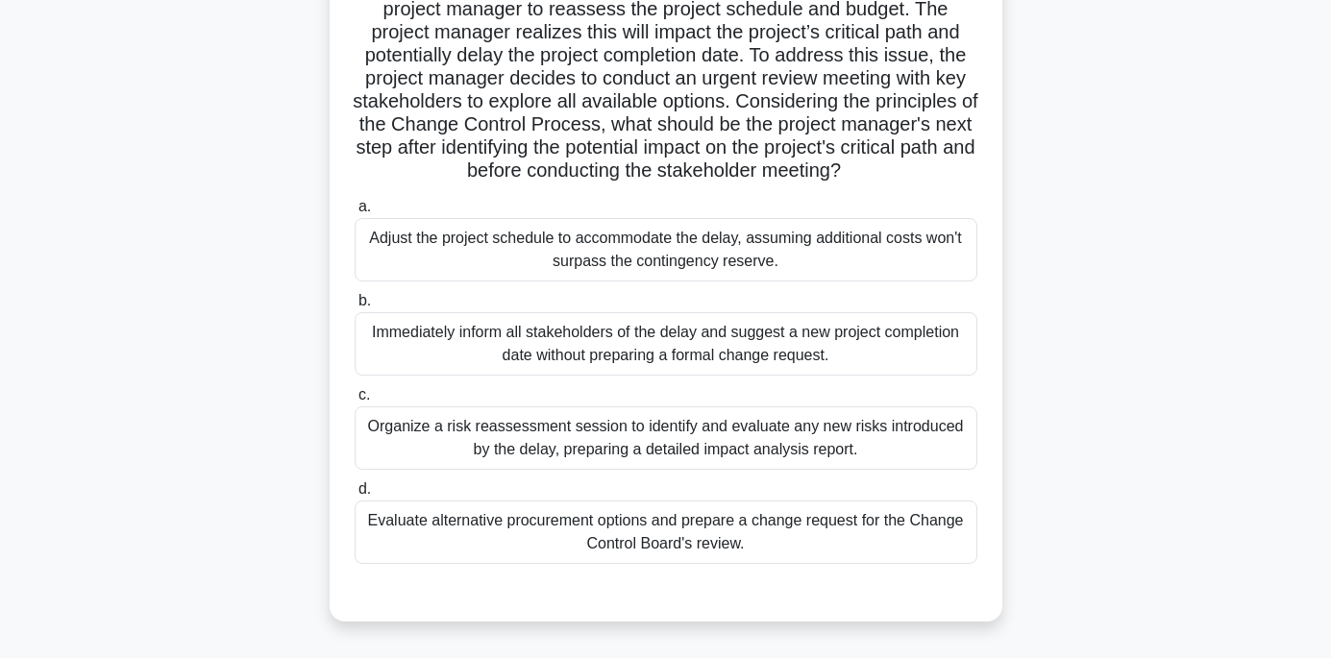
click at [655, 434] on div "Organize a risk reassessment session to identify and evaluate any new risks int…" at bounding box center [666, 438] width 623 height 63
click at [355, 402] on input "c. Organize a risk reassessment session to identify and evaluate any new risks …" at bounding box center [355, 395] width 0 height 12
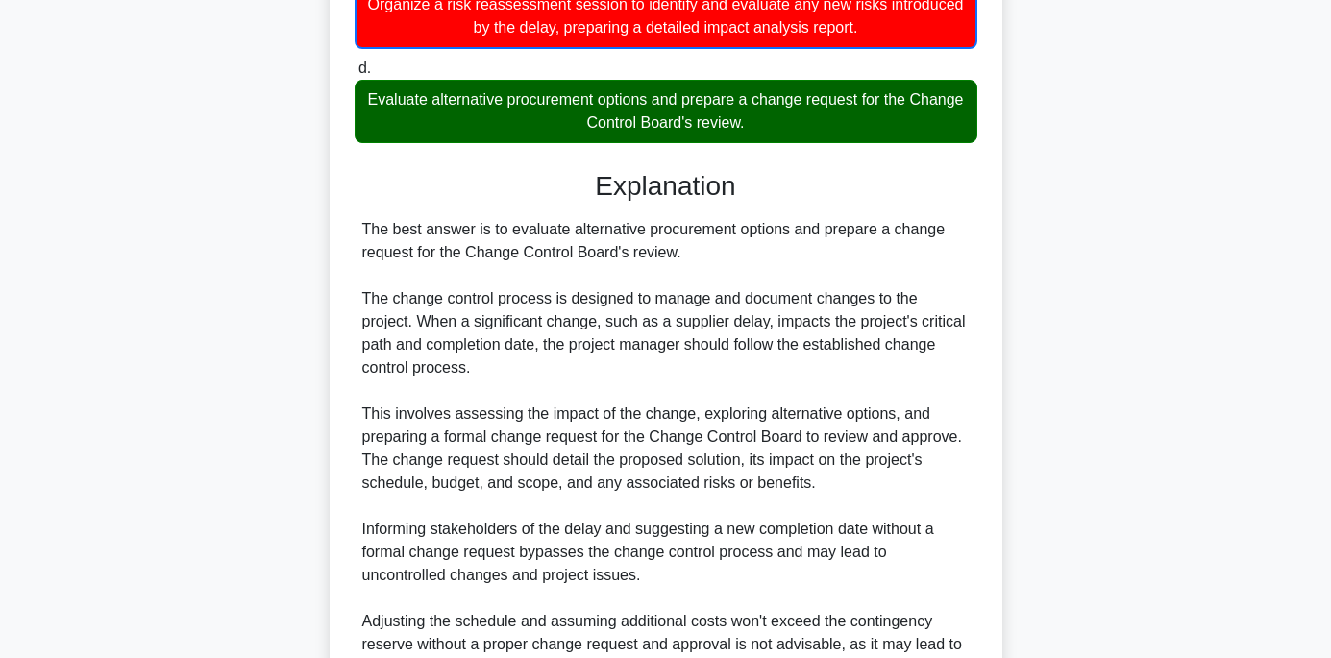
scroll to position [803, 0]
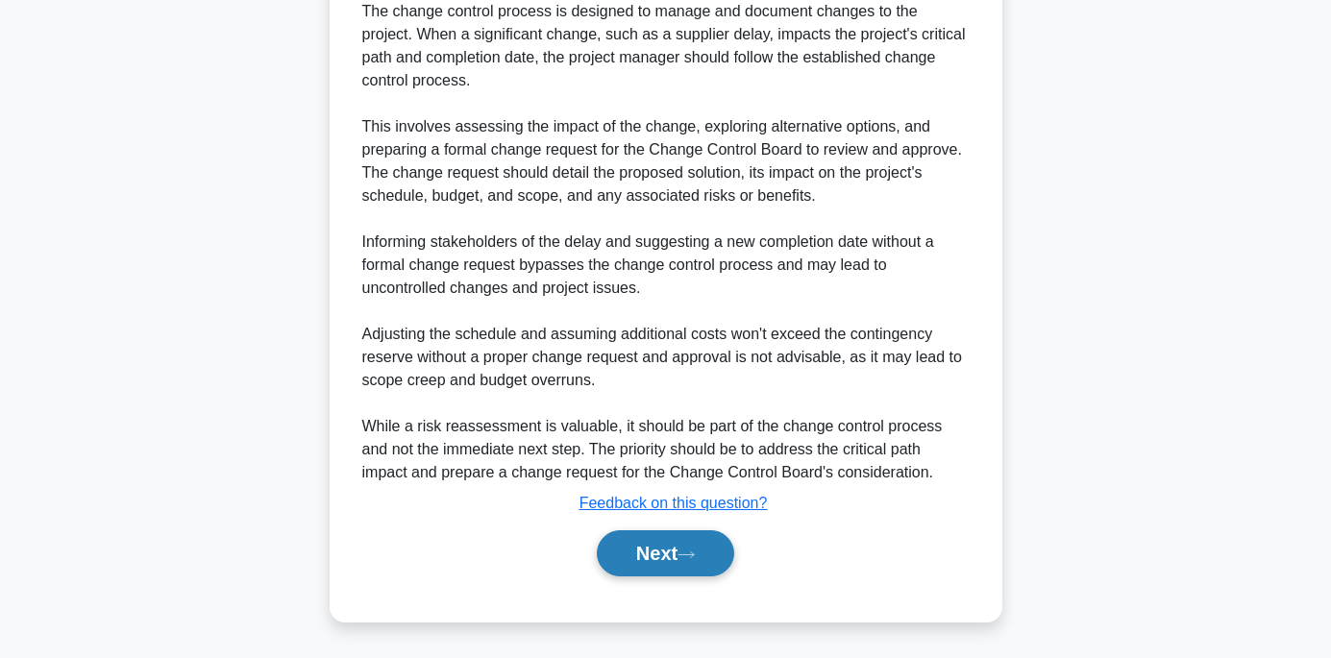
click at [683, 555] on button "Next" at bounding box center [665, 554] width 137 height 46
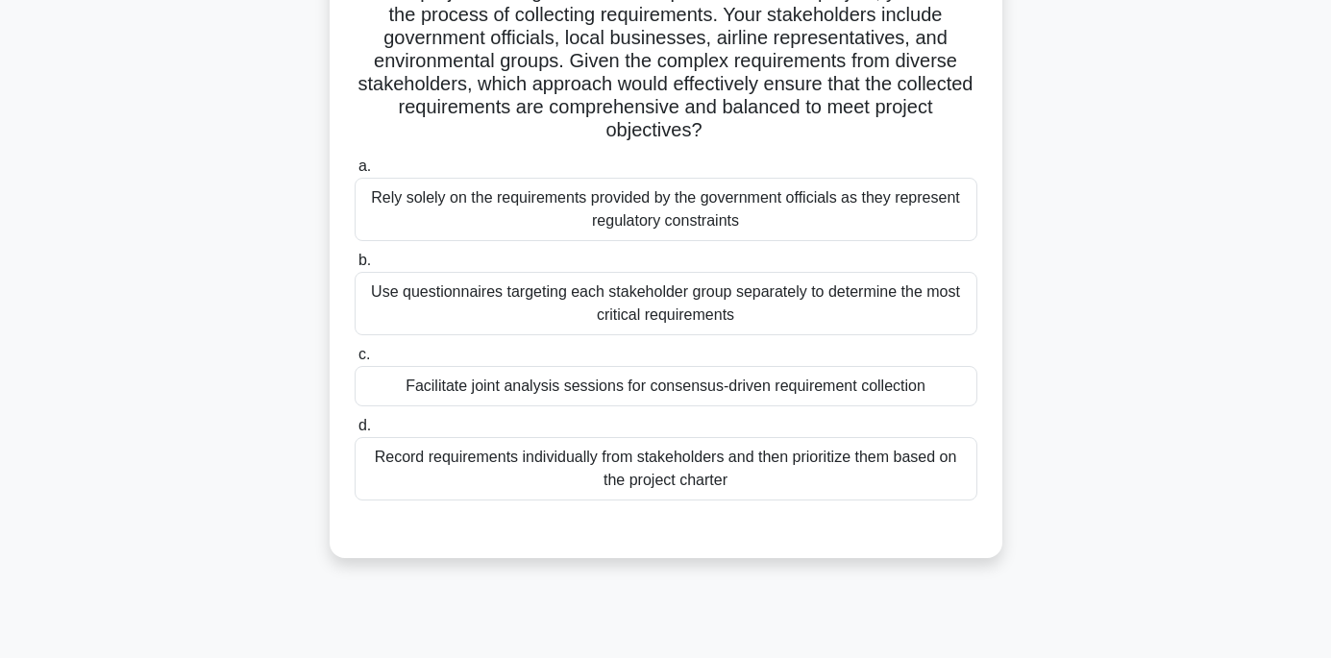
scroll to position [192, 0]
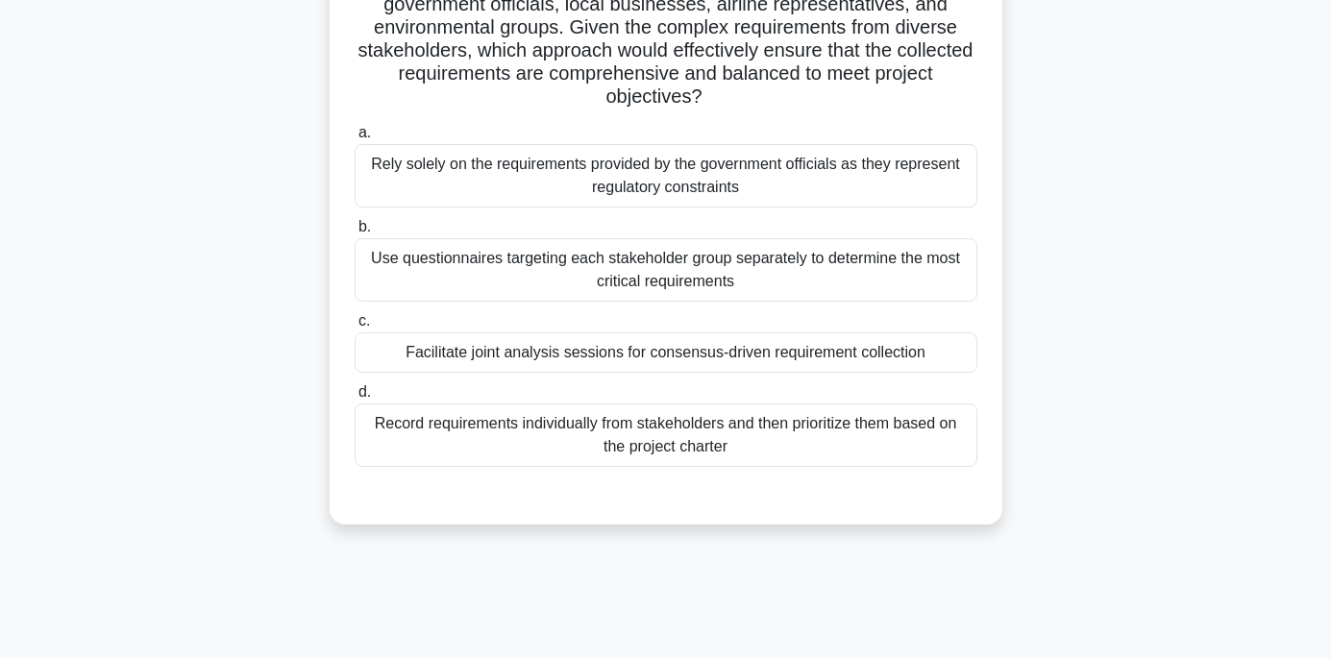
click at [659, 358] on div "Facilitate joint analysis sessions for consensus-driven requirement collection" at bounding box center [666, 353] width 623 height 40
click at [355, 328] on input "c. Facilitate joint analysis sessions for consensus-driven requirement collecti…" at bounding box center [355, 321] width 0 height 12
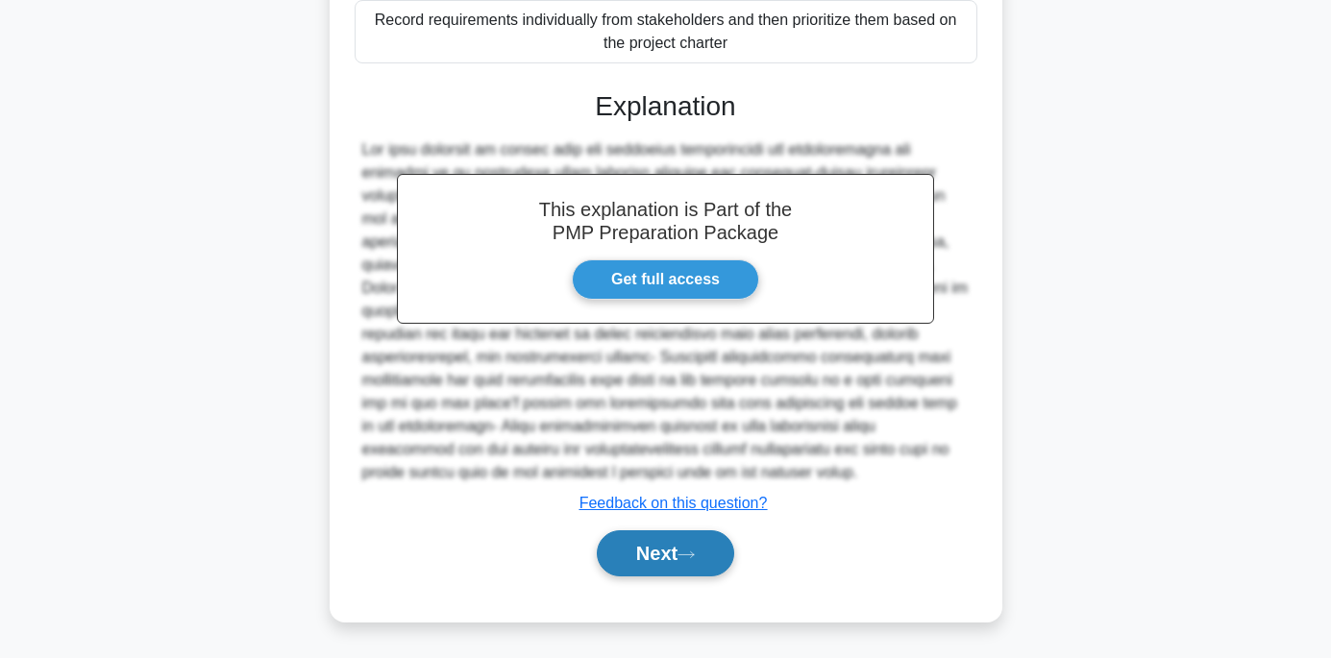
click at [636, 552] on button "Next" at bounding box center [665, 554] width 137 height 46
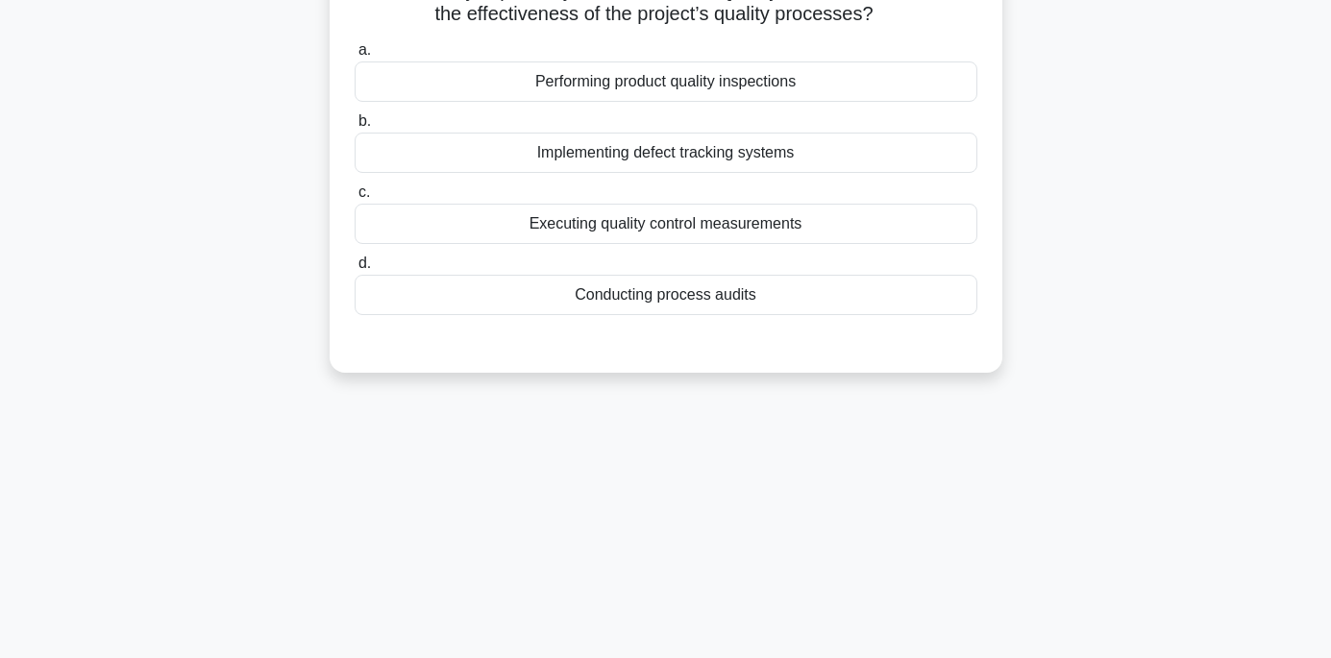
scroll to position [0, 0]
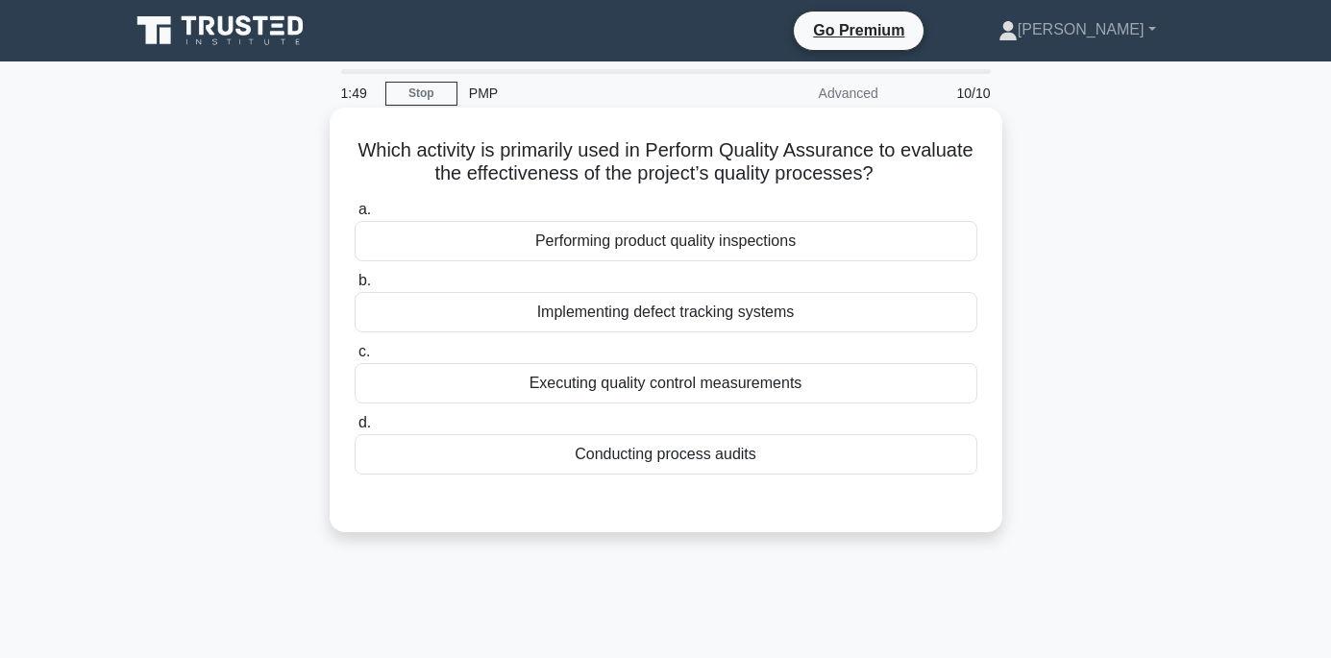
click at [731, 399] on div "Executing quality control measurements" at bounding box center [666, 383] width 623 height 40
click at [355, 359] on input "c. Executing quality control measurements" at bounding box center [355, 352] width 0 height 12
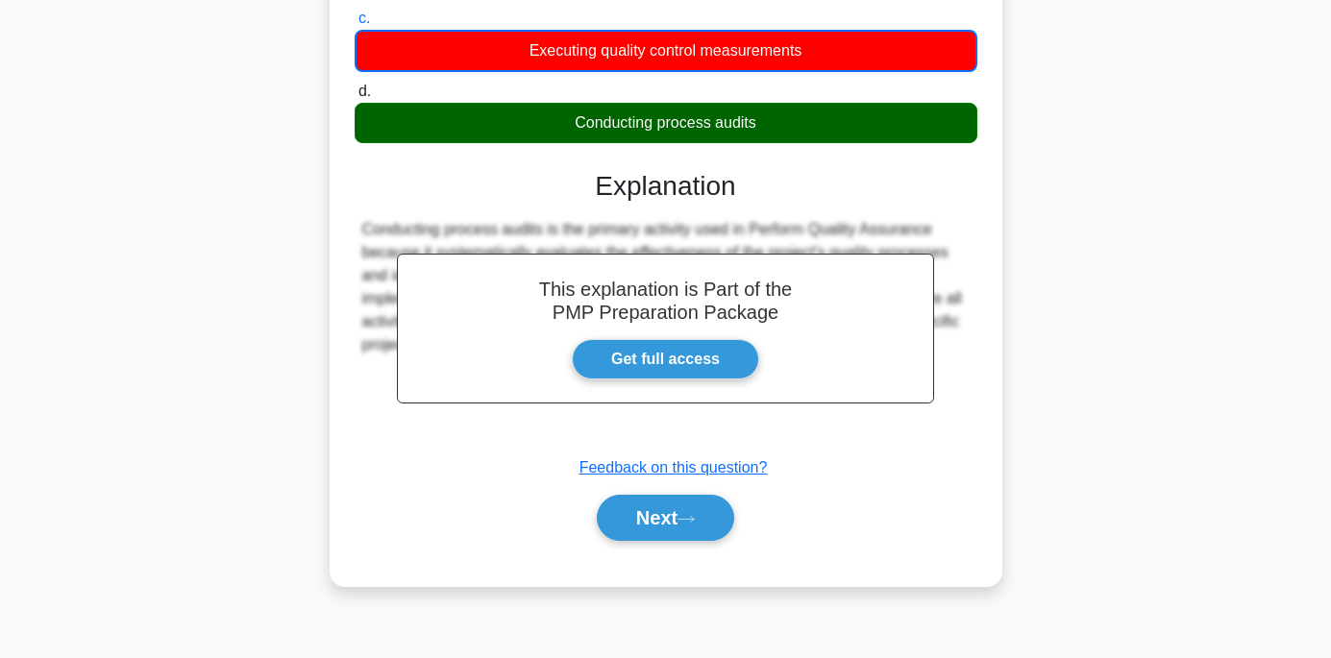
scroll to position [380, 0]
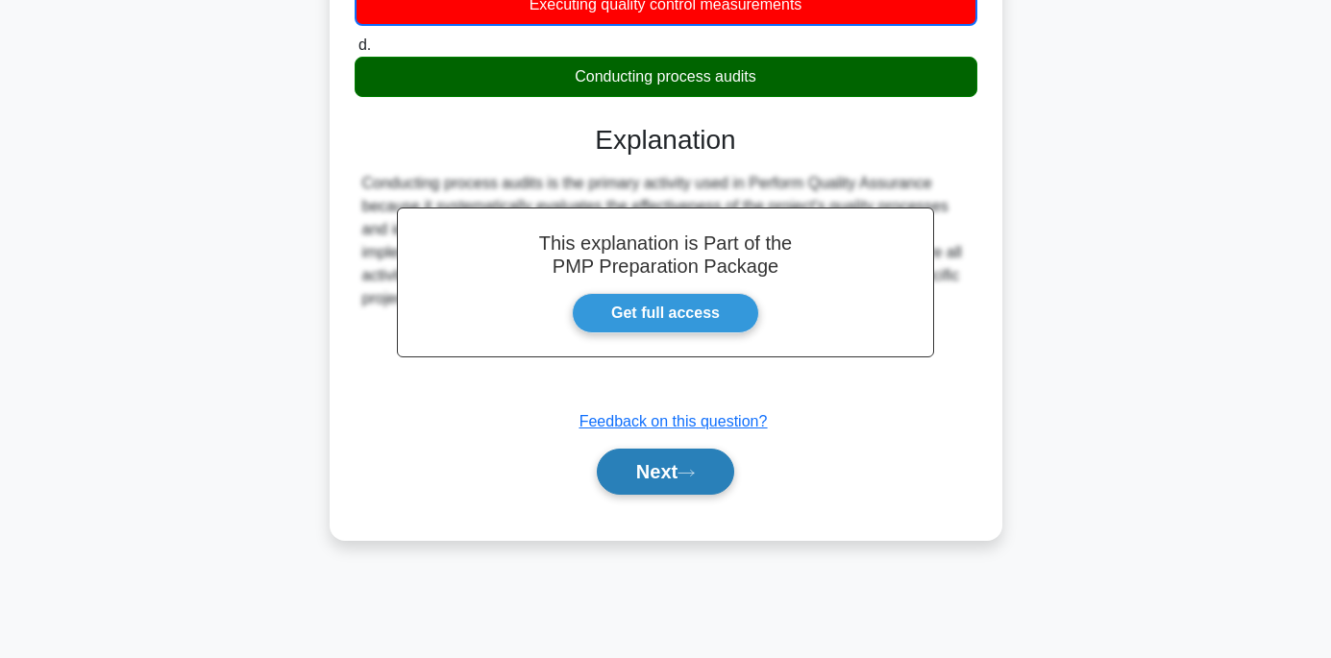
click at [644, 473] on button "Next" at bounding box center [665, 472] width 137 height 46
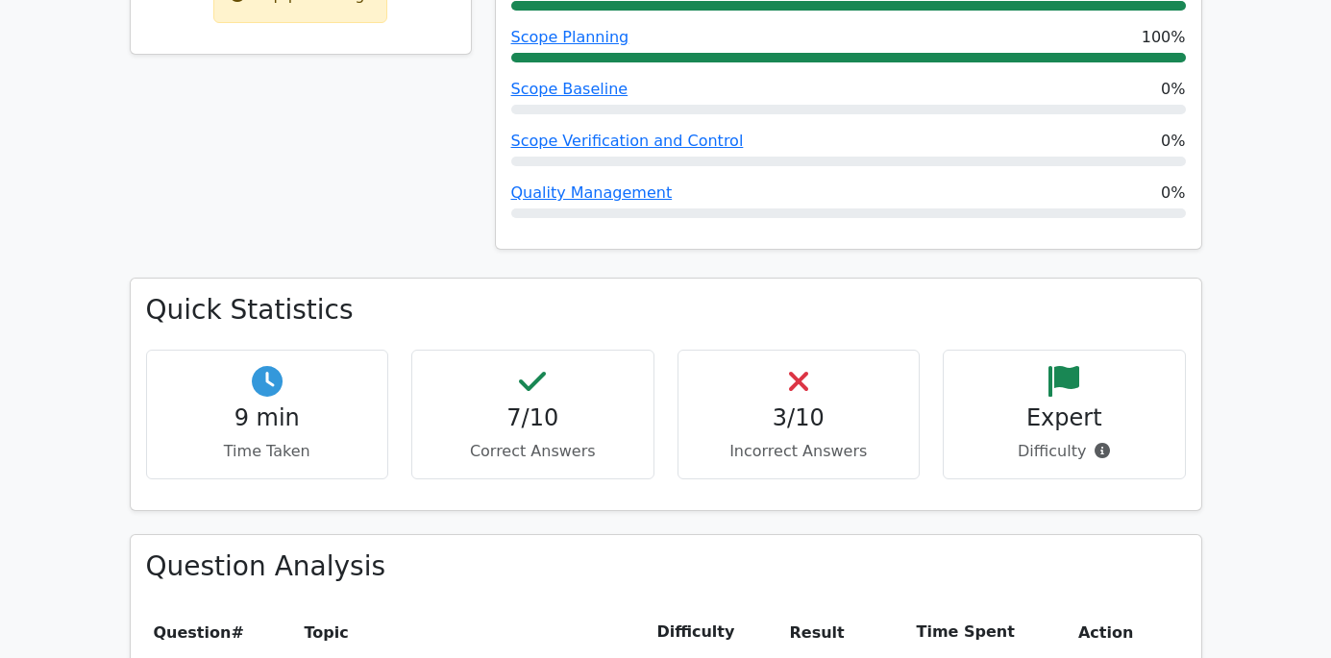
scroll to position [1057, 0]
